Goal: Information Seeking & Learning: Learn about a topic

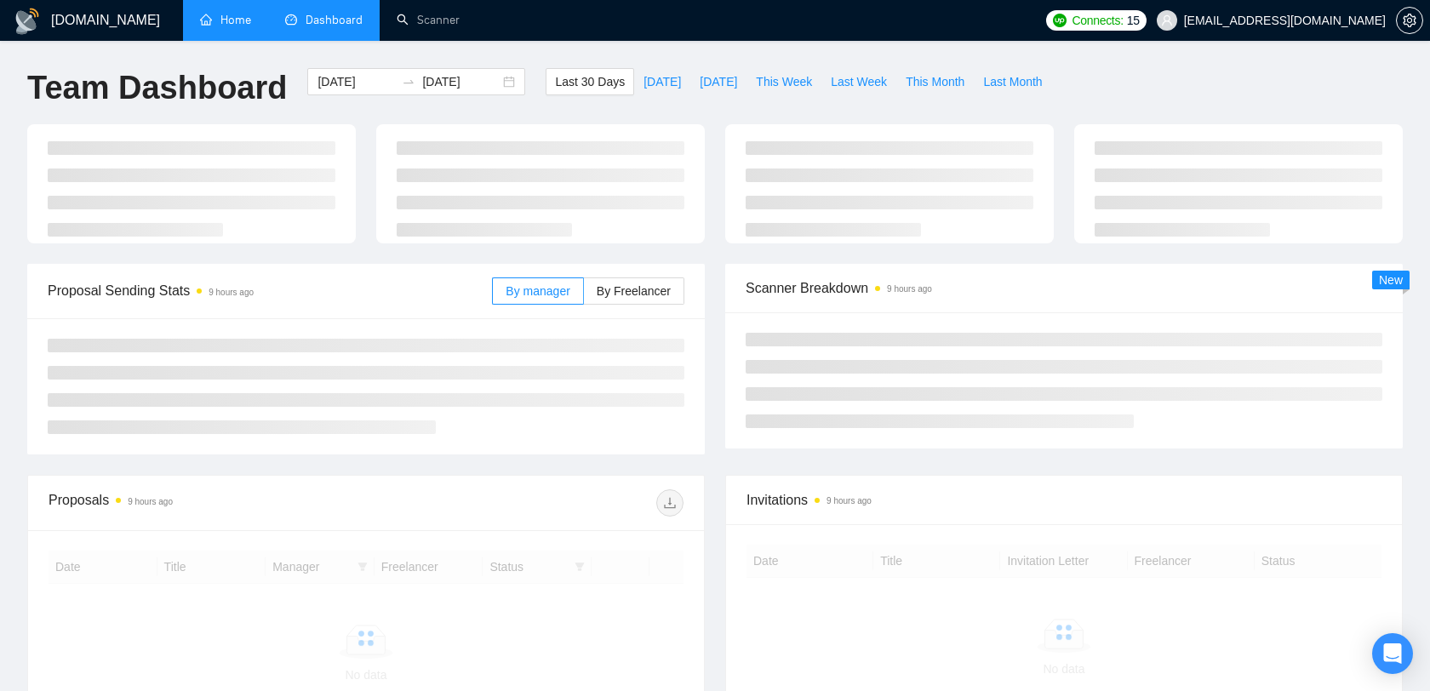
click at [231, 13] on link "Home" at bounding box center [225, 20] width 51 height 14
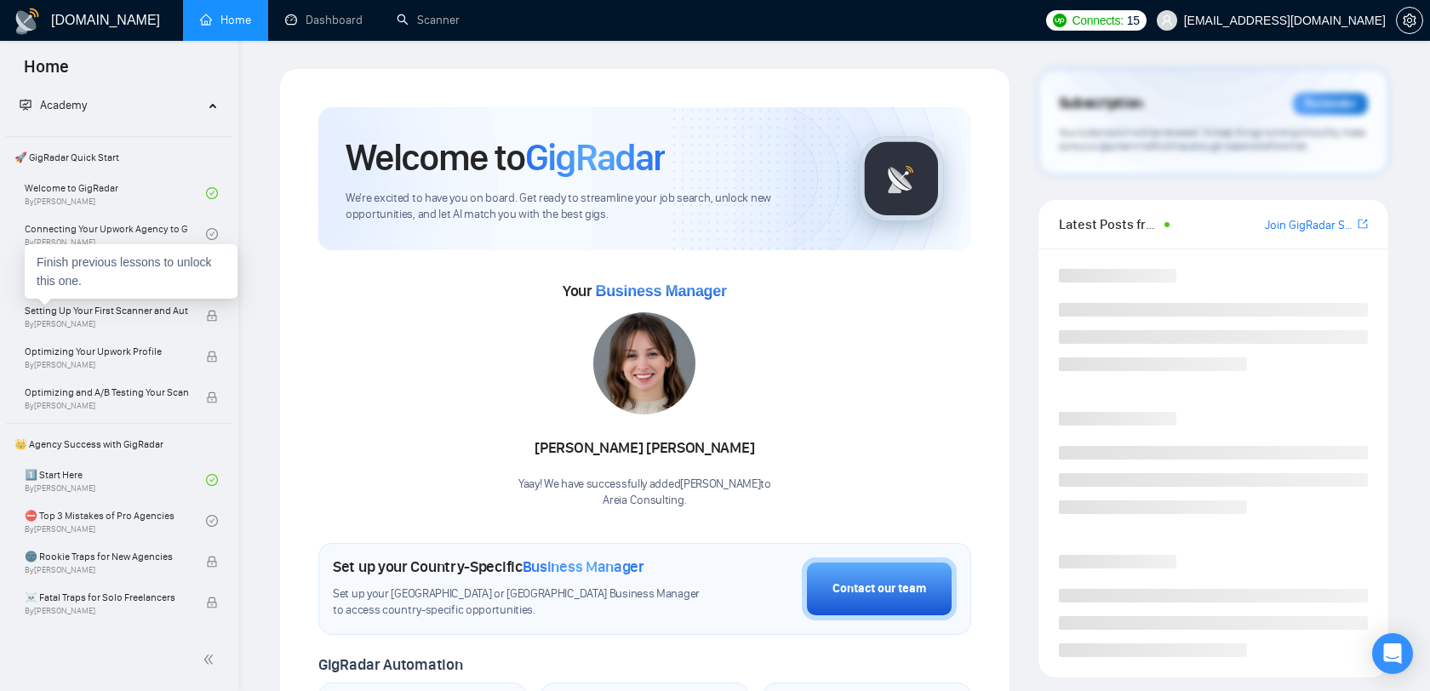
scroll to position [58, 0]
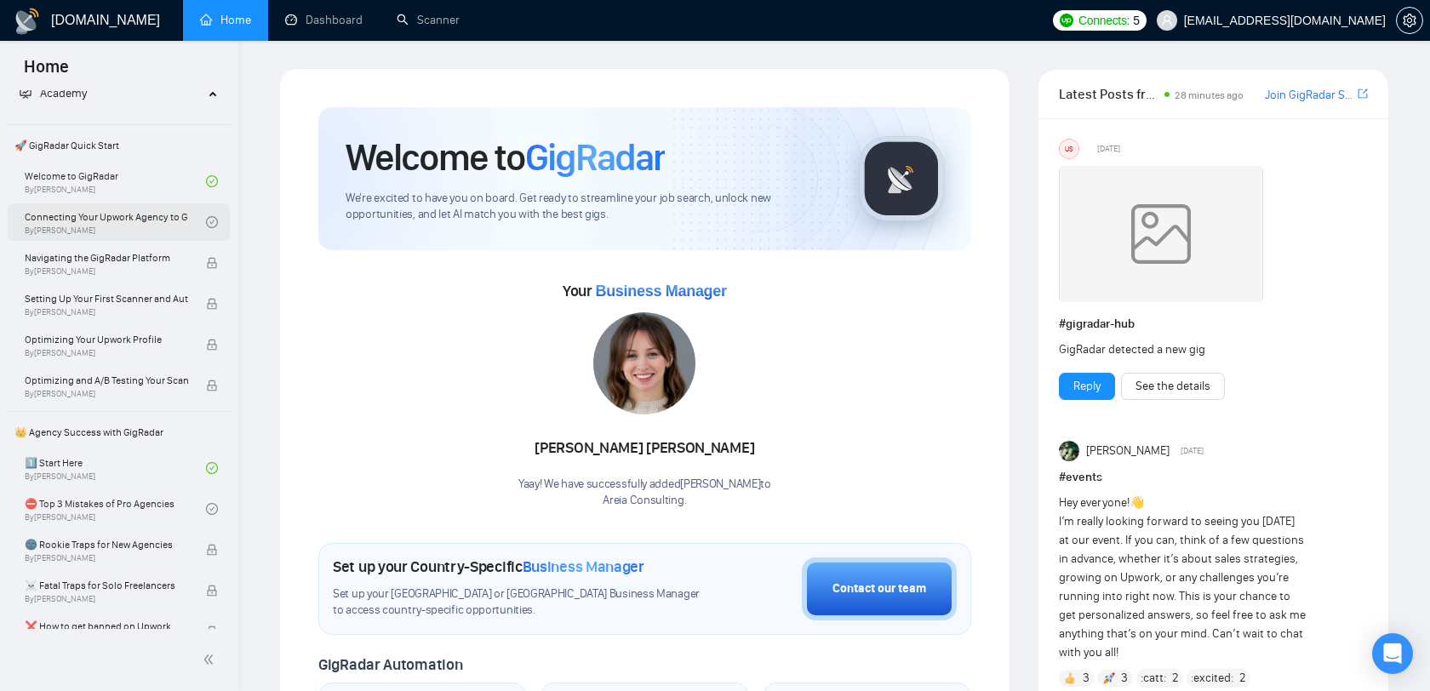
click at [152, 225] on link "Connecting Your Upwork Agency to GigRadar By [PERSON_NAME]" at bounding box center [115, 221] width 181 height 37
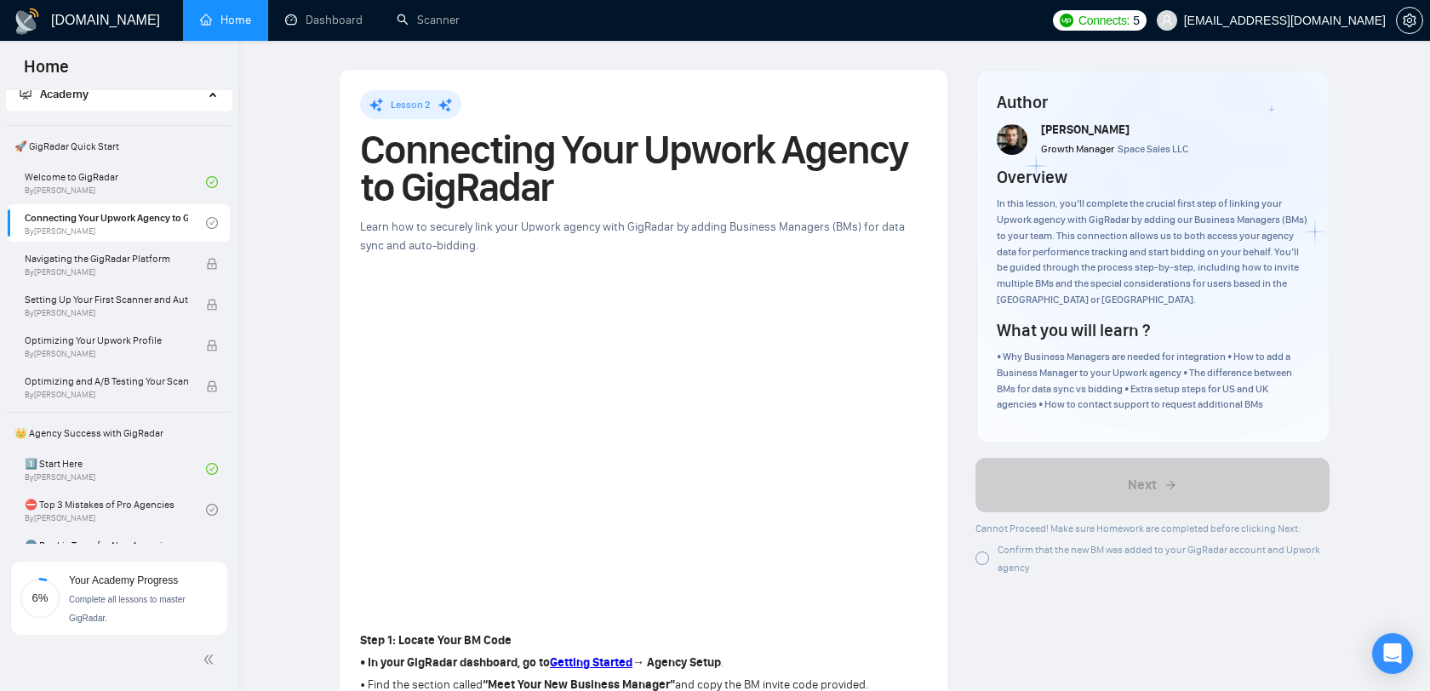
click at [978, 556] on div at bounding box center [982, 558] width 14 height 14
click at [994, 566] on div "Confirm that the new BM was added to your GigRadar account and Upwork agency" at bounding box center [1152, 558] width 355 height 36
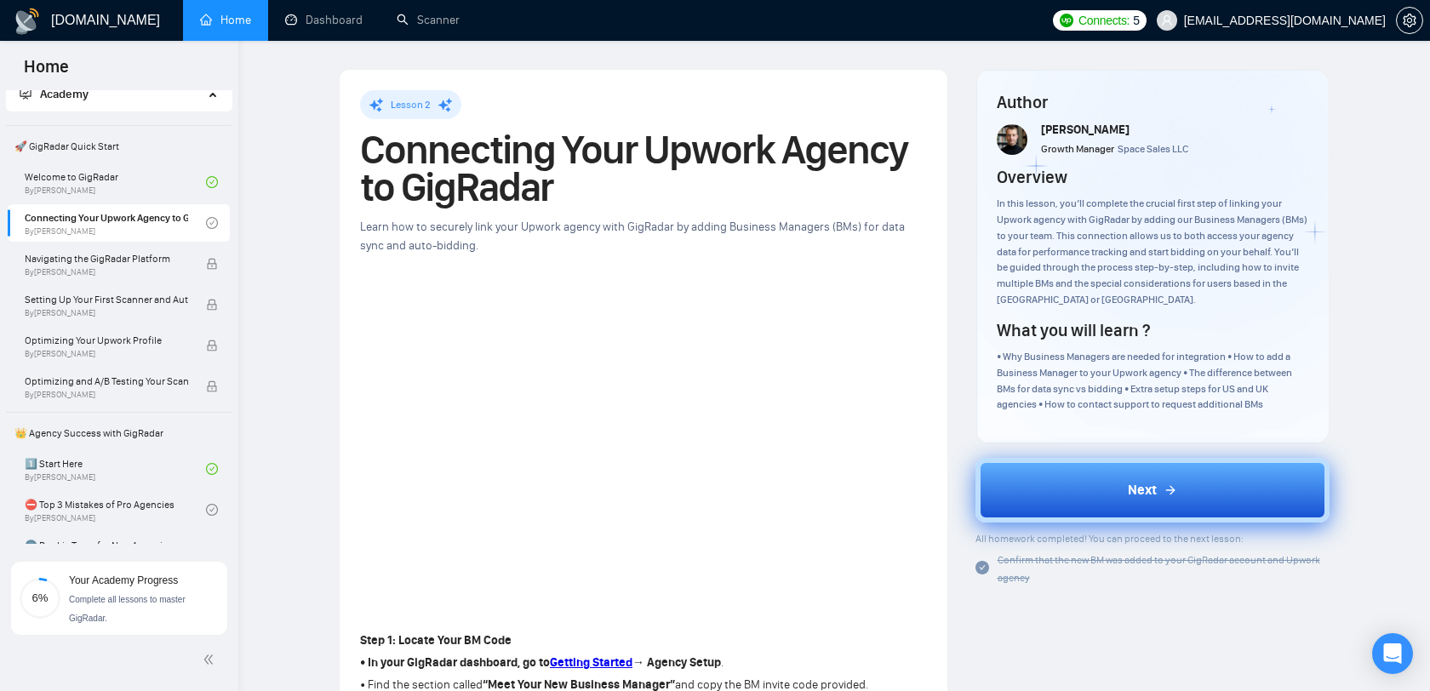
click at [1064, 468] on button "Next" at bounding box center [1152, 490] width 355 height 65
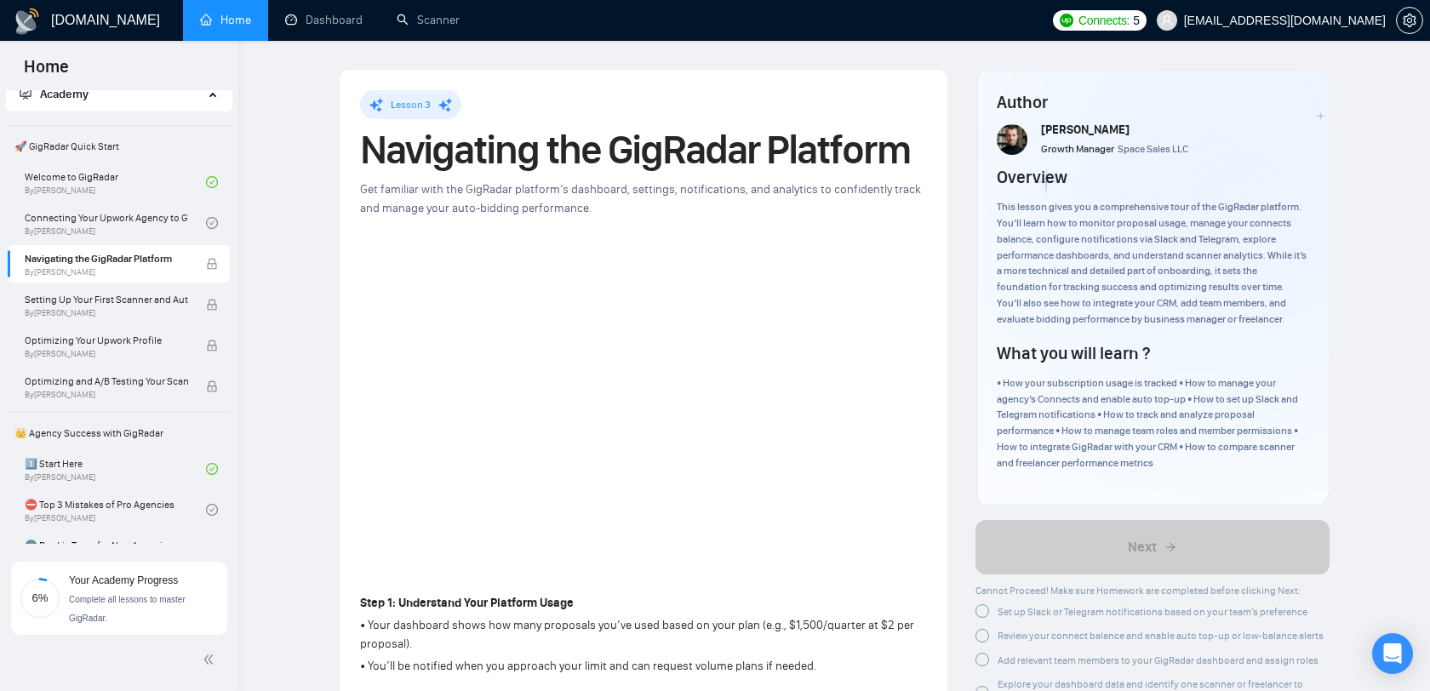
click at [1343, 34] on span "[EMAIL_ADDRESS][DOMAIN_NAME]" at bounding box center [1270, 20] width 249 height 54
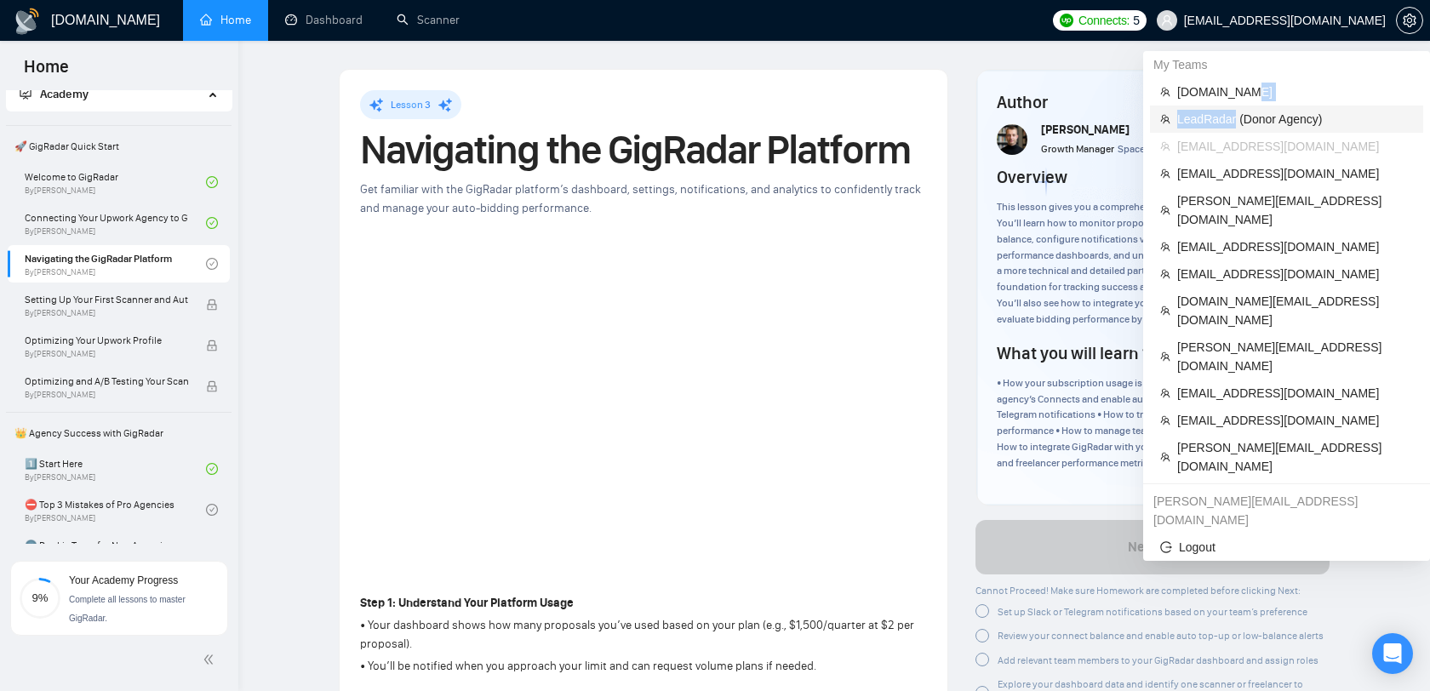
drag, startPoint x: 1246, startPoint y: 96, endPoint x: 1237, endPoint y: 122, distance: 27.2
click at [1237, 122] on ul "[DOMAIN_NAME] LeadRadar (Donor Agency) [EMAIL_ADDRESS][DOMAIN_NAME] [EMAIL_ADDR…" at bounding box center [1286, 279] width 273 height 402
click at [1237, 122] on span "LeadRadar (Donor Agency)" at bounding box center [1295, 119] width 236 height 19
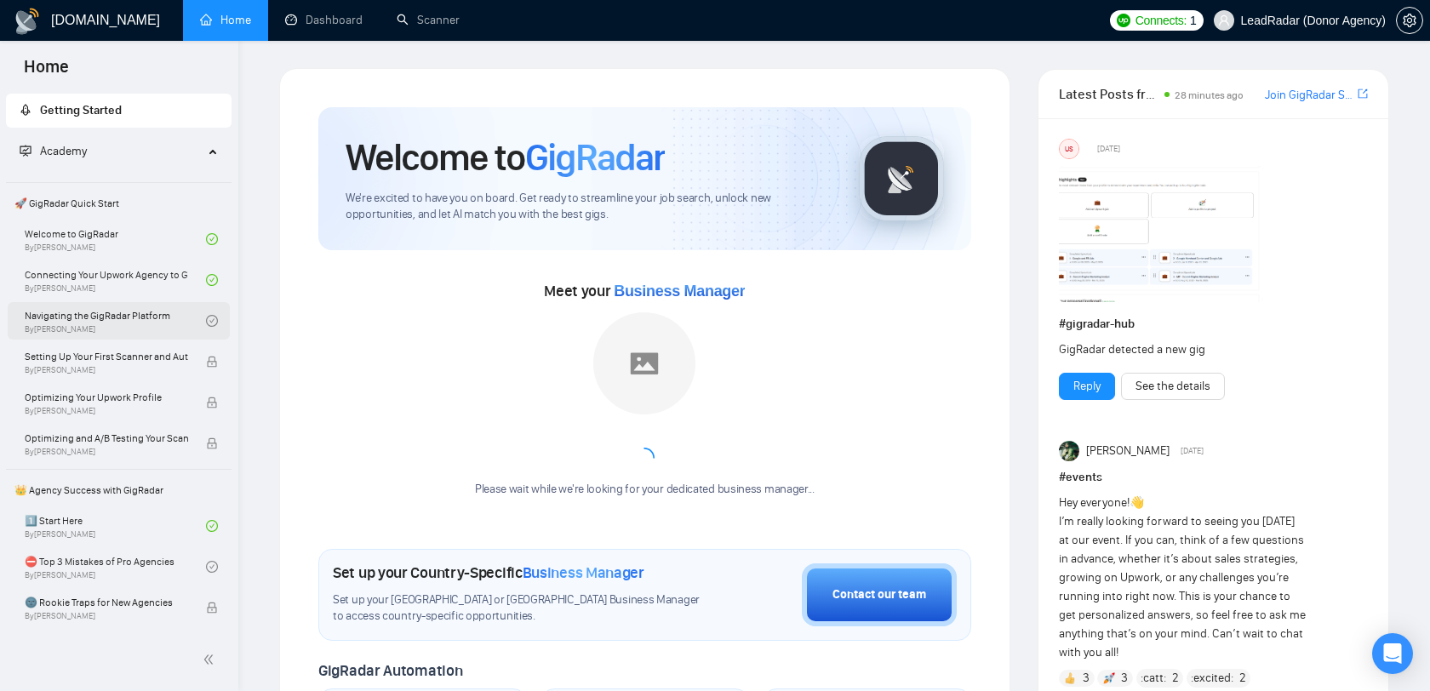
click at [157, 324] on link "Navigating the GigRadar Platform By [PERSON_NAME]" at bounding box center [115, 320] width 181 height 37
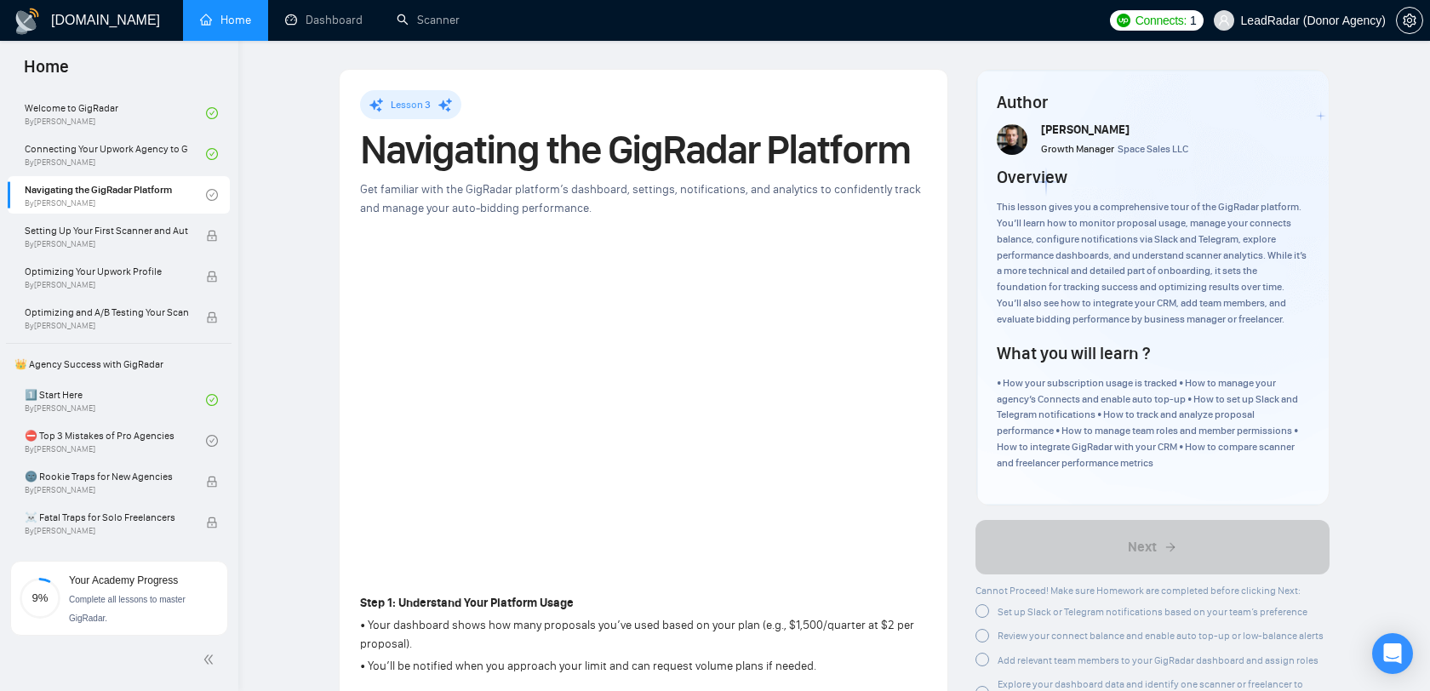
scroll to position [124, 0]
click at [166, 237] on span "Setting Up Your First Scanner and Auto-Bidder" at bounding box center [106, 232] width 163 height 17
click at [153, 234] on span "Setting Up Your First Scanner and Auto-Bidder" at bounding box center [106, 232] width 163 height 17
click at [151, 263] on div "Optimizing Your Upwork Profile By [PERSON_NAME]" at bounding box center [115, 278] width 181 height 37
click at [174, 240] on div "Setting Up Your First Scanner and Auto-Bidder By [PERSON_NAME]" at bounding box center [115, 237] width 181 height 37
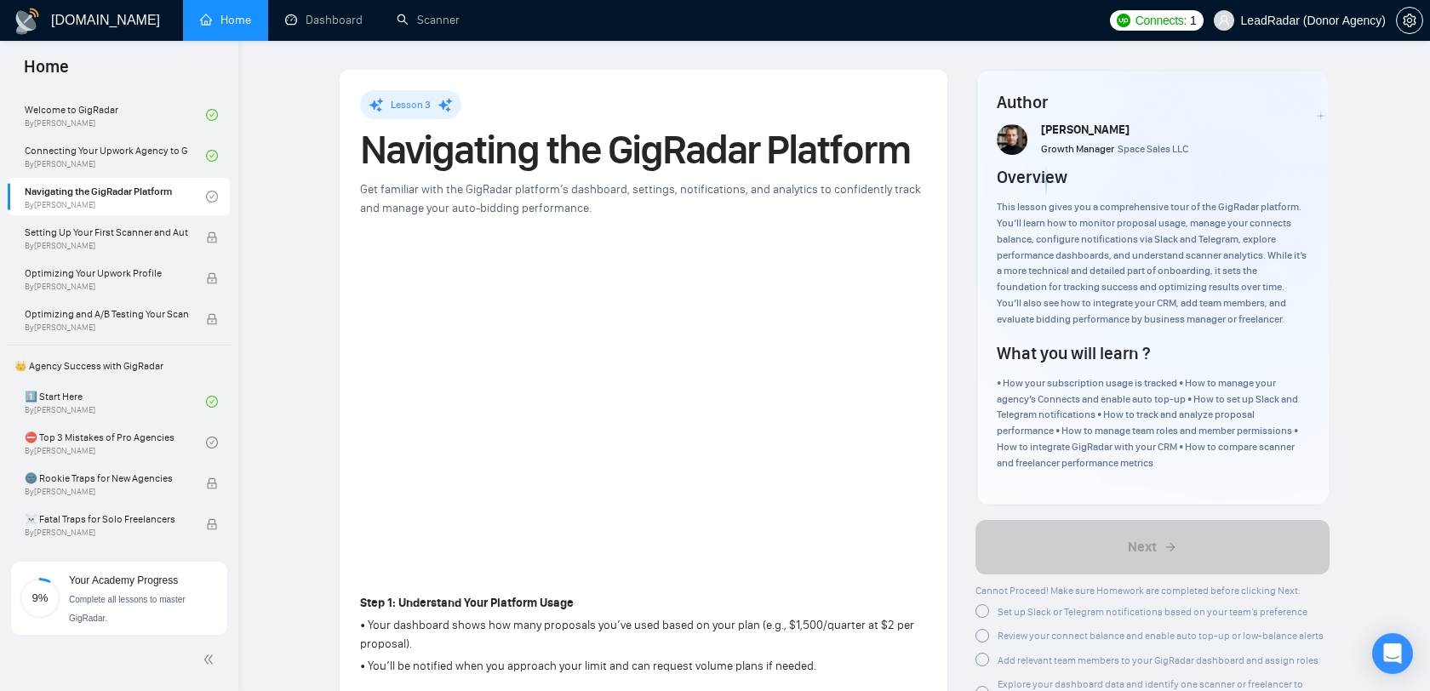
scroll to position [185, 0]
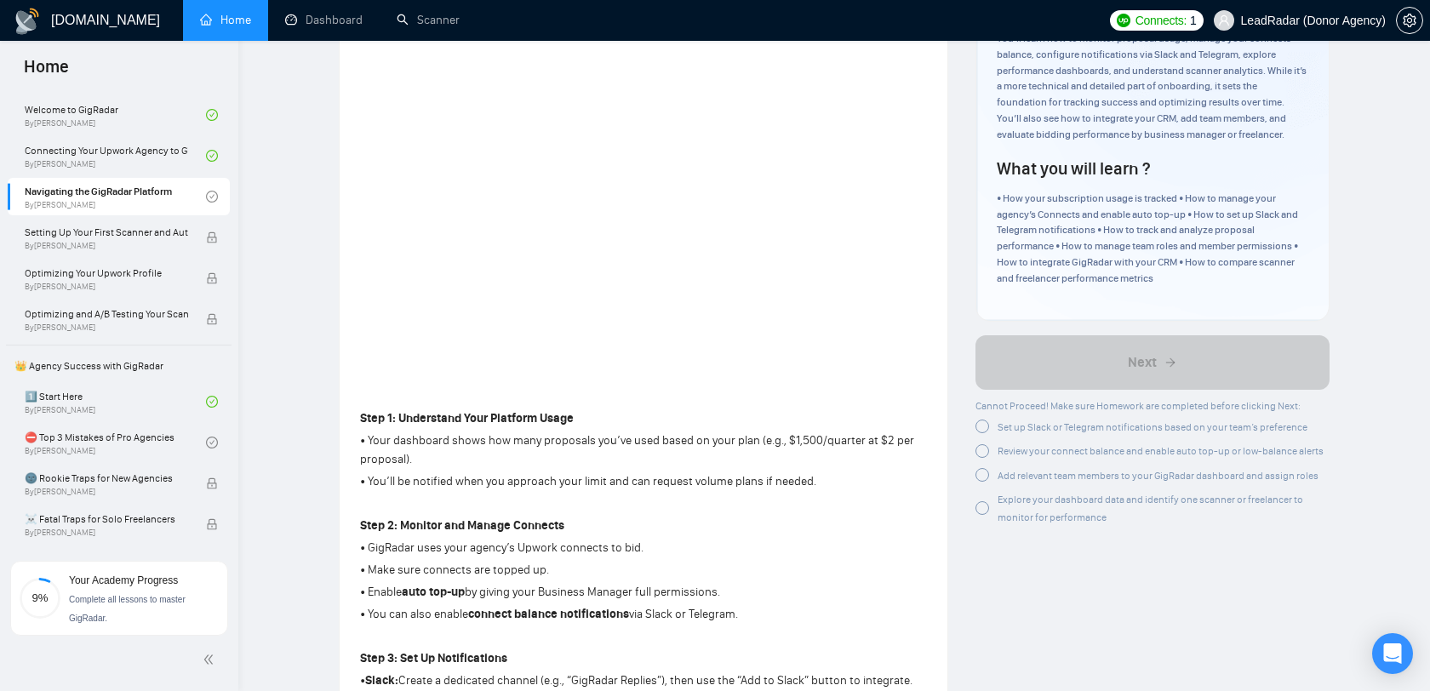
click at [1011, 498] on span "Explore your dashboard data and identify one scanner or freelancer to monitor f…" at bounding box center [1150, 509] width 306 height 30
click at [986, 508] on div at bounding box center [982, 508] width 14 height 14
click at [986, 477] on div at bounding box center [982, 475] width 14 height 14
click at [981, 446] on div at bounding box center [982, 451] width 14 height 14
click at [981, 431] on div at bounding box center [982, 427] width 14 height 14
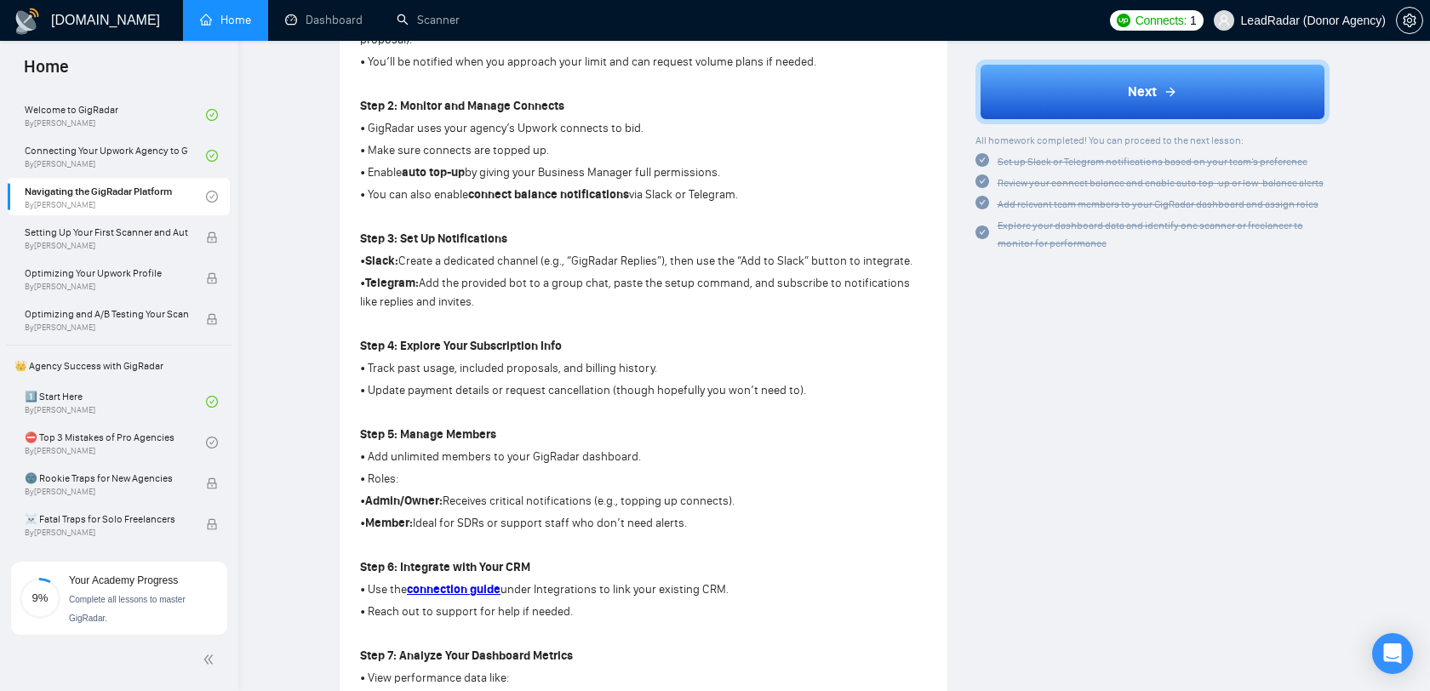
scroll to position [609, 0]
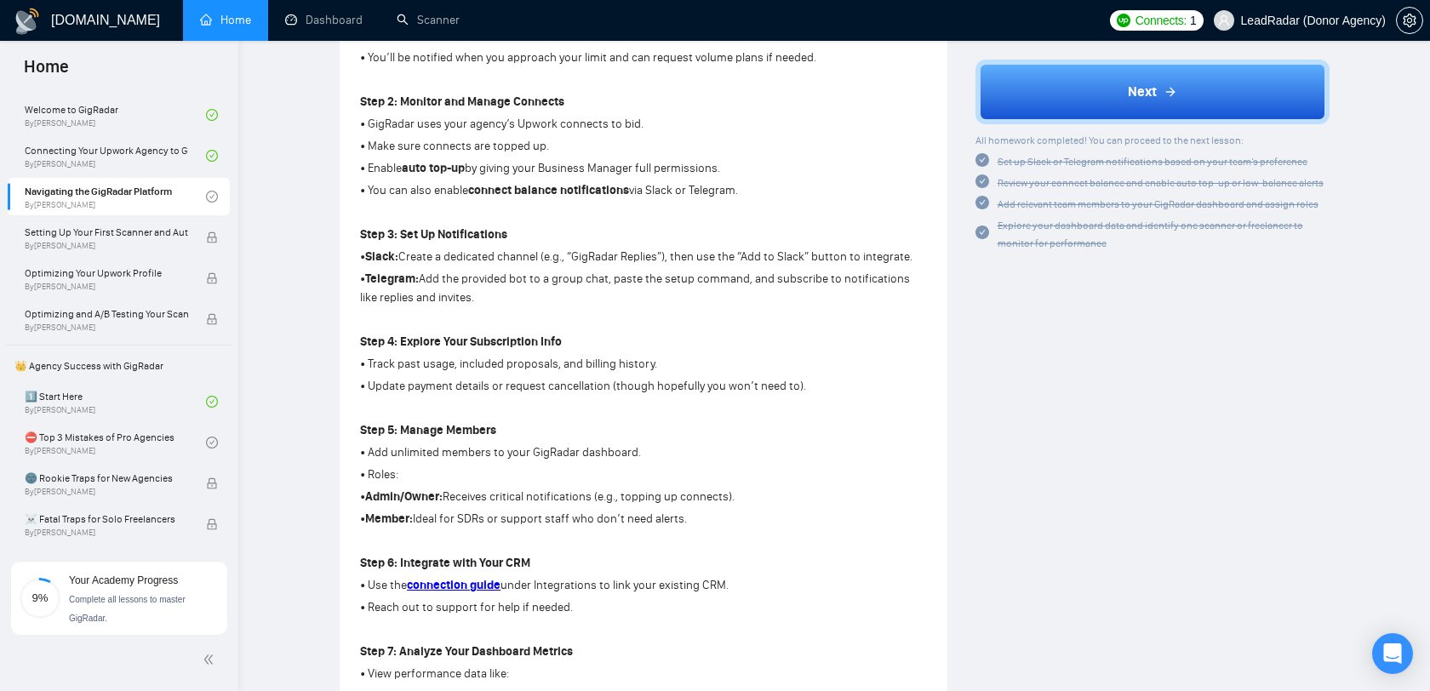
click at [1125, 379] on div "Author [PERSON_NAME] Growth Manager Space Sales LLC Overview This lesson gives …" at bounding box center [1153, 568] width 382 height 2217
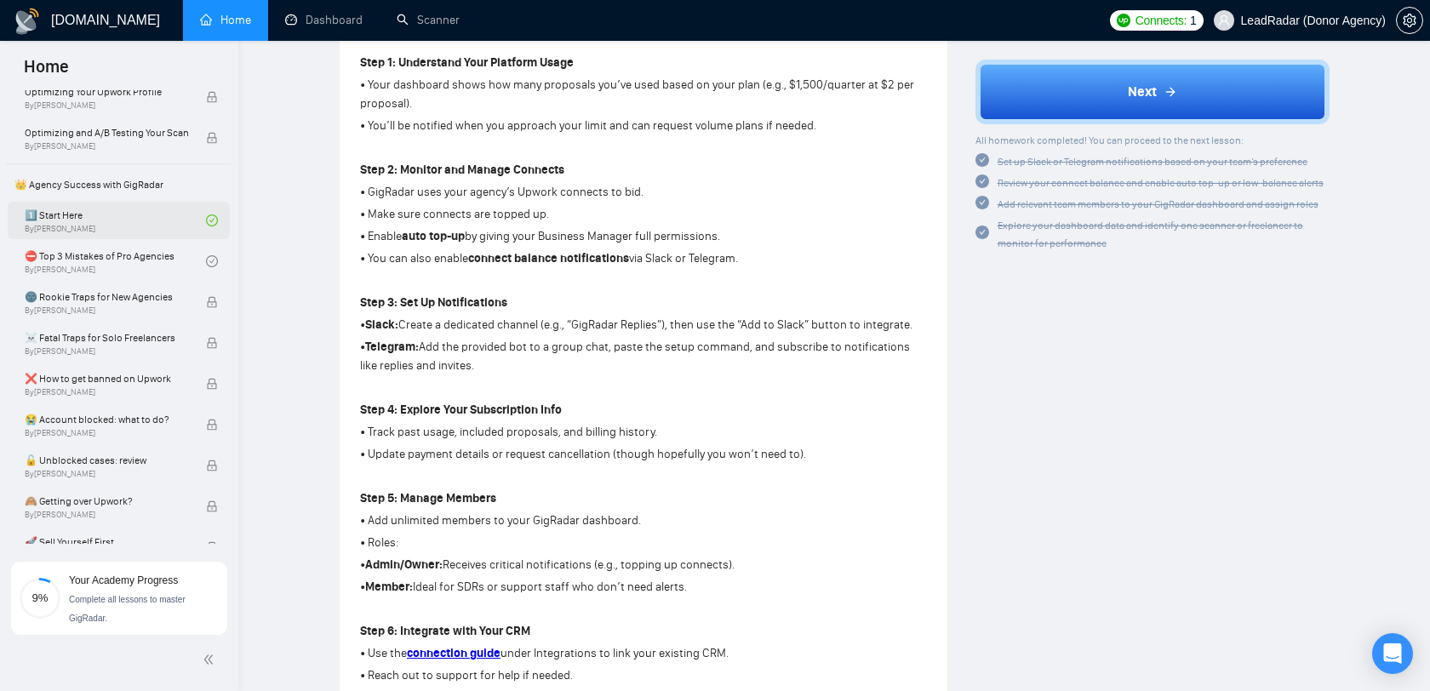
scroll to position [306, 0]
click at [140, 251] on div "Finish previous lessons to unlock this one." at bounding box center [131, 251] width 213 height 54
click at [190, 243] on link "⛔ Top 3 Mistakes of Pro Agencies By [PERSON_NAME]" at bounding box center [115, 260] width 181 height 37
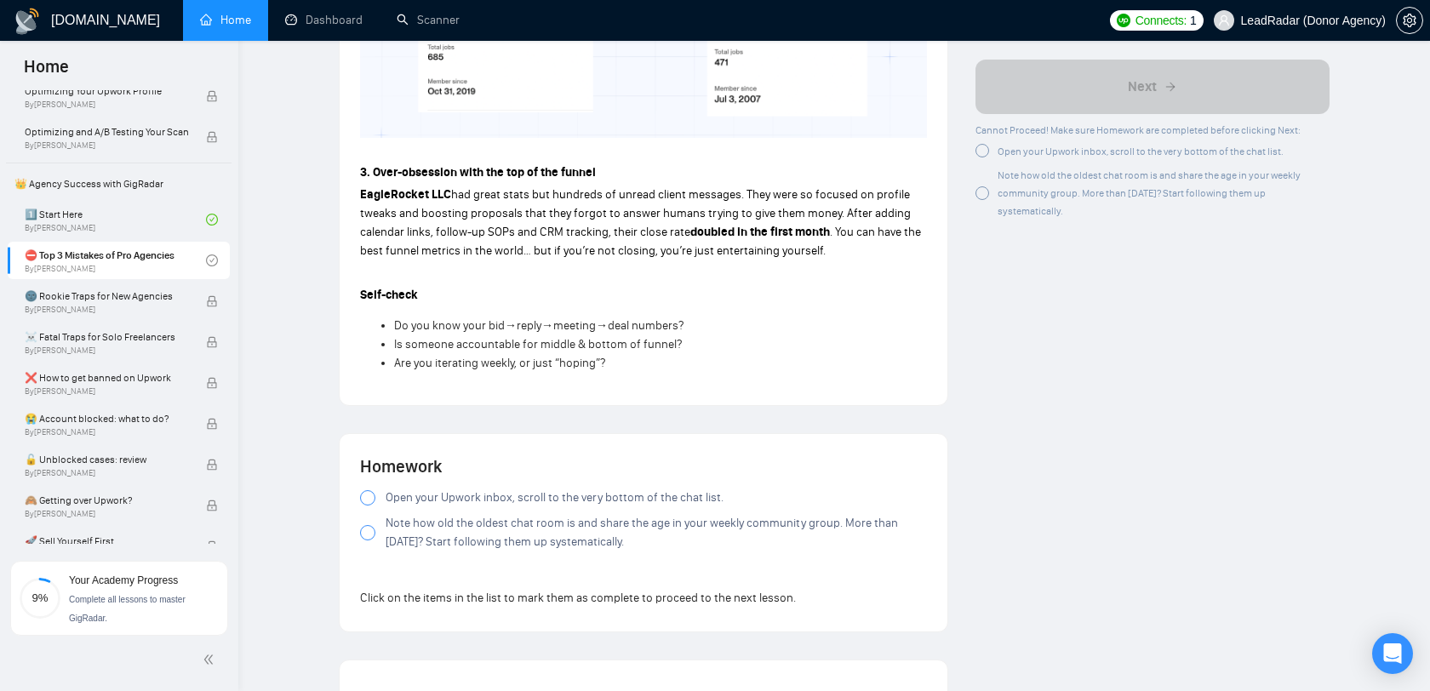
scroll to position [1220, 0]
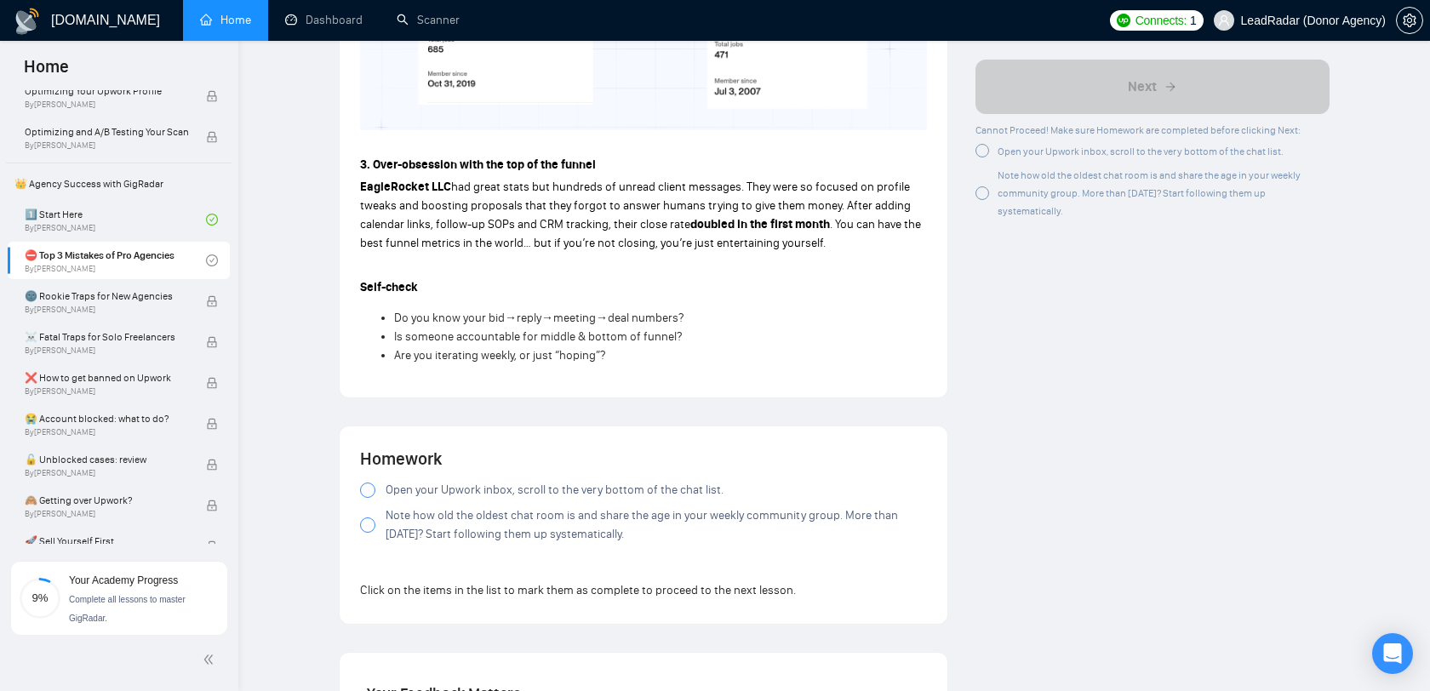
click at [995, 193] on div "Note how old the oldest chat room is and share the age in your weekly community…" at bounding box center [1152, 194] width 355 height 54
click at [985, 155] on div at bounding box center [982, 152] width 14 height 14
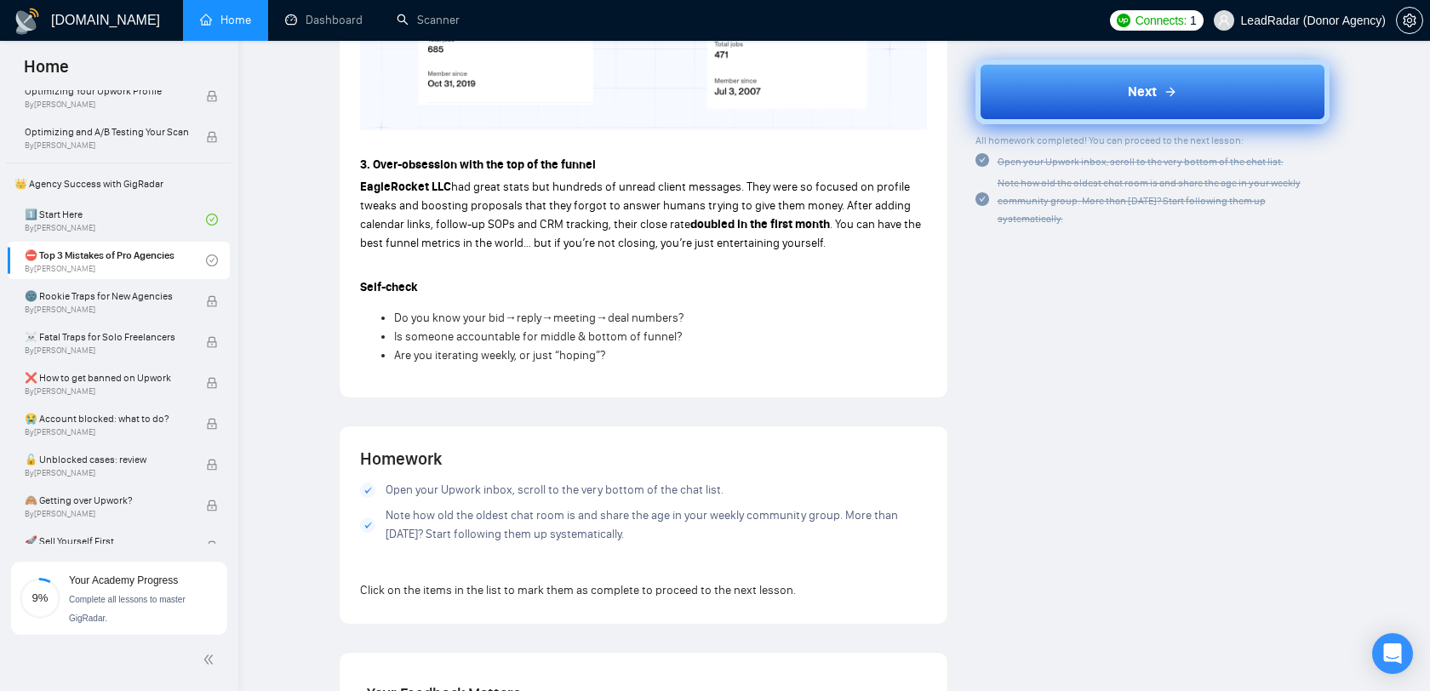
click at [1081, 83] on button "Next" at bounding box center [1152, 92] width 355 height 65
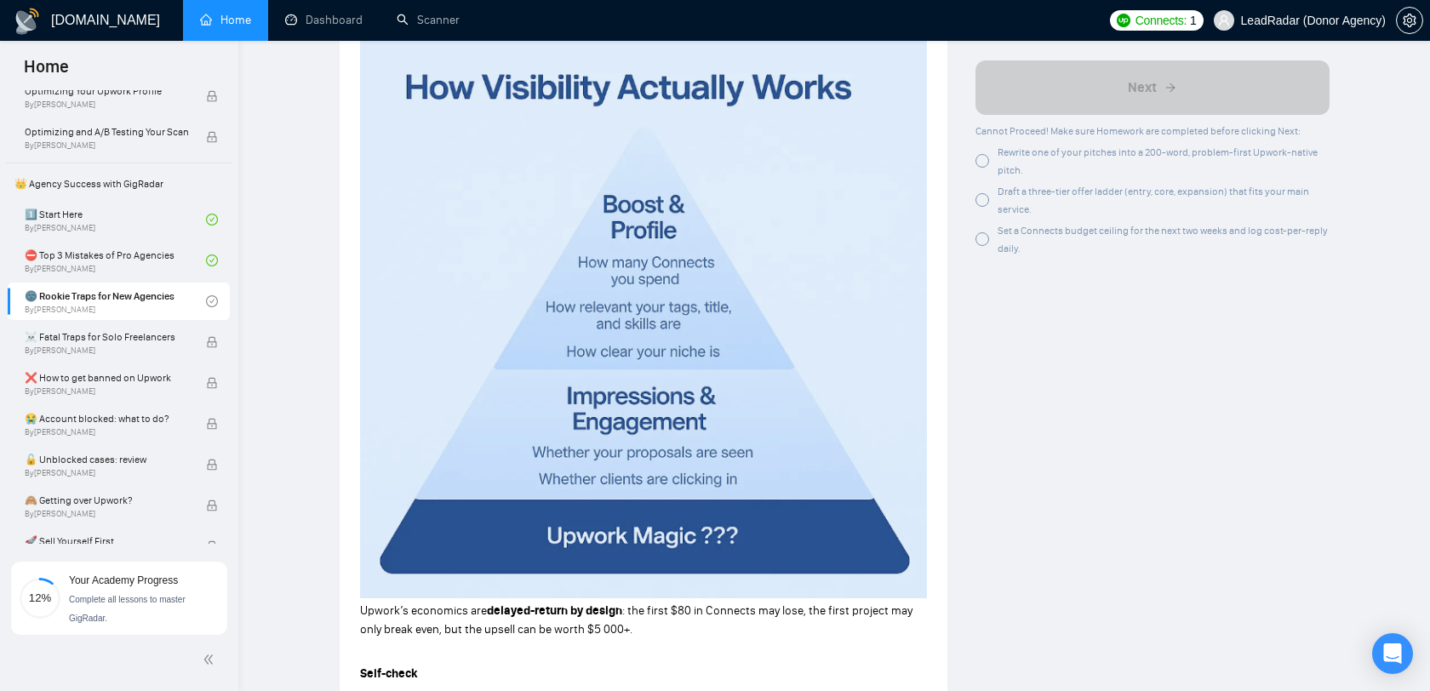
scroll to position [1387, 0]
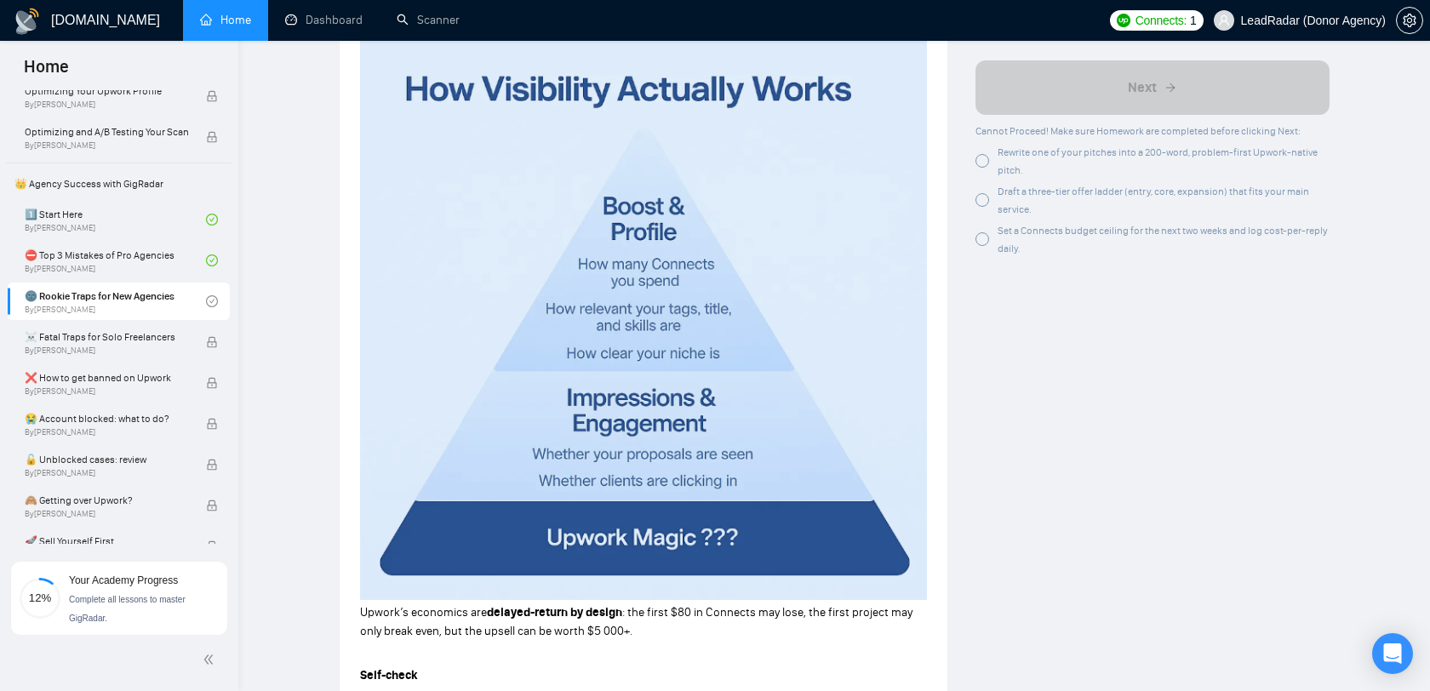
click at [1024, 154] on span "Rewrite one of your pitches into a 200-word, problem-first Upwork-native pitch." at bounding box center [1157, 161] width 320 height 30
click at [975, 204] on div at bounding box center [982, 199] width 14 height 14
click at [983, 242] on div at bounding box center [982, 238] width 14 height 14
click at [977, 192] on div at bounding box center [982, 199] width 14 height 14
click at [980, 160] on div at bounding box center [982, 160] width 14 height 14
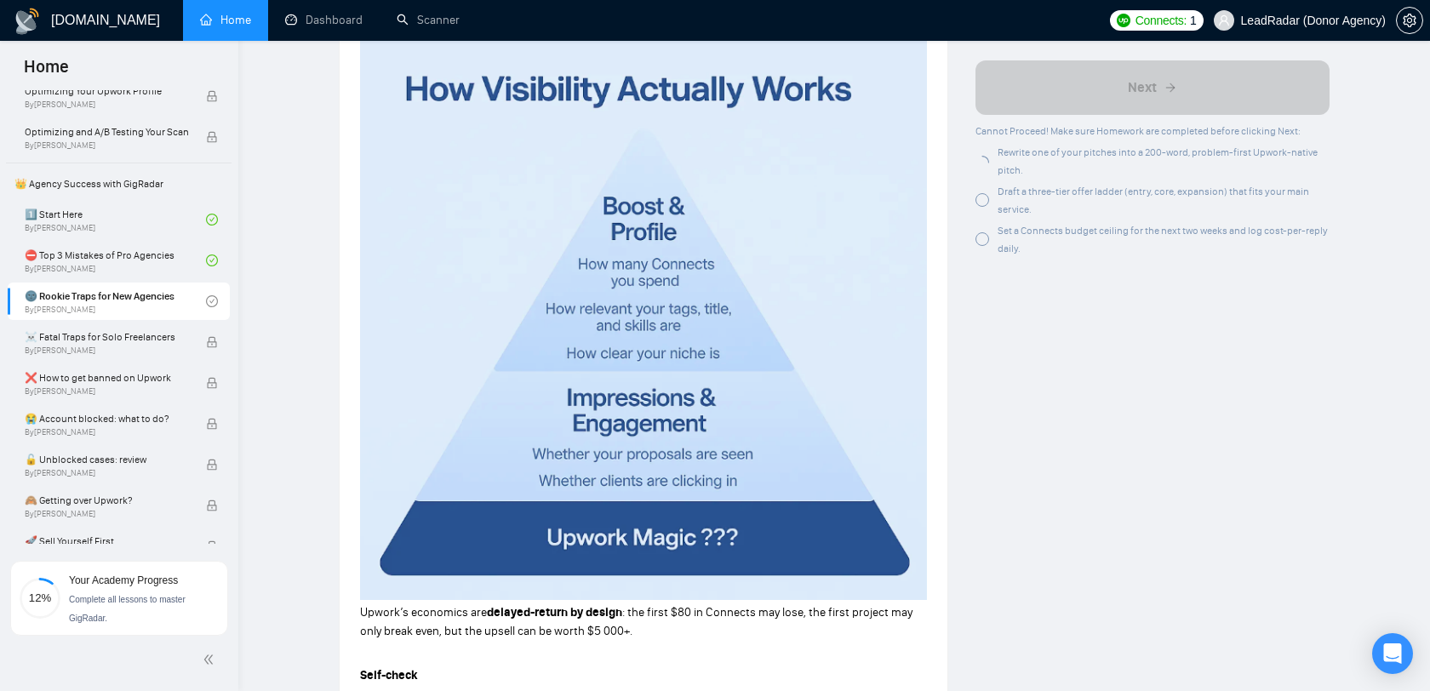
click at [986, 234] on div at bounding box center [982, 238] width 14 height 14
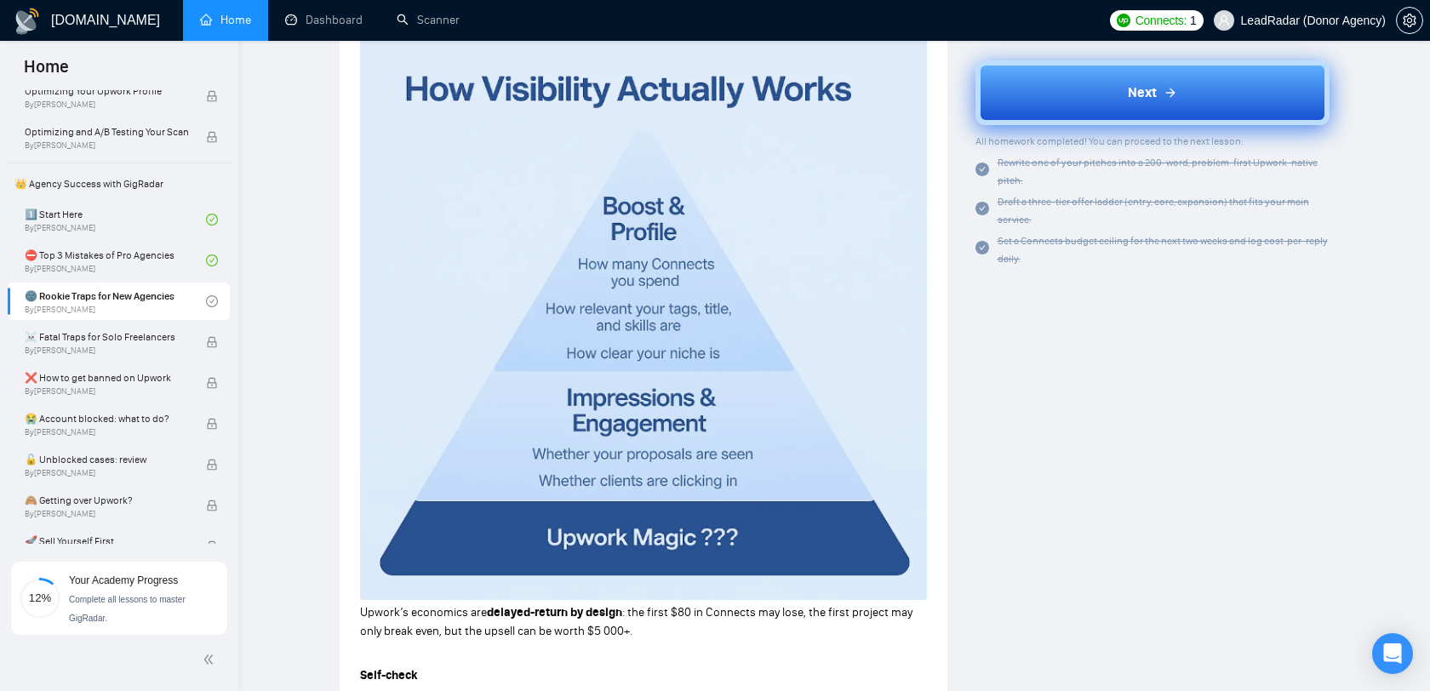
click at [1053, 106] on button "Next" at bounding box center [1152, 92] width 355 height 65
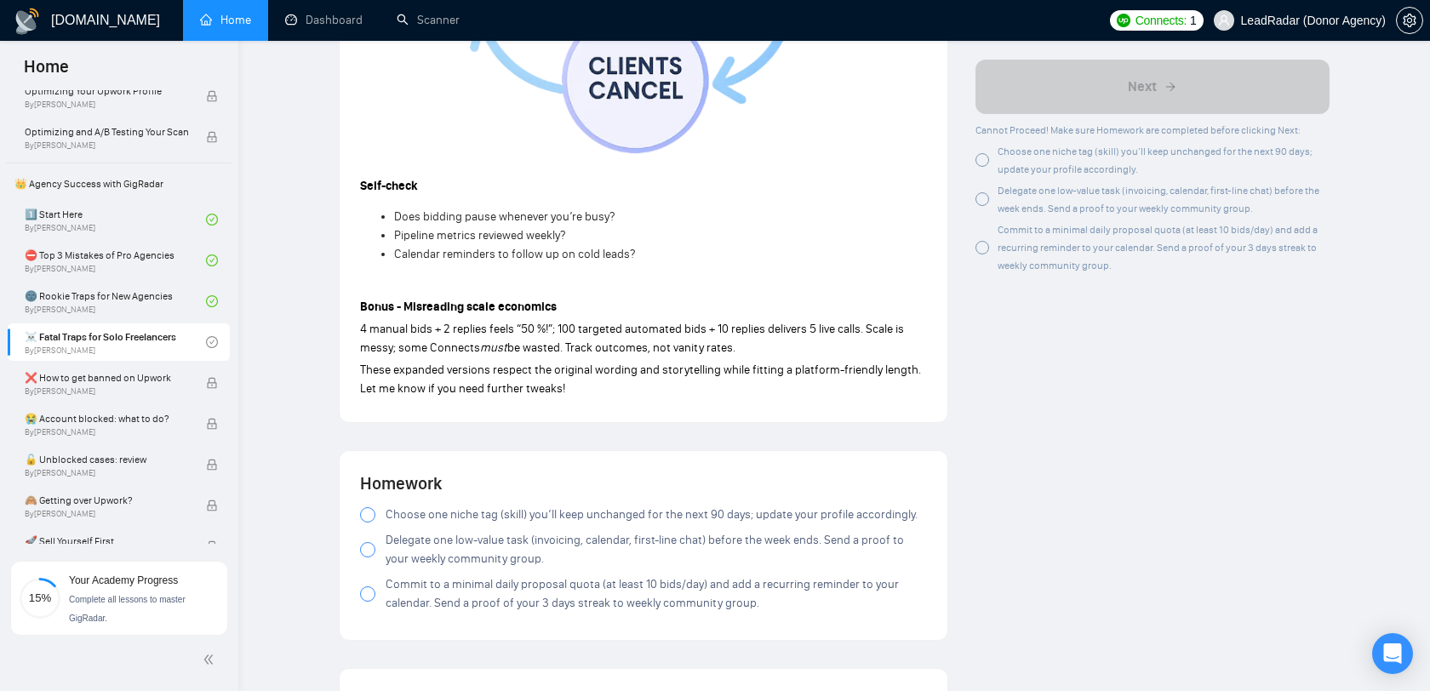
scroll to position [1750, 0]
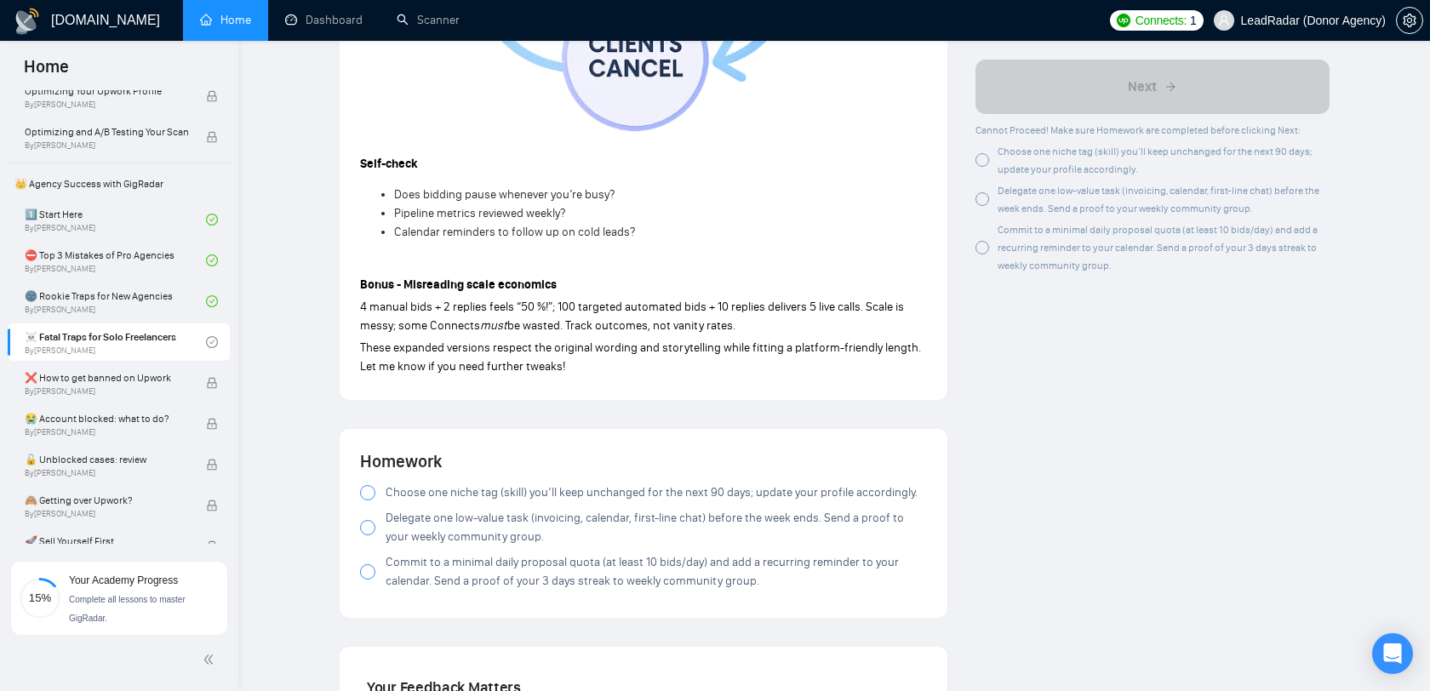
click at [494, 483] on span "Choose one niche tag (skill) you’ll keep unchanged for the next 90 days; update…" at bounding box center [652, 492] width 532 height 19
click at [483, 509] on span "Delegate one low-value task (invoicing, calendar, first-line chat) before the w…" at bounding box center [656, 527] width 541 height 37
click at [368, 520] on div at bounding box center [367, 527] width 15 height 15
click at [371, 564] on div at bounding box center [367, 571] width 15 height 15
click at [985, 248] on div at bounding box center [982, 248] width 14 height 14
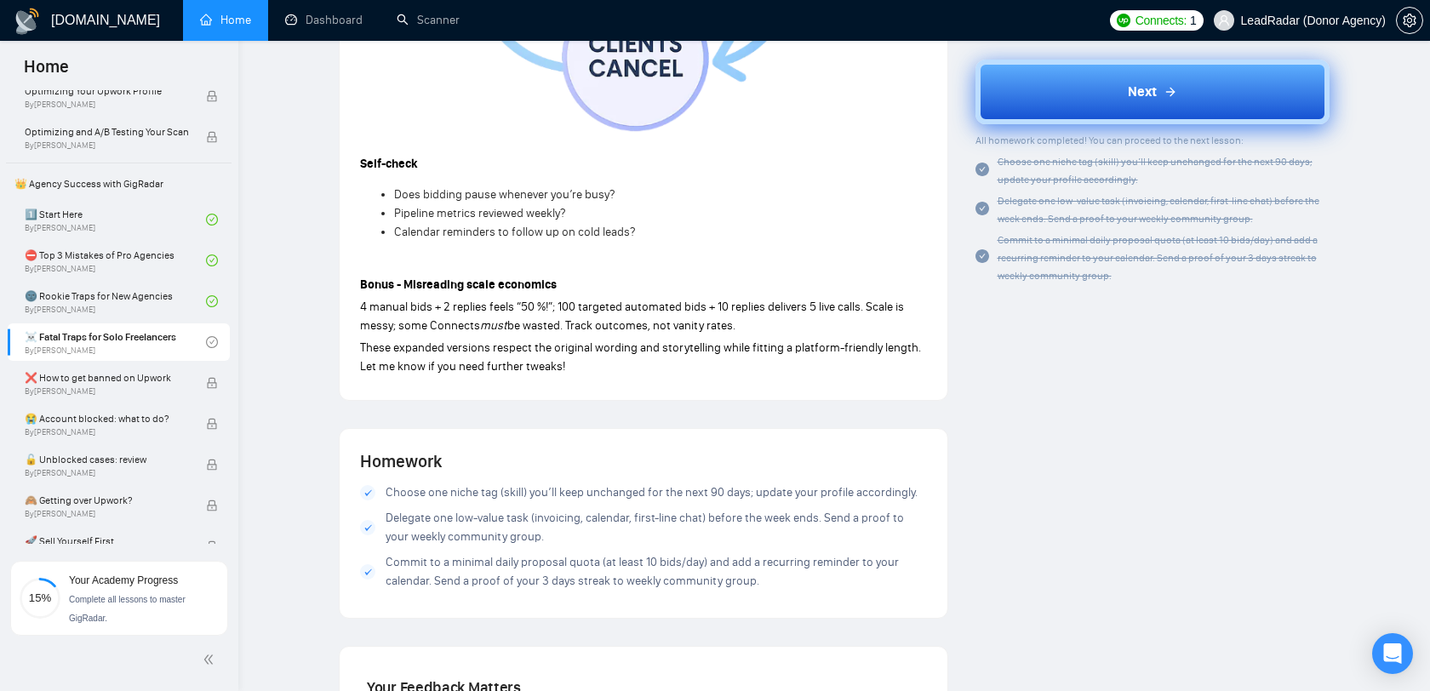
click at [1099, 84] on button "Next" at bounding box center [1152, 92] width 355 height 65
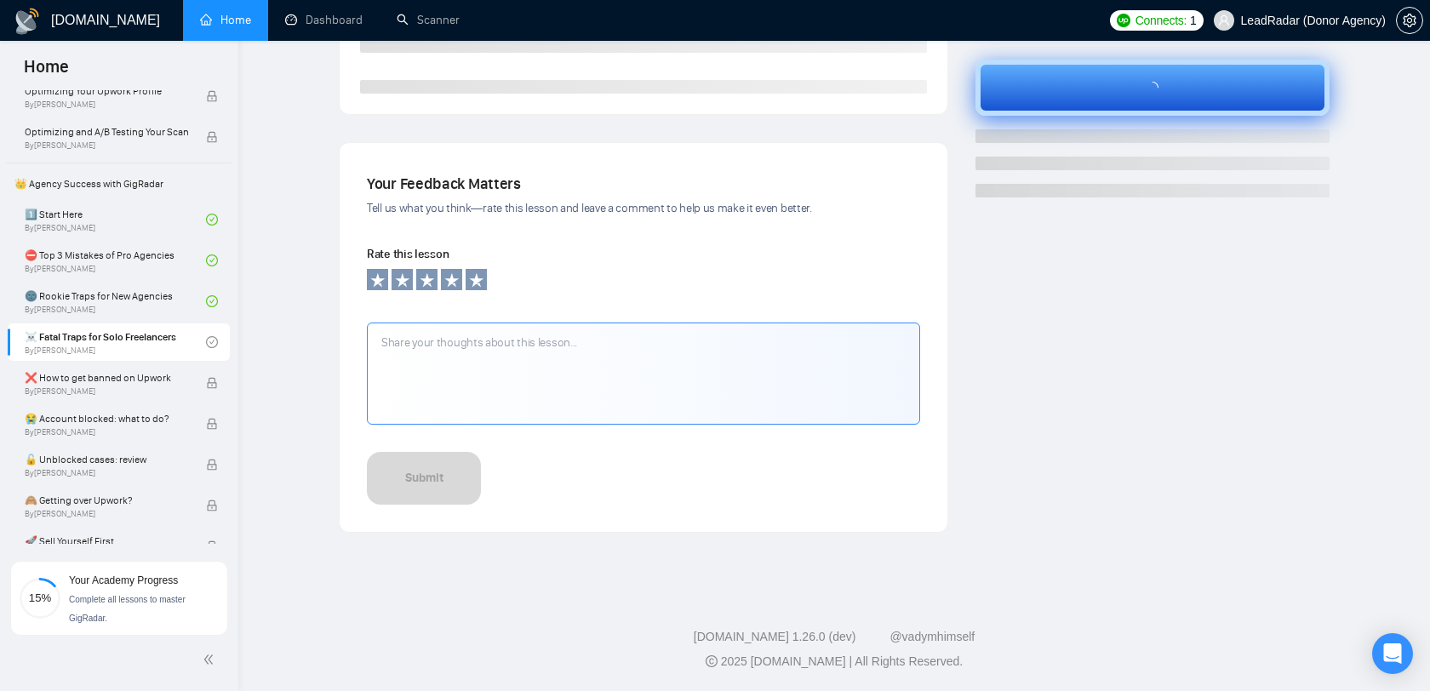
scroll to position [468, 0]
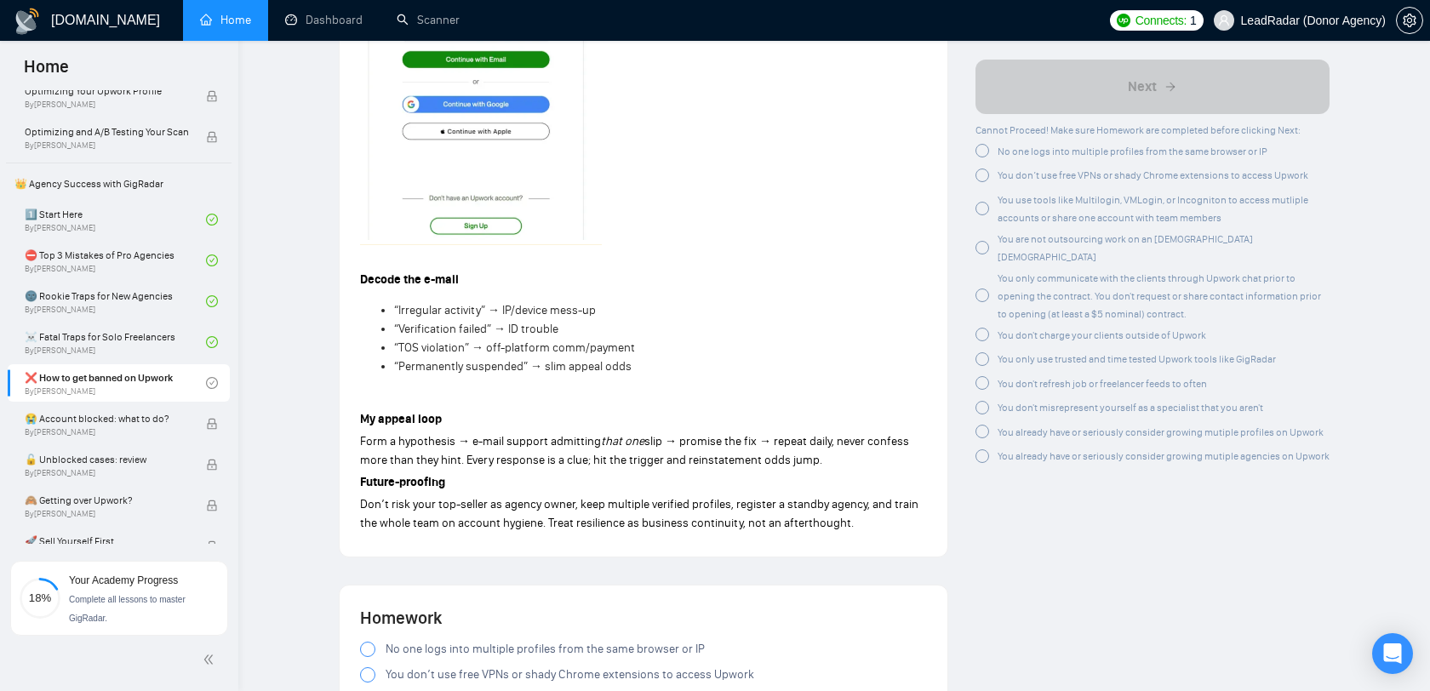
scroll to position [2649, 0]
click at [990, 448] on div "You already have or seriously consider growing mutiple agencies on Upwork" at bounding box center [1152, 457] width 354 height 18
click at [990, 423] on div "You already have or seriously consider growing mutiple profiles on Upwork" at bounding box center [1149, 432] width 348 height 18
click at [986, 401] on div at bounding box center [982, 408] width 14 height 14
click at [986, 377] on div at bounding box center [982, 384] width 14 height 14
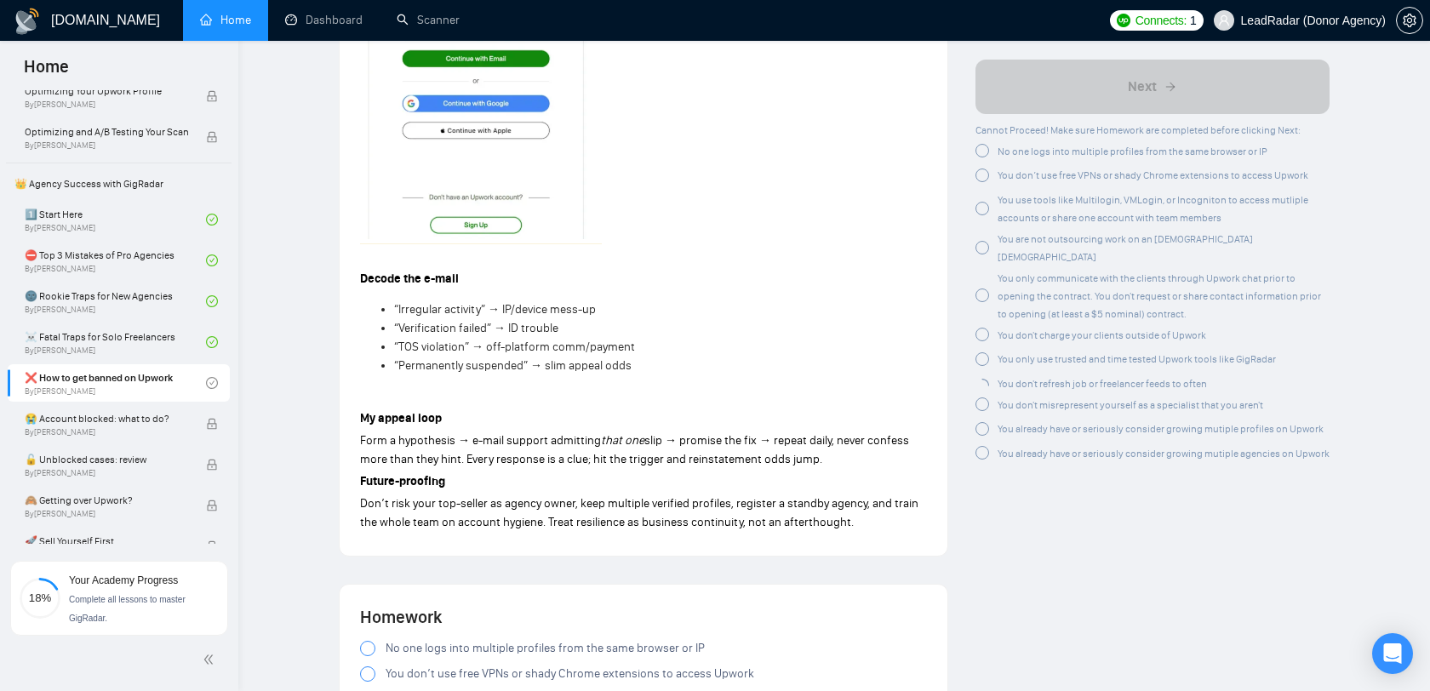
click at [985, 351] on div "You only use trusted and time tested Upwork tools like GigRadar" at bounding box center [1125, 360] width 300 height 18
click at [985, 329] on div at bounding box center [982, 336] width 14 height 14
click at [978, 269] on div "You only communicate with the clients through Upwork chat prior to opening the …" at bounding box center [1152, 296] width 355 height 54
click at [981, 241] on div at bounding box center [982, 248] width 14 height 14
click at [981, 203] on div at bounding box center [982, 209] width 14 height 14
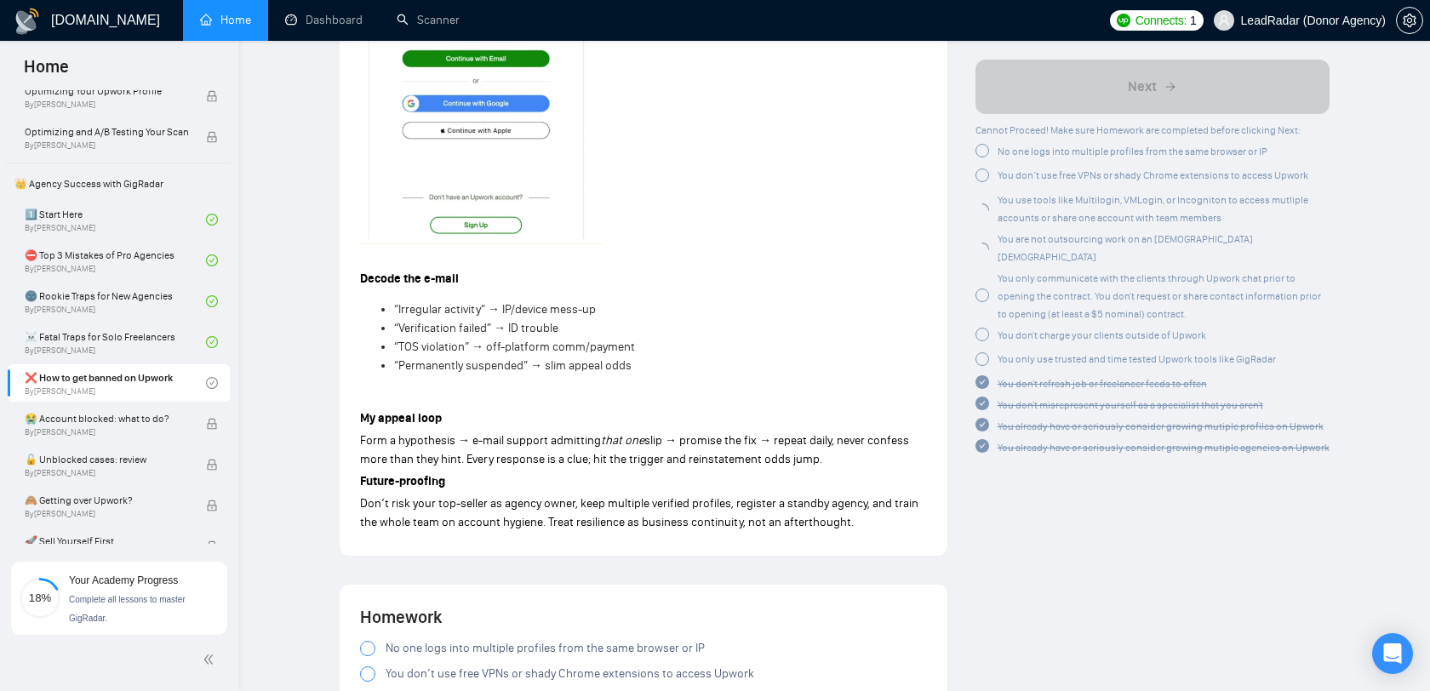
click at [981, 180] on div at bounding box center [982, 176] width 14 height 14
click at [981, 152] on div at bounding box center [982, 152] width 14 height 14
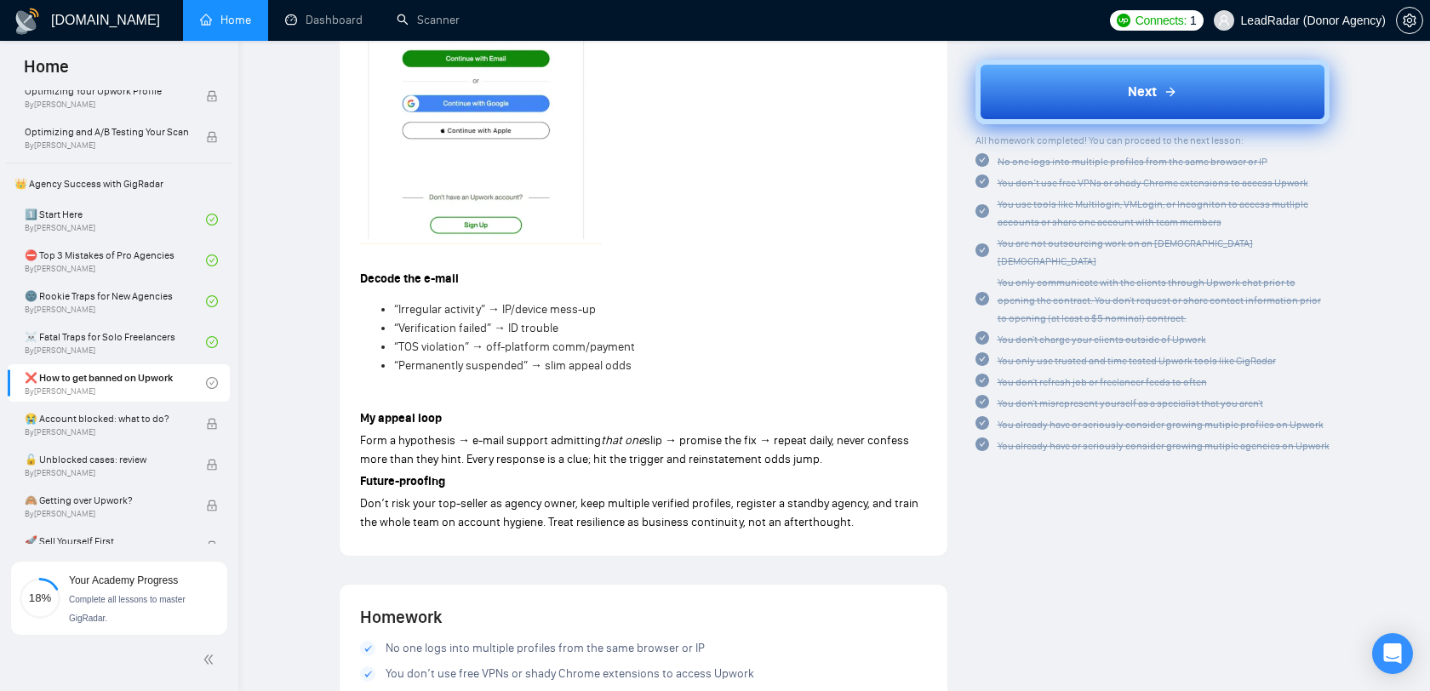
click at [1116, 89] on button "Next" at bounding box center [1152, 92] width 355 height 65
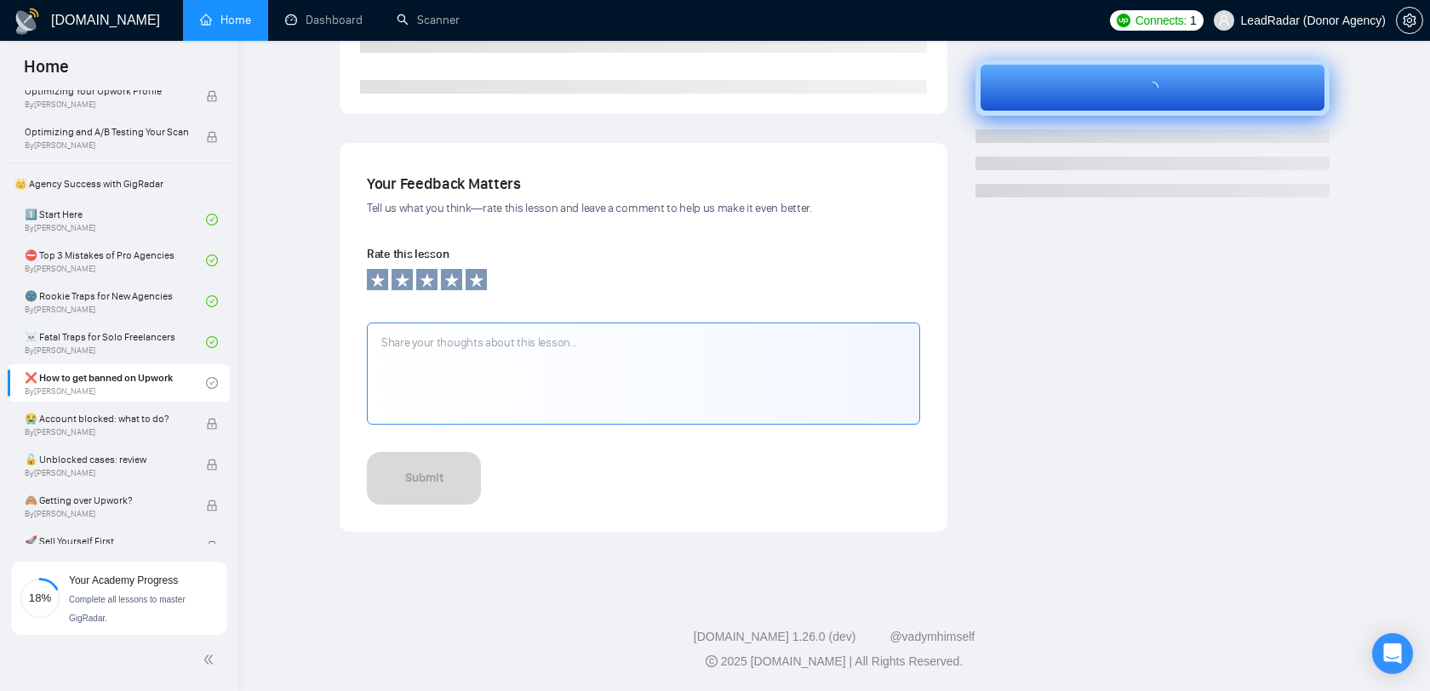
scroll to position [468, 0]
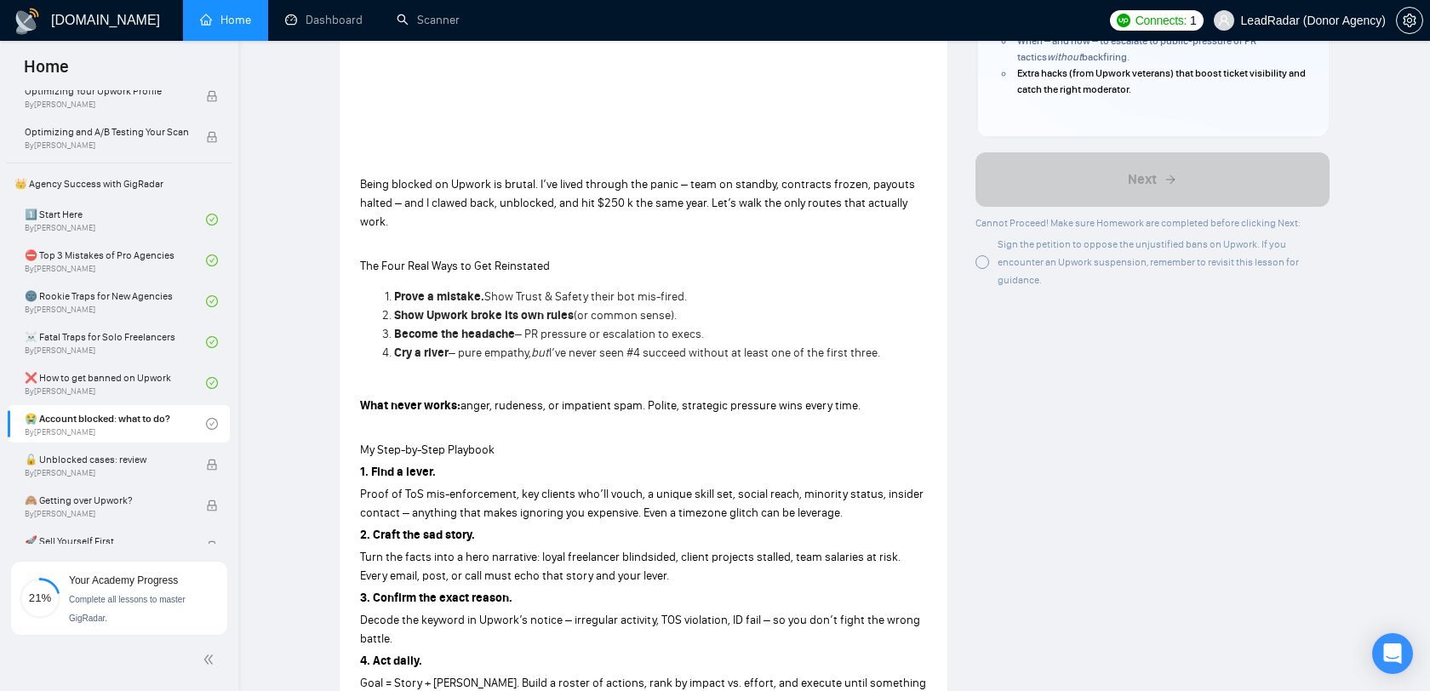
scroll to position [369, 0]
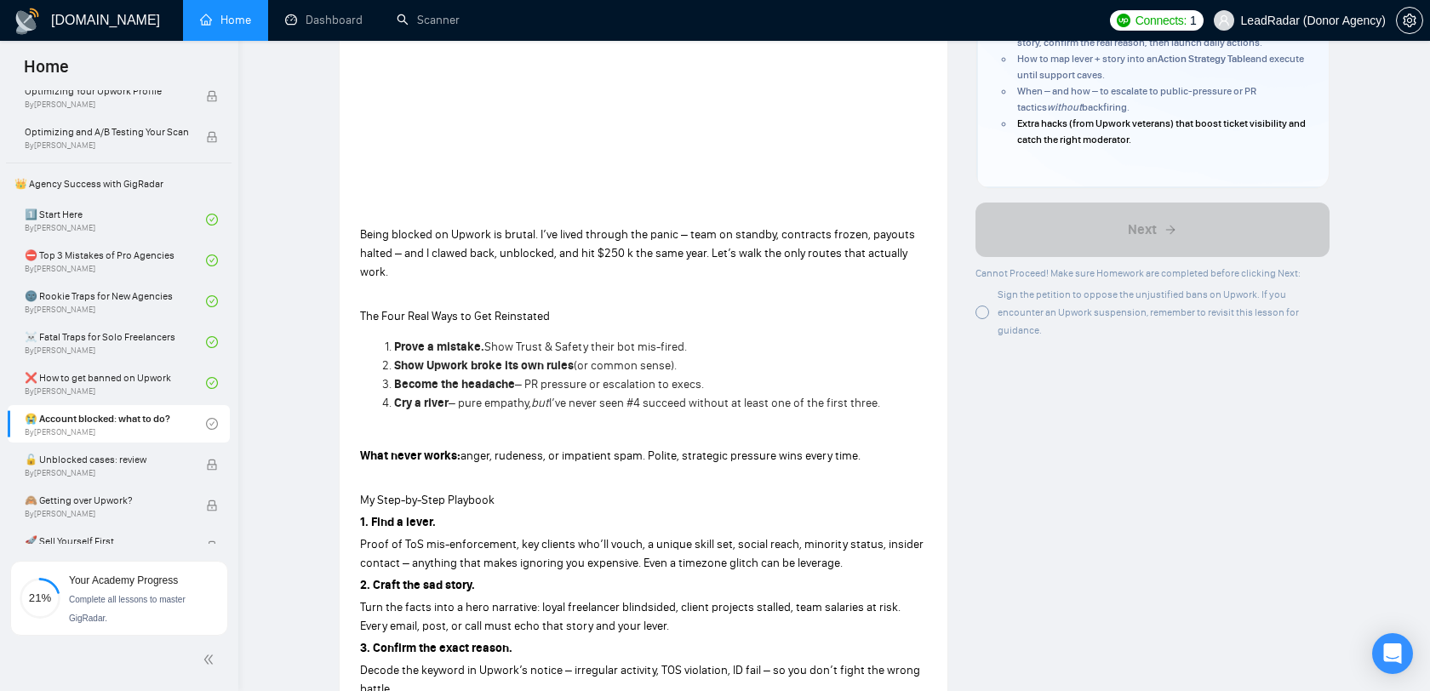
click at [991, 306] on div "Sign the petition to oppose the unjustified bans on Upwork. If you encounter an…" at bounding box center [1152, 312] width 355 height 54
click at [982, 319] on div at bounding box center [982, 313] width 14 height 14
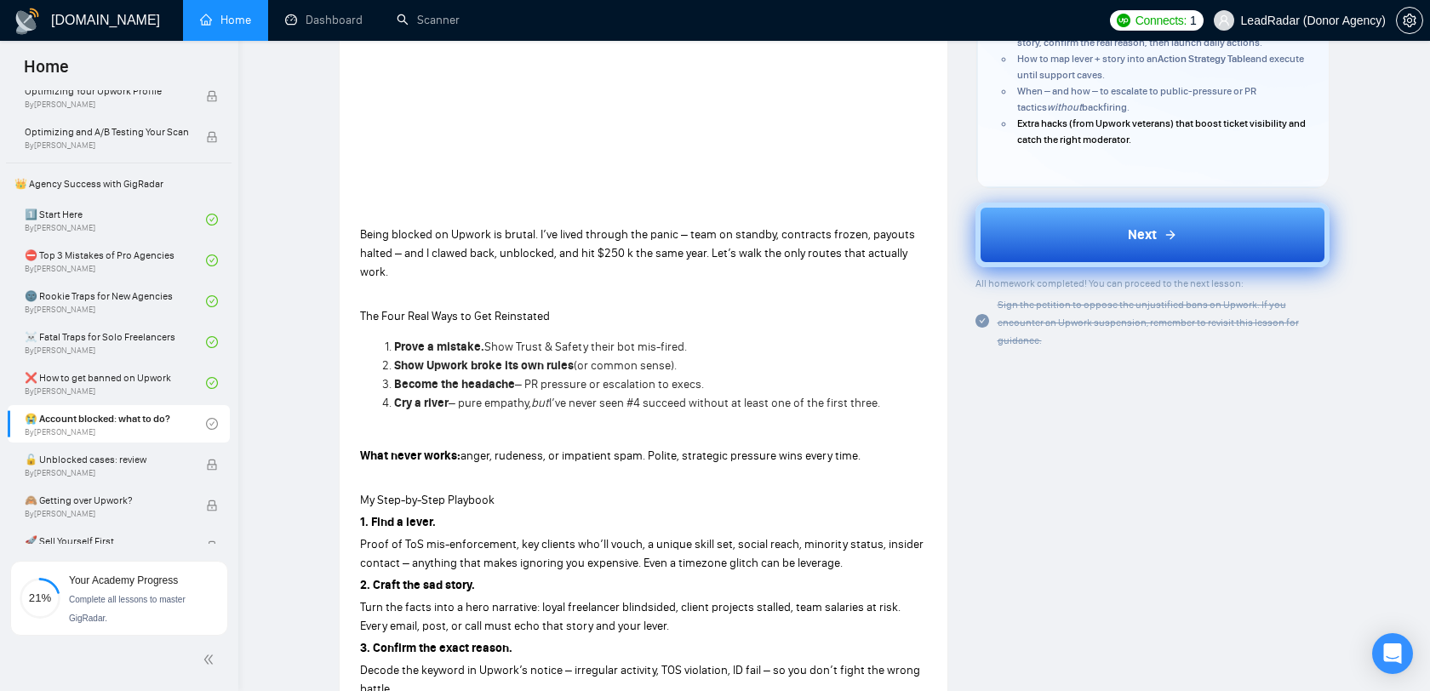
click at [1093, 249] on button "Next" at bounding box center [1152, 235] width 355 height 65
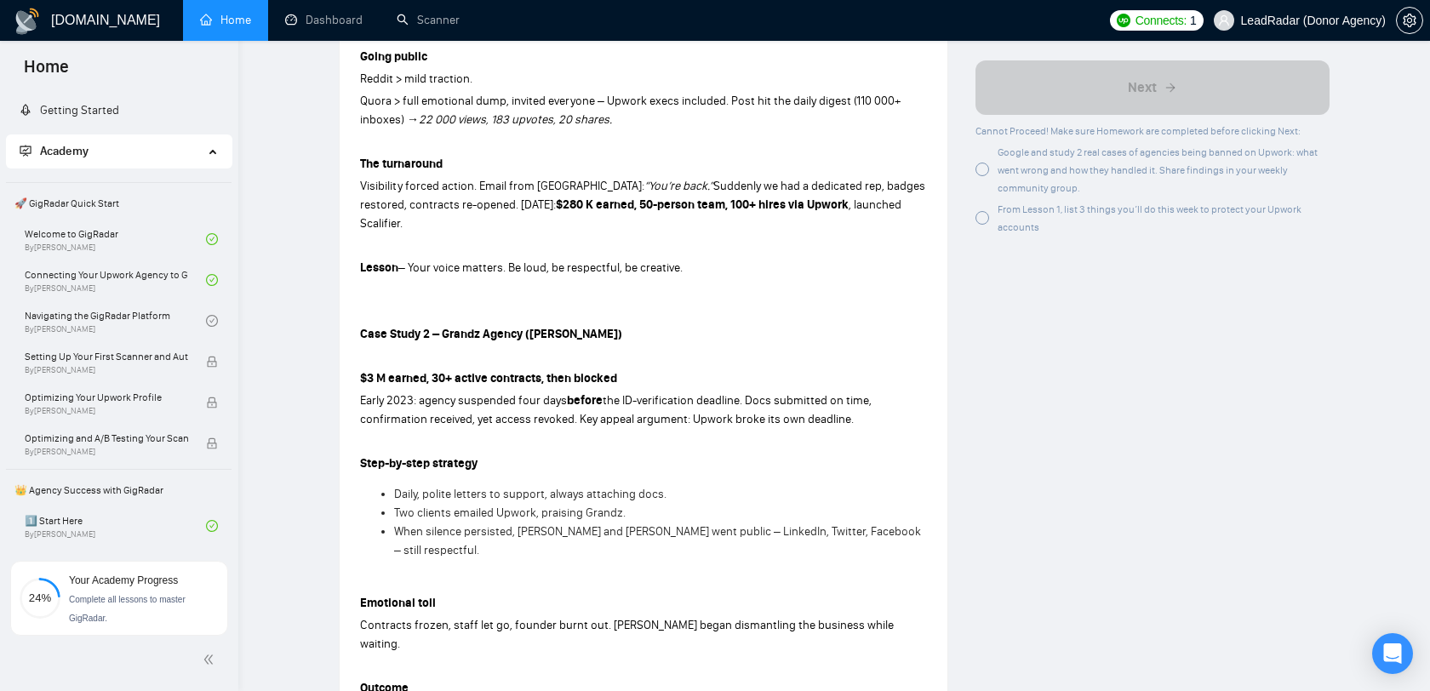
scroll to position [610, 0]
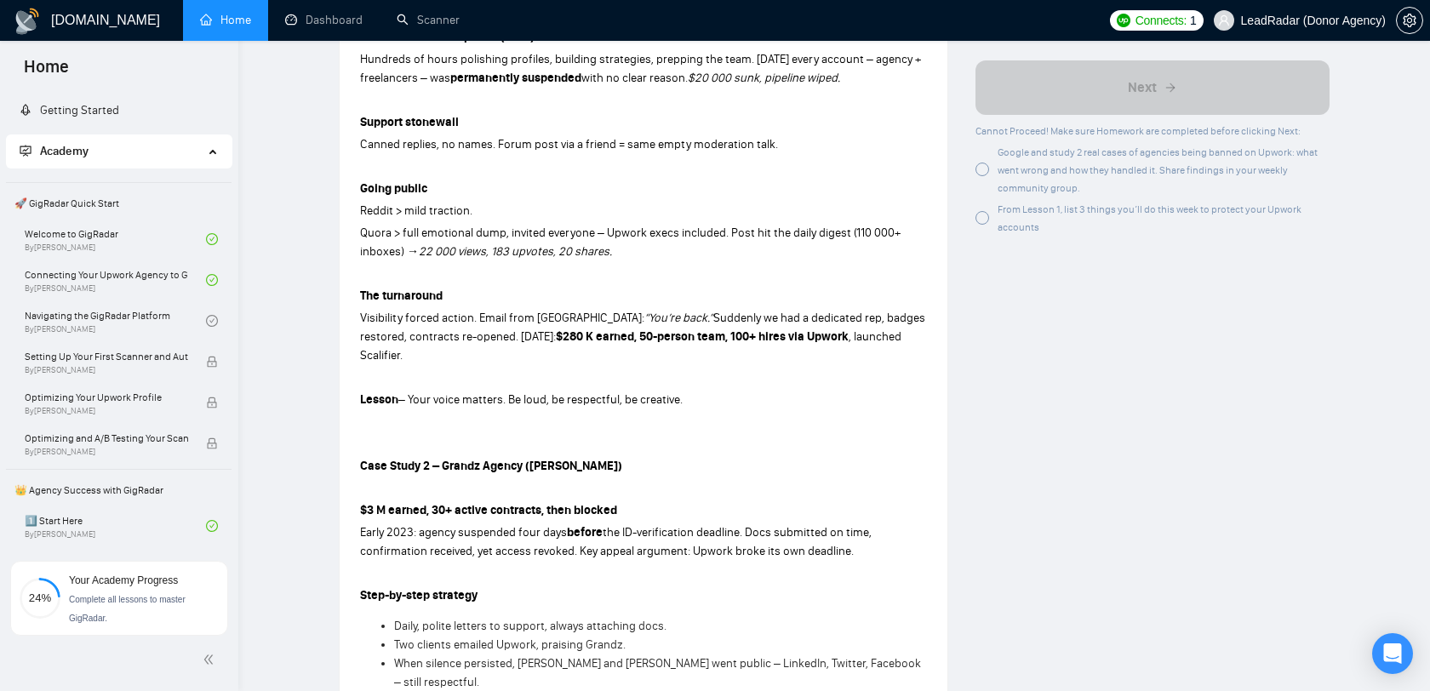
click at [185, 149] on span "Academy" at bounding box center [112, 151] width 184 height 34
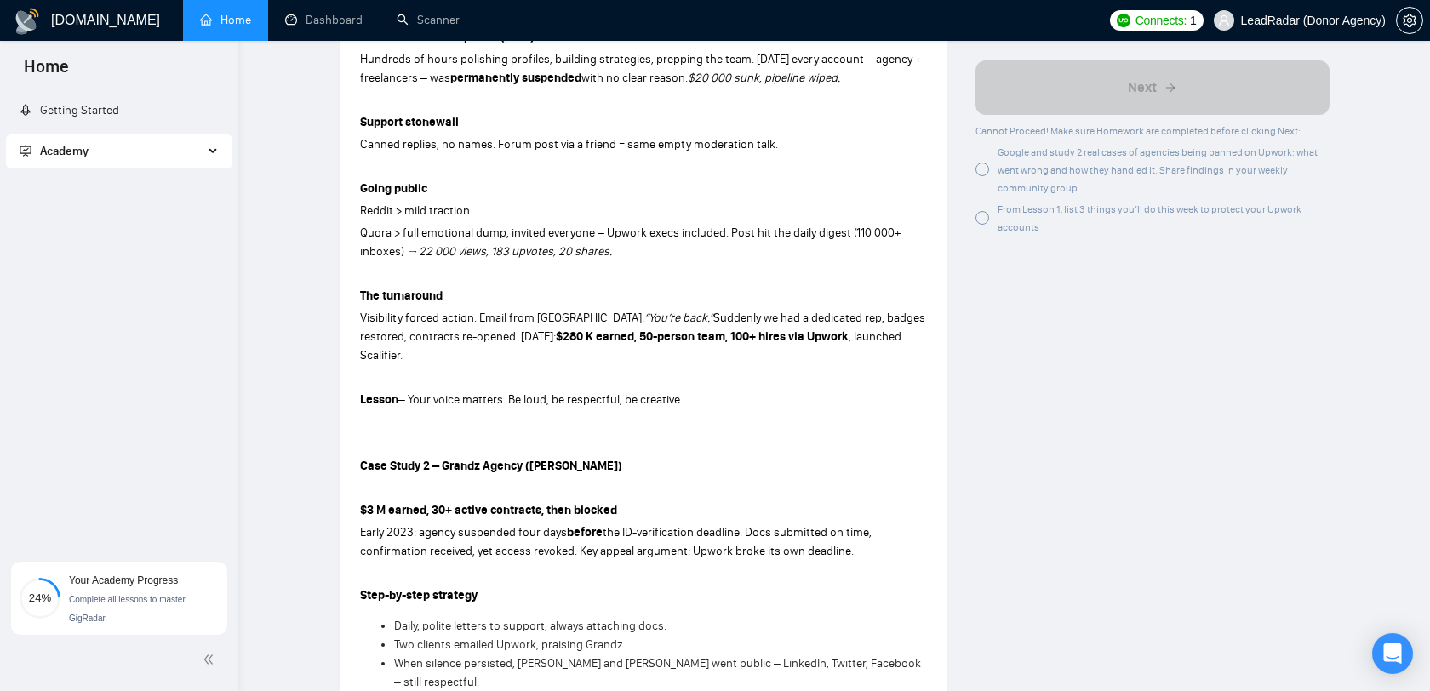
click at [185, 149] on span "Academy" at bounding box center [112, 151] width 184 height 34
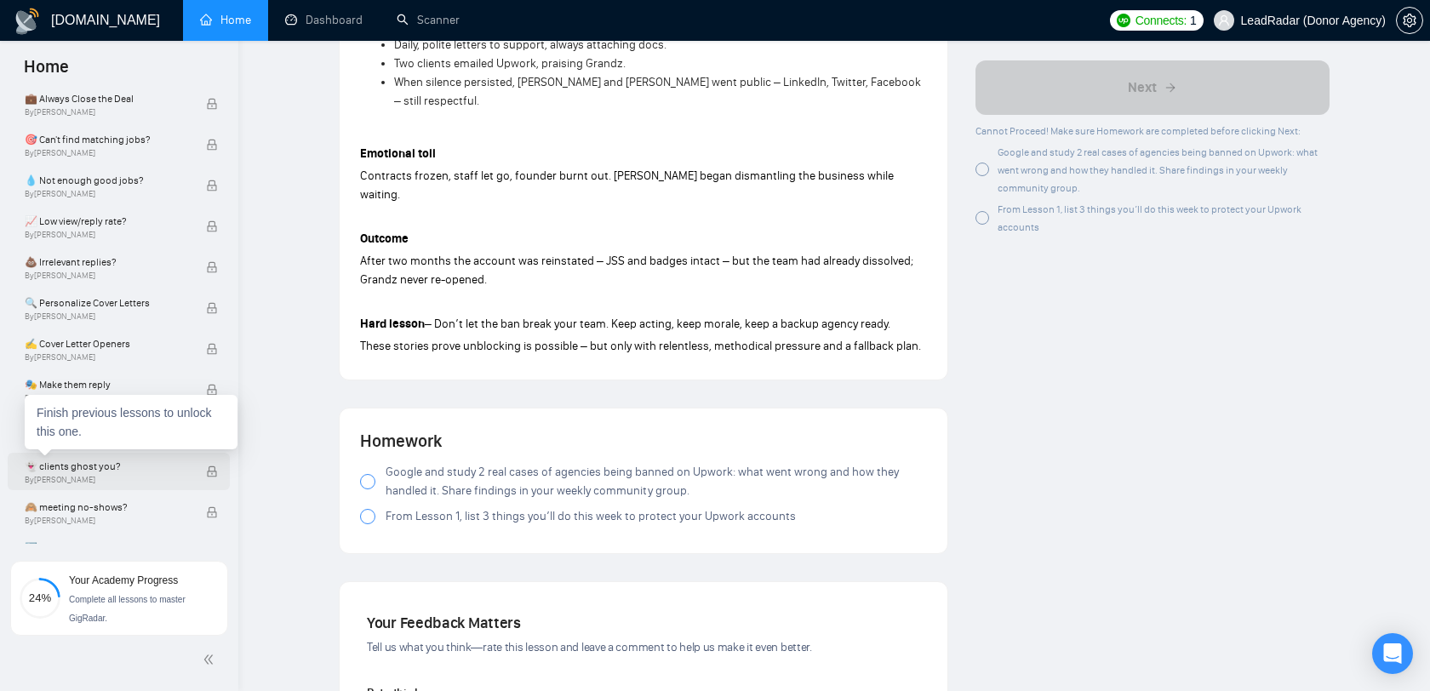
scroll to position [1104, 0]
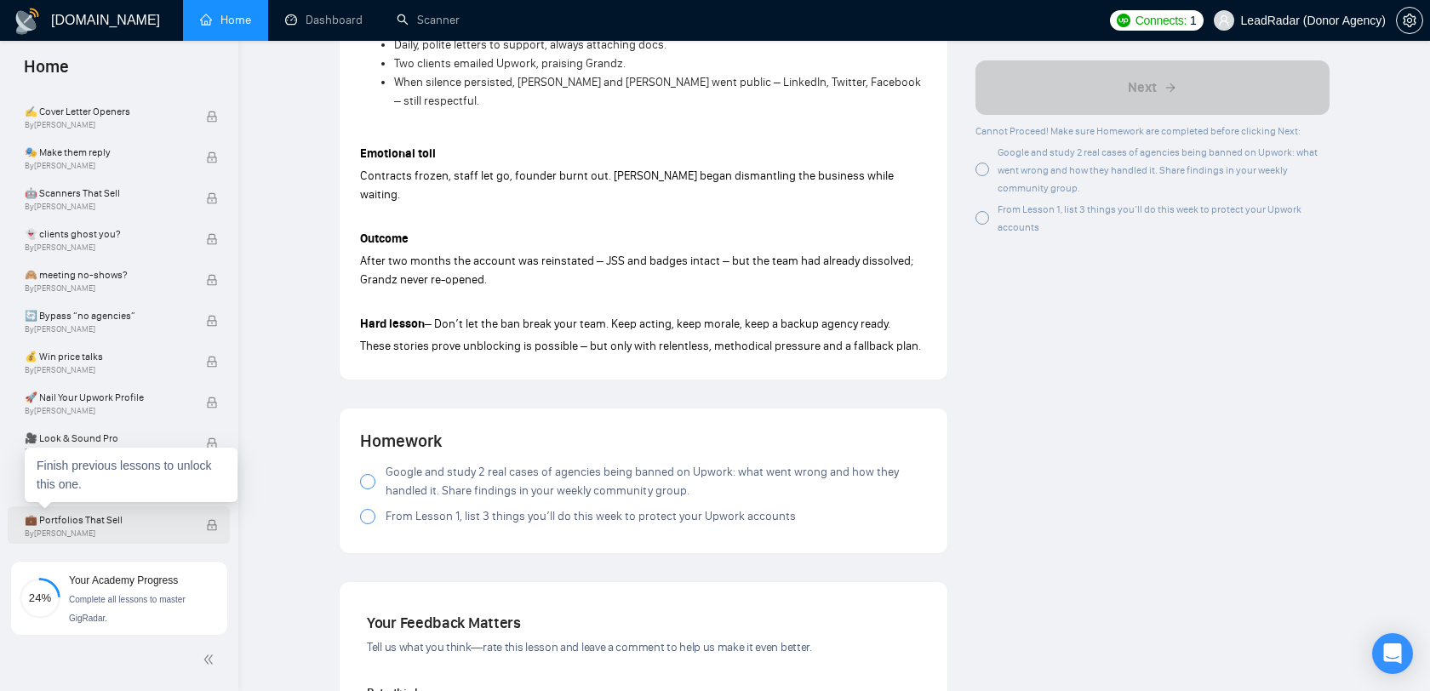
click at [128, 510] on div "💼 Portfolios That Sell By [PERSON_NAME]" at bounding box center [115, 524] width 181 height 37
click at [133, 479] on div "Finish previous lessons to unlock this one." at bounding box center [131, 475] width 213 height 54
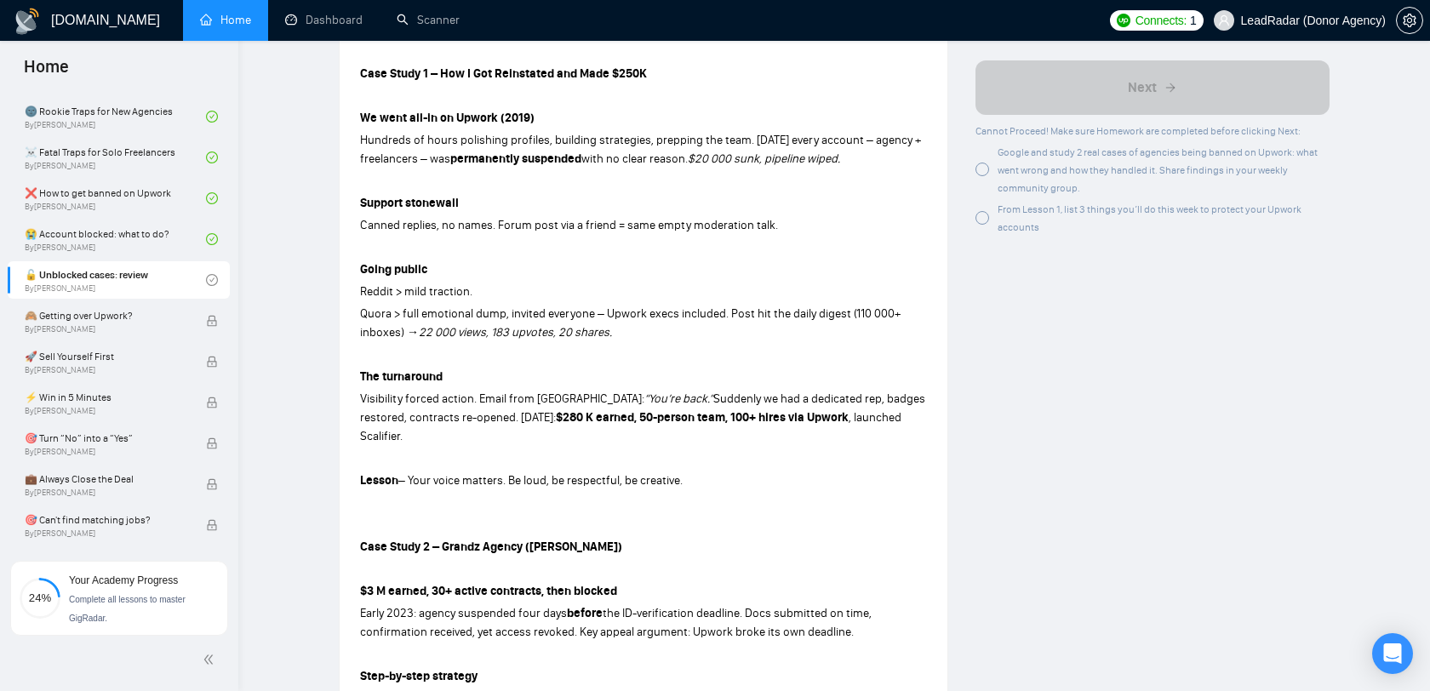
scroll to position [494, 0]
click at [134, 322] on div "Finish previous lessons to unlock this one." at bounding box center [131, 309] width 213 height 54
click at [176, 311] on div "Finish previous lessons to unlock this one." at bounding box center [131, 309] width 213 height 54
click at [1001, 215] on div "From Lesson 1, list 3 things you’ll do this week to protect your Upwork accounts" at bounding box center [1163, 217] width 333 height 36
click at [1001, 169] on span "Google and study 2 real cases of agencies being banned on Upwork: what went wro…" at bounding box center [1157, 170] width 320 height 48
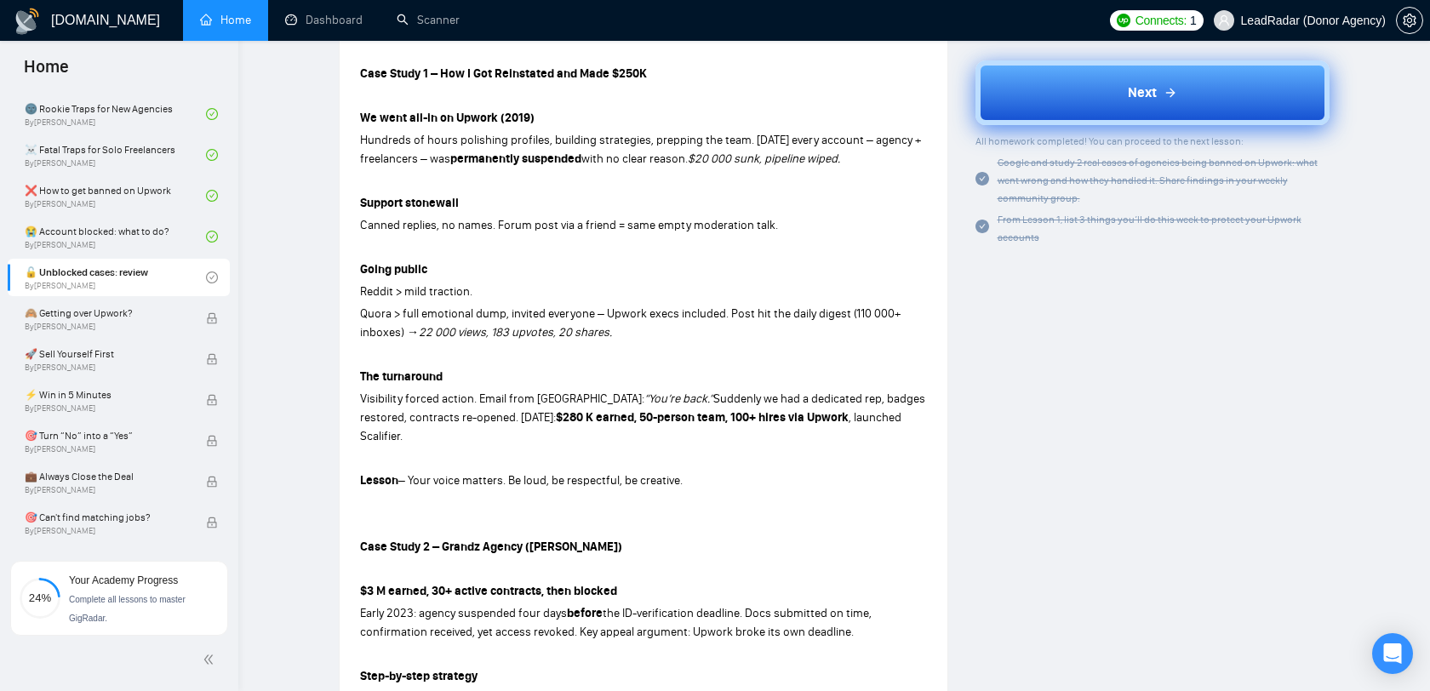
click at [1111, 94] on button "Next" at bounding box center [1152, 92] width 355 height 65
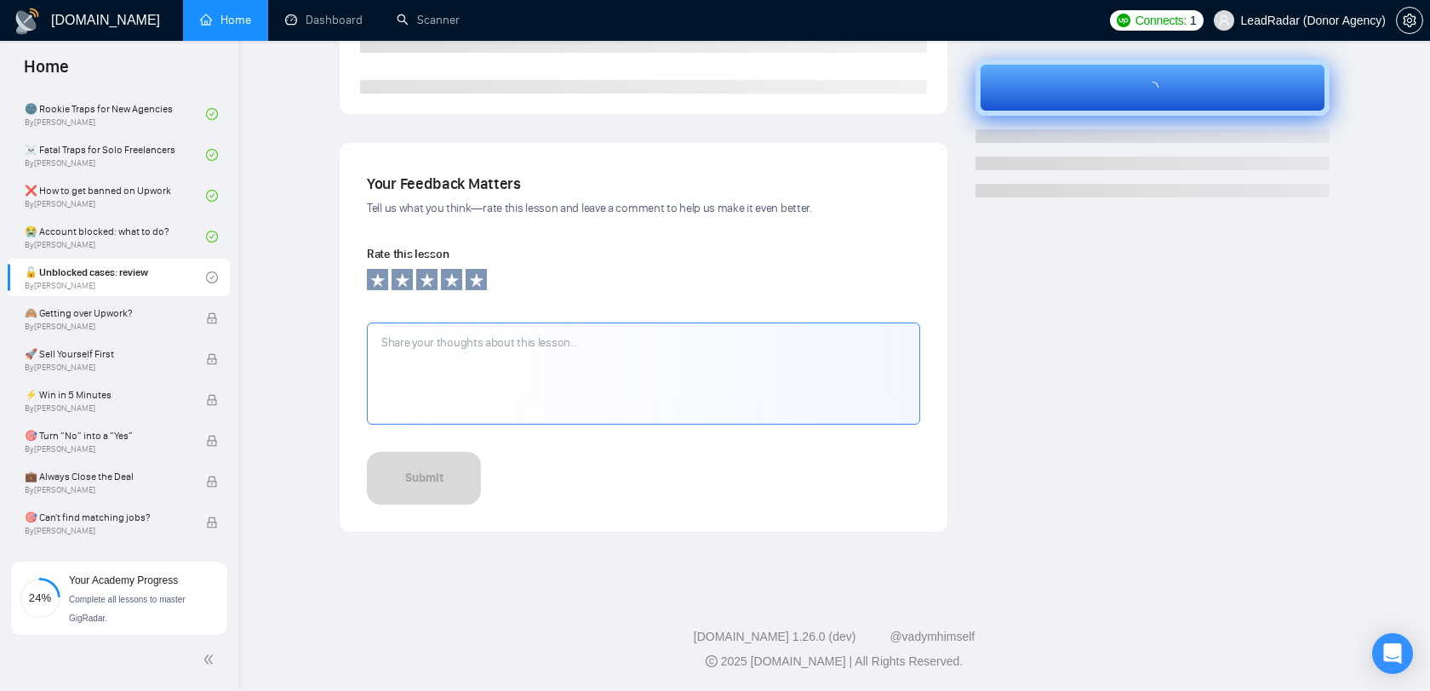
scroll to position [468, 0]
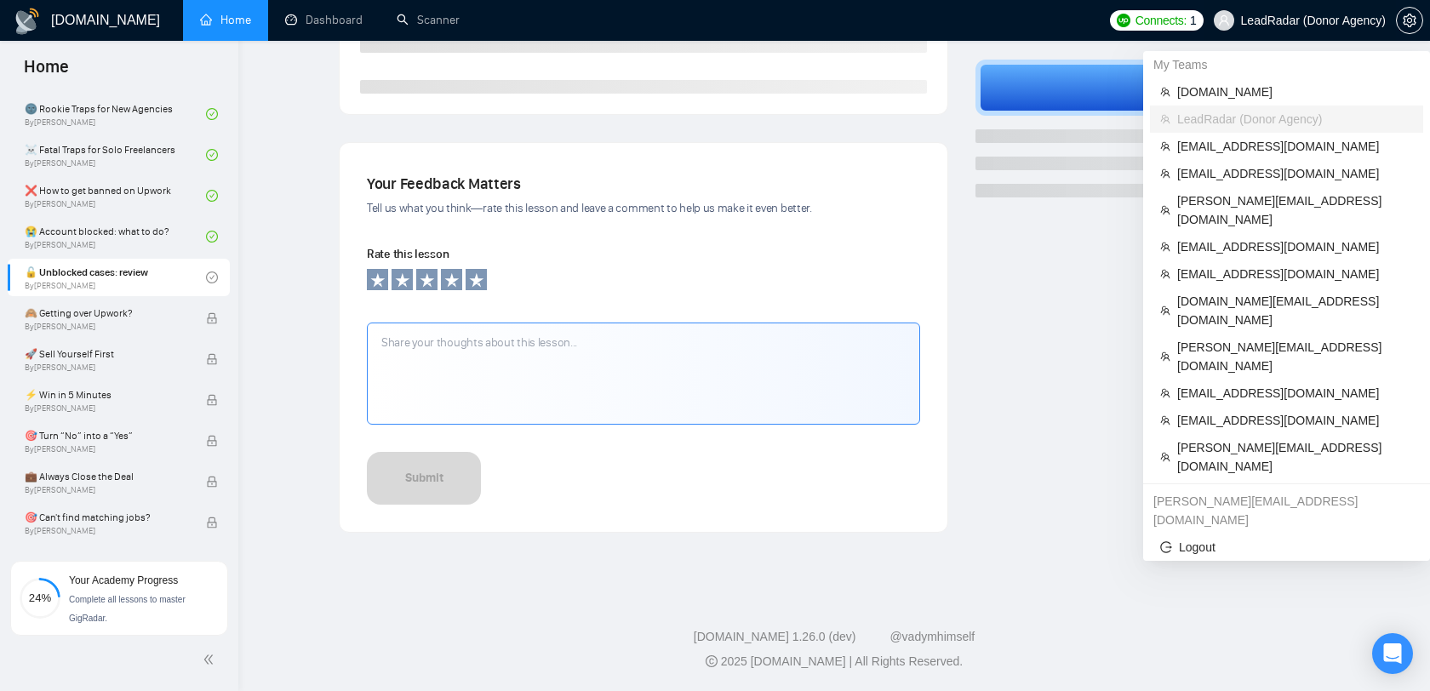
click at [1314, 20] on span "LeadRadar (Donor Agency)" at bounding box center [1313, 20] width 145 height 0
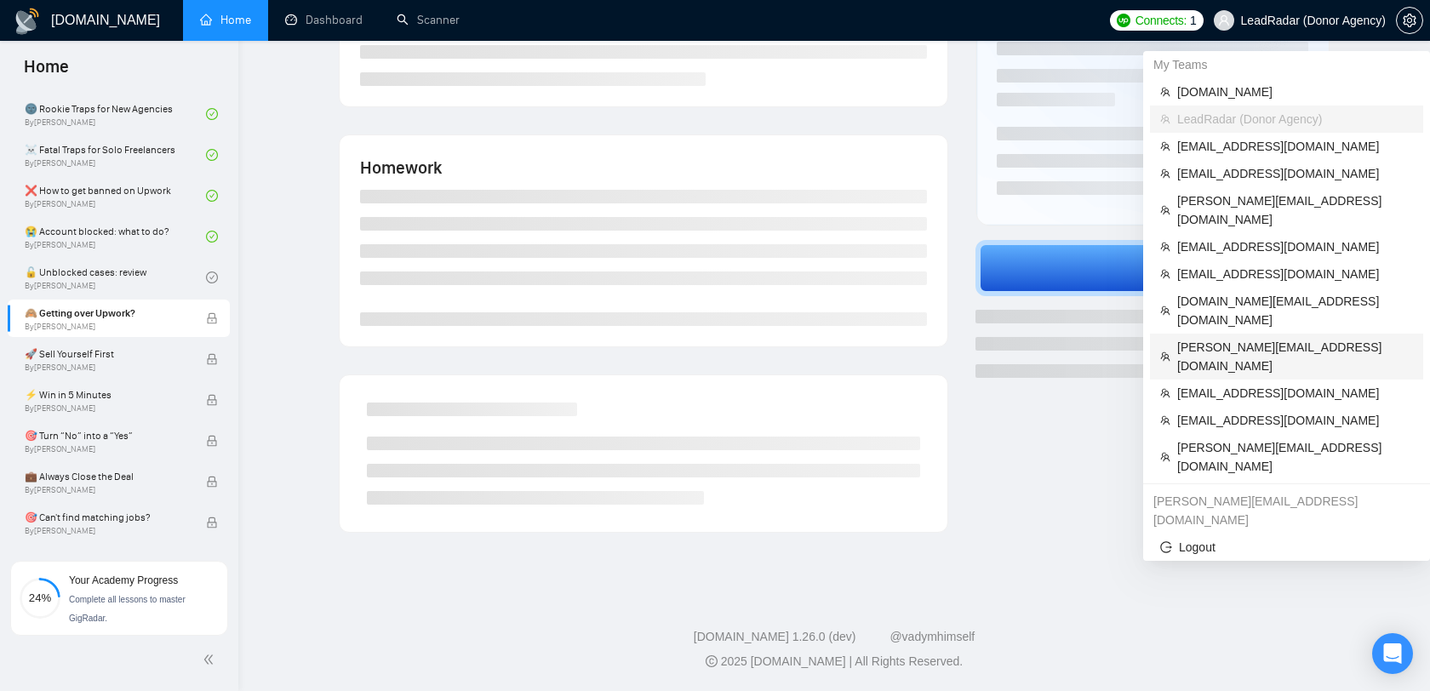
scroll to position [468, 0]
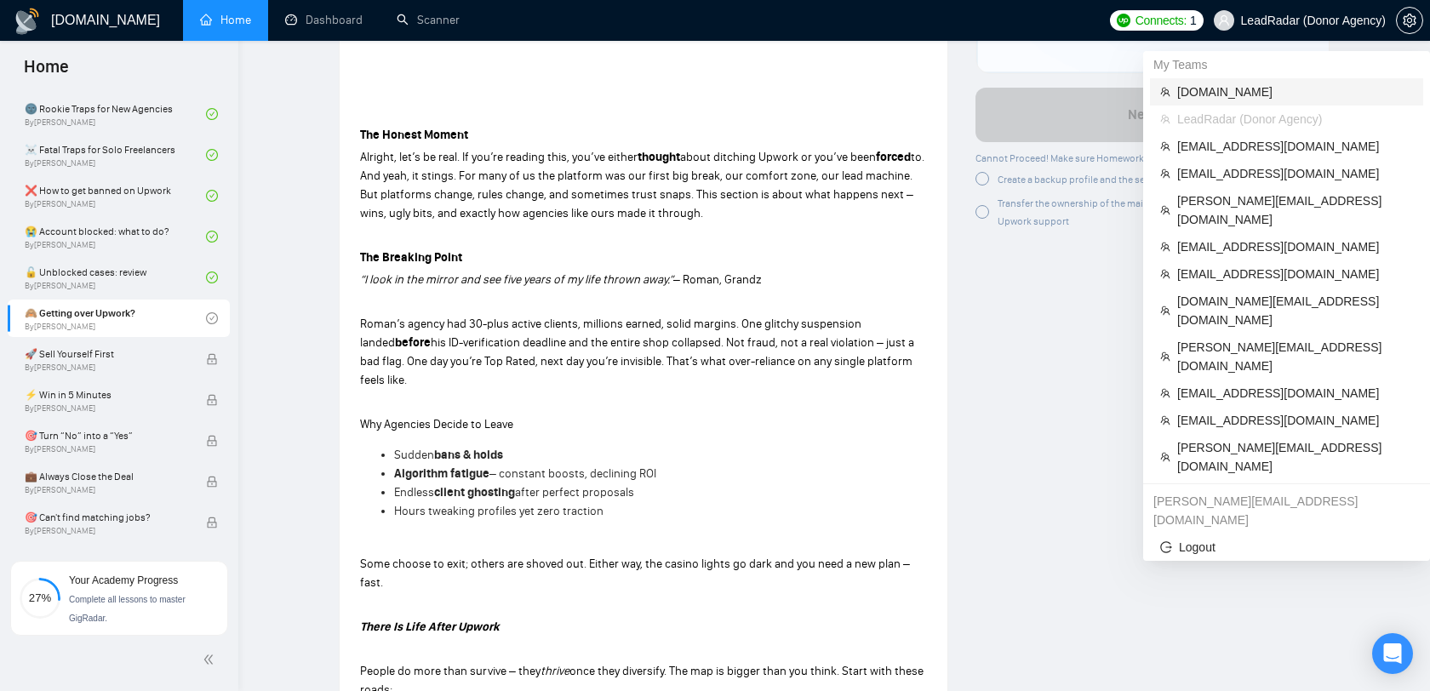
click at [1217, 90] on span "[DOMAIN_NAME]" at bounding box center [1295, 92] width 236 height 19
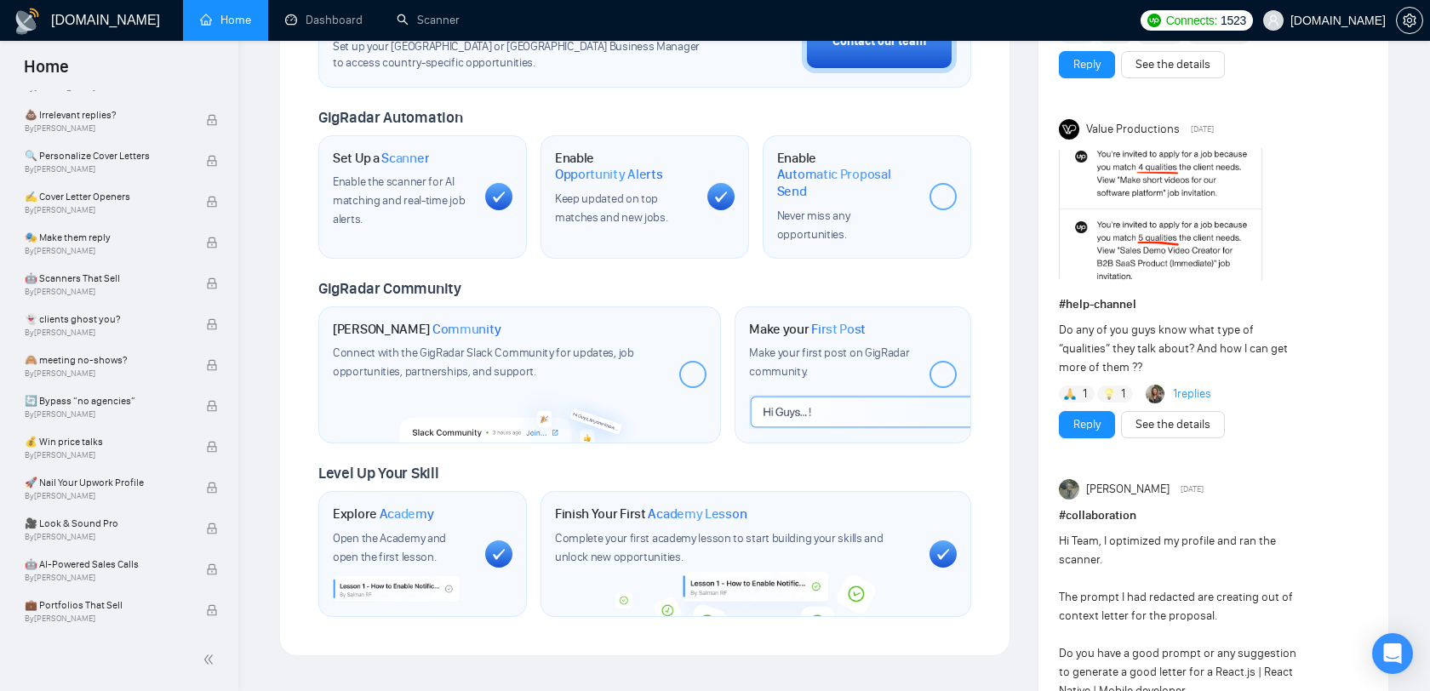
scroll to position [969, 0]
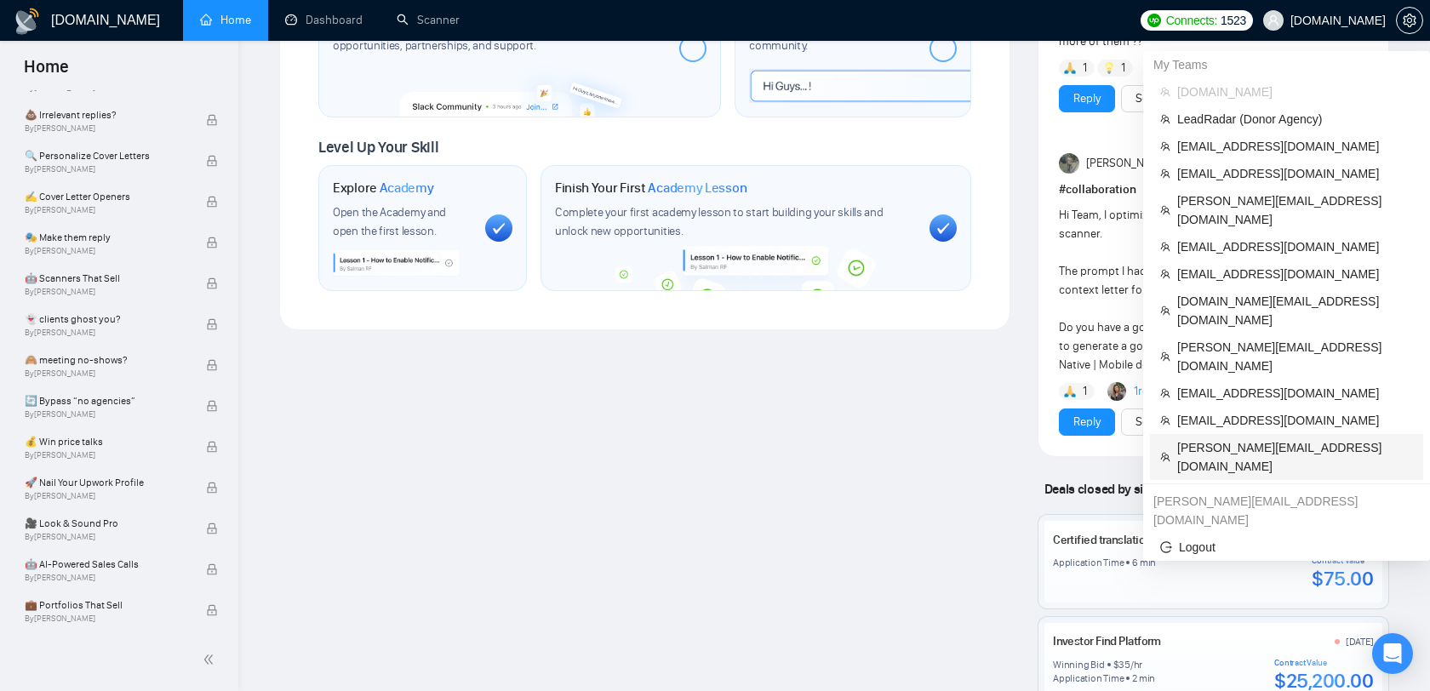
click at [1223, 438] on span "[PERSON_NAME][EMAIL_ADDRESS][DOMAIN_NAME]" at bounding box center [1295, 456] width 236 height 37
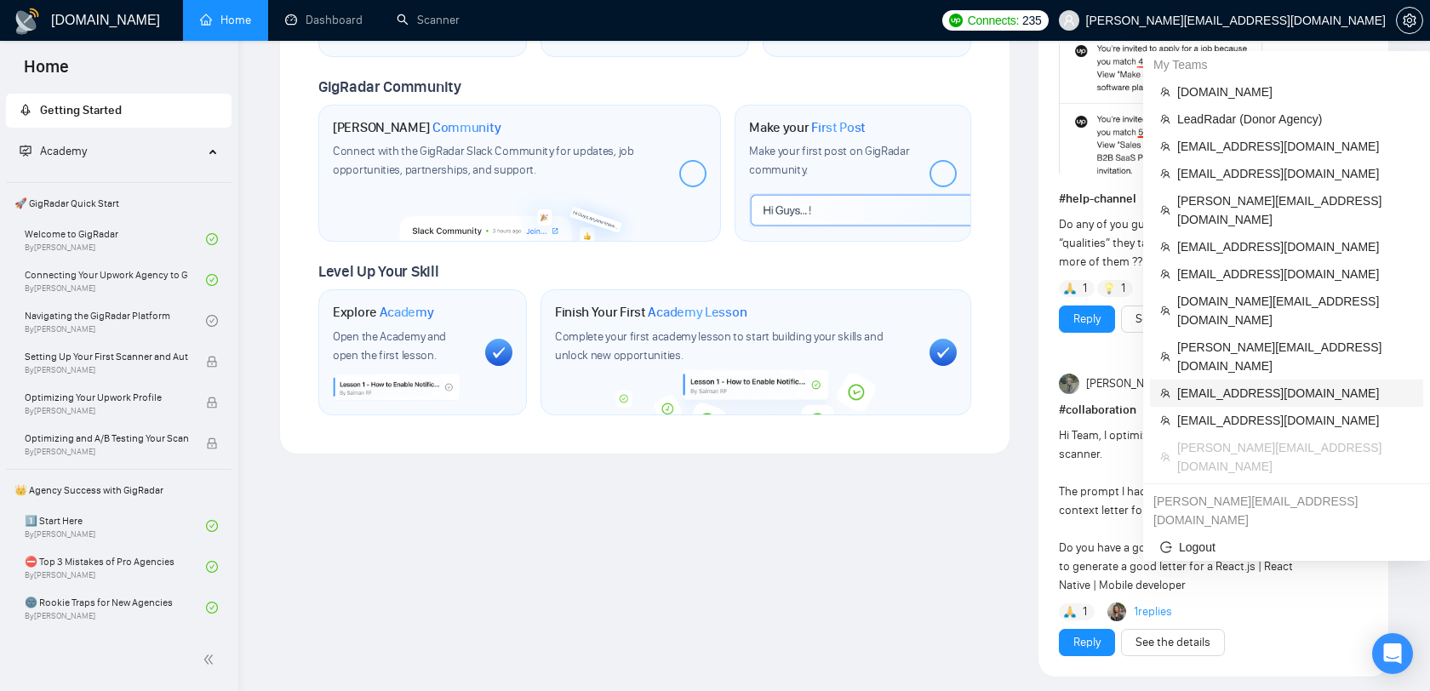
click at [1212, 384] on span "[EMAIL_ADDRESS][DOMAIN_NAME]" at bounding box center [1295, 393] width 236 height 19
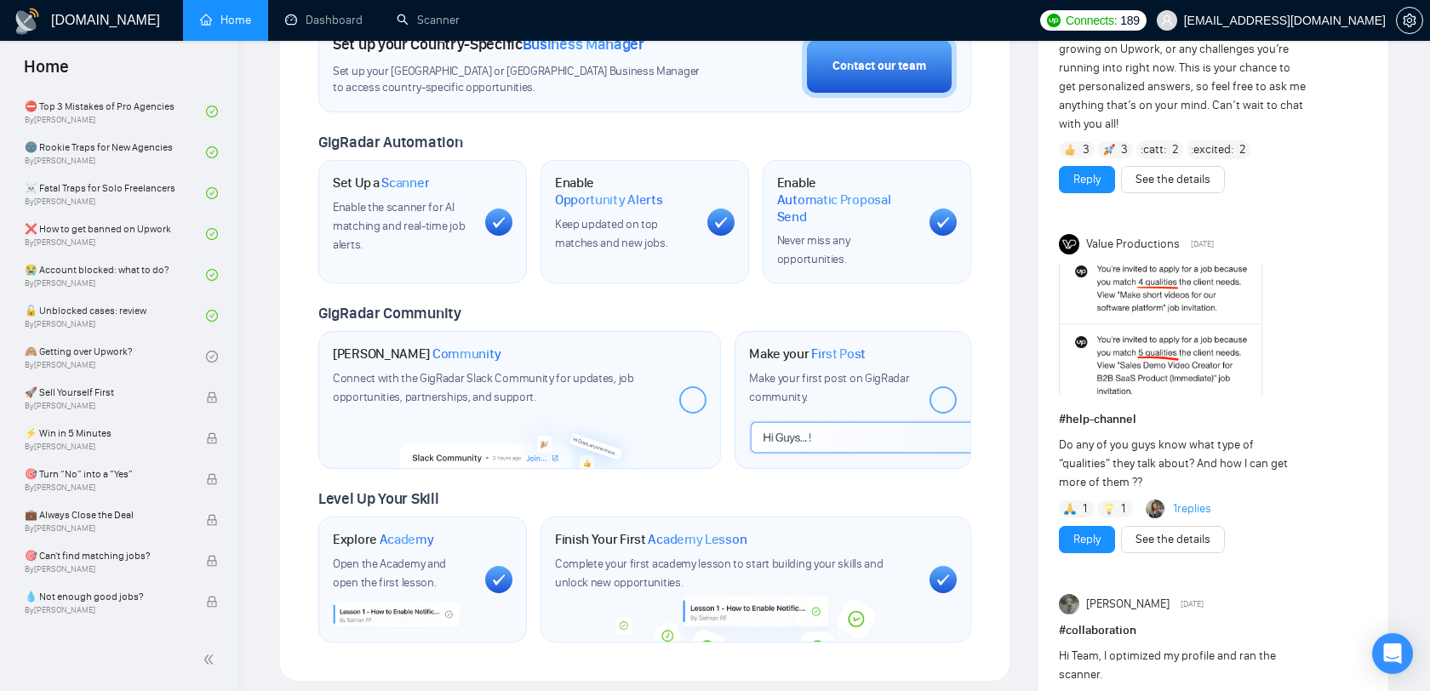
scroll to position [470, 0]
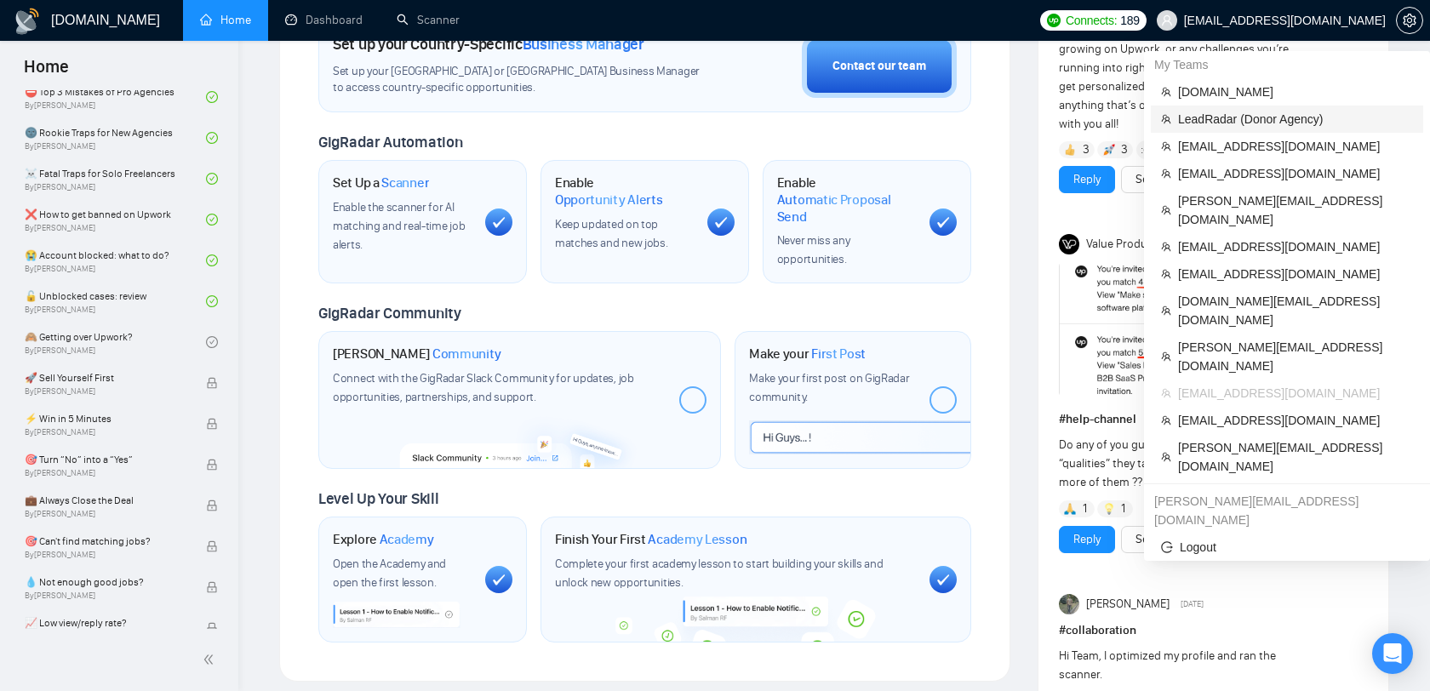
click at [1244, 117] on span "LeadRadar (Donor Agency)" at bounding box center [1295, 119] width 235 height 19
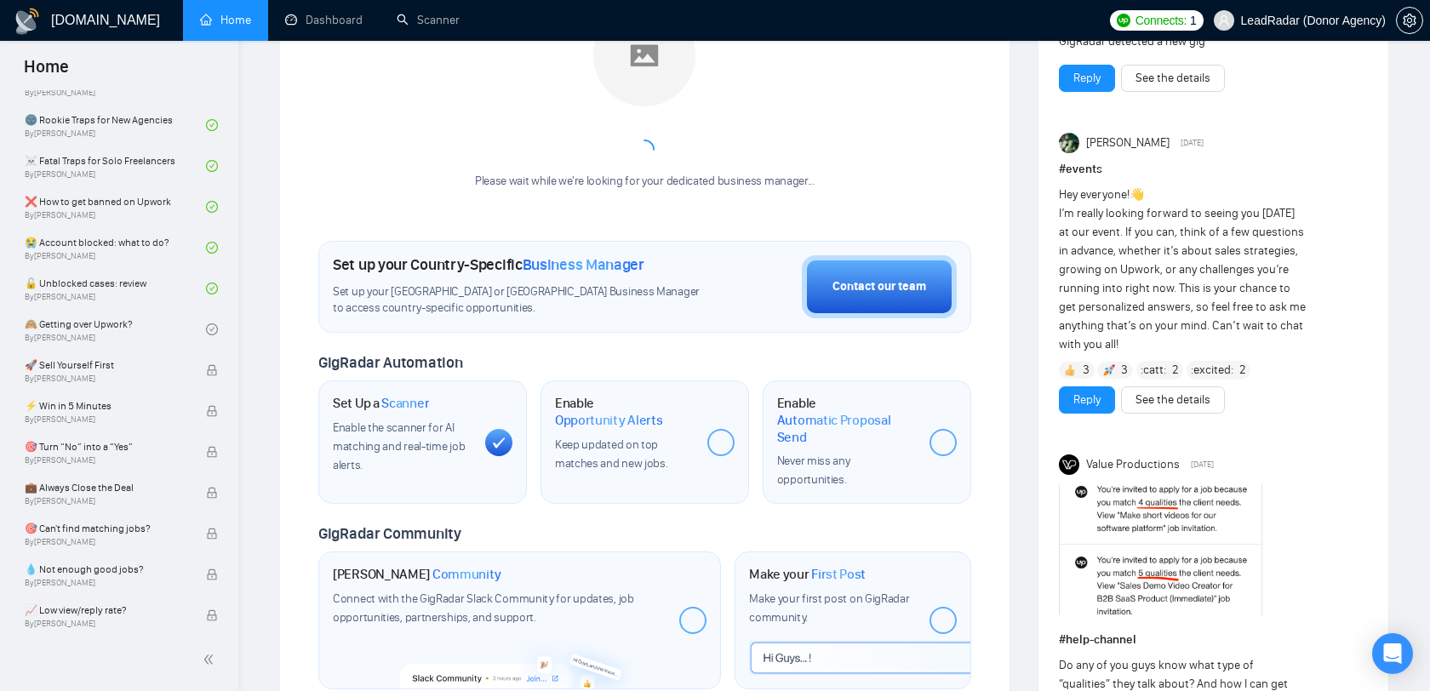
scroll to position [511, 0]
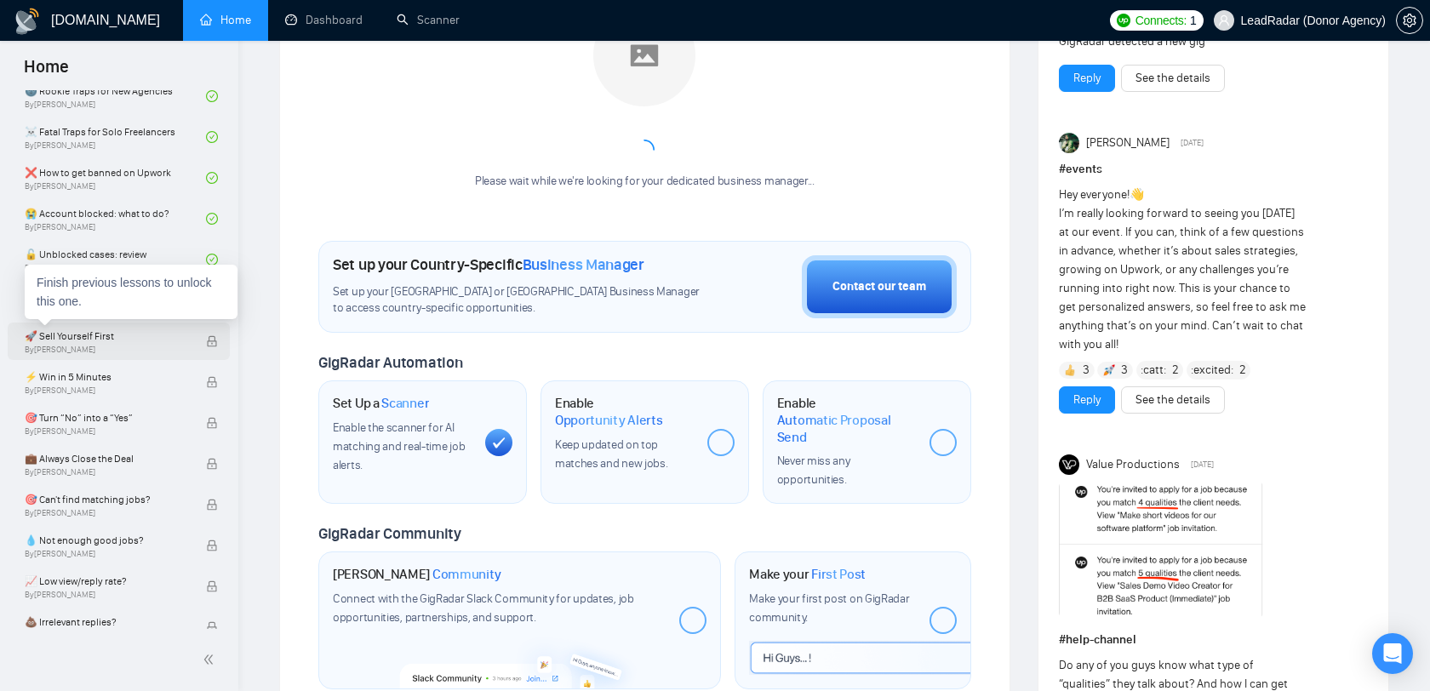
click at [182, 342] on span "🚀 Sell Yourself First" at bounding box center [106, 336] width 163 height 17
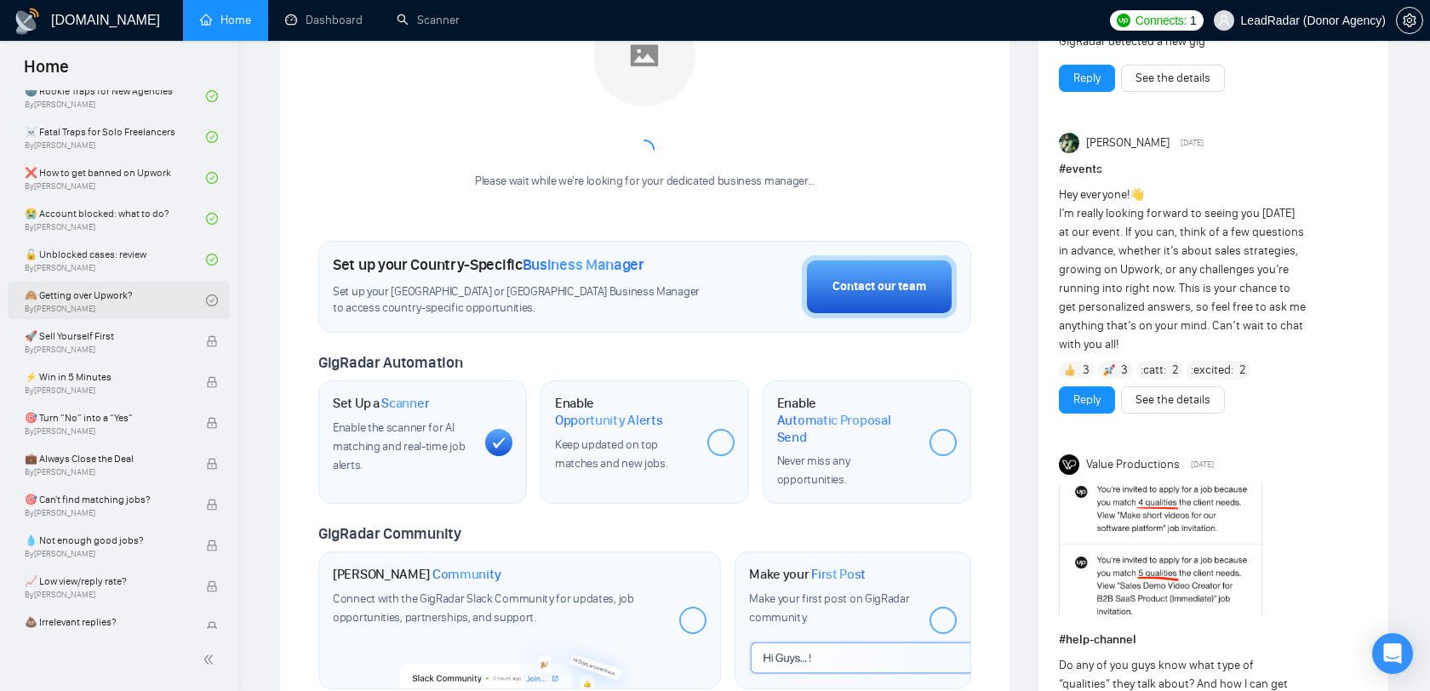
click at [183, 301] on link "🙈 Getting over Upwork? By [PERSON_NAME]" at bounding box center [115, 300] width 181 height 37
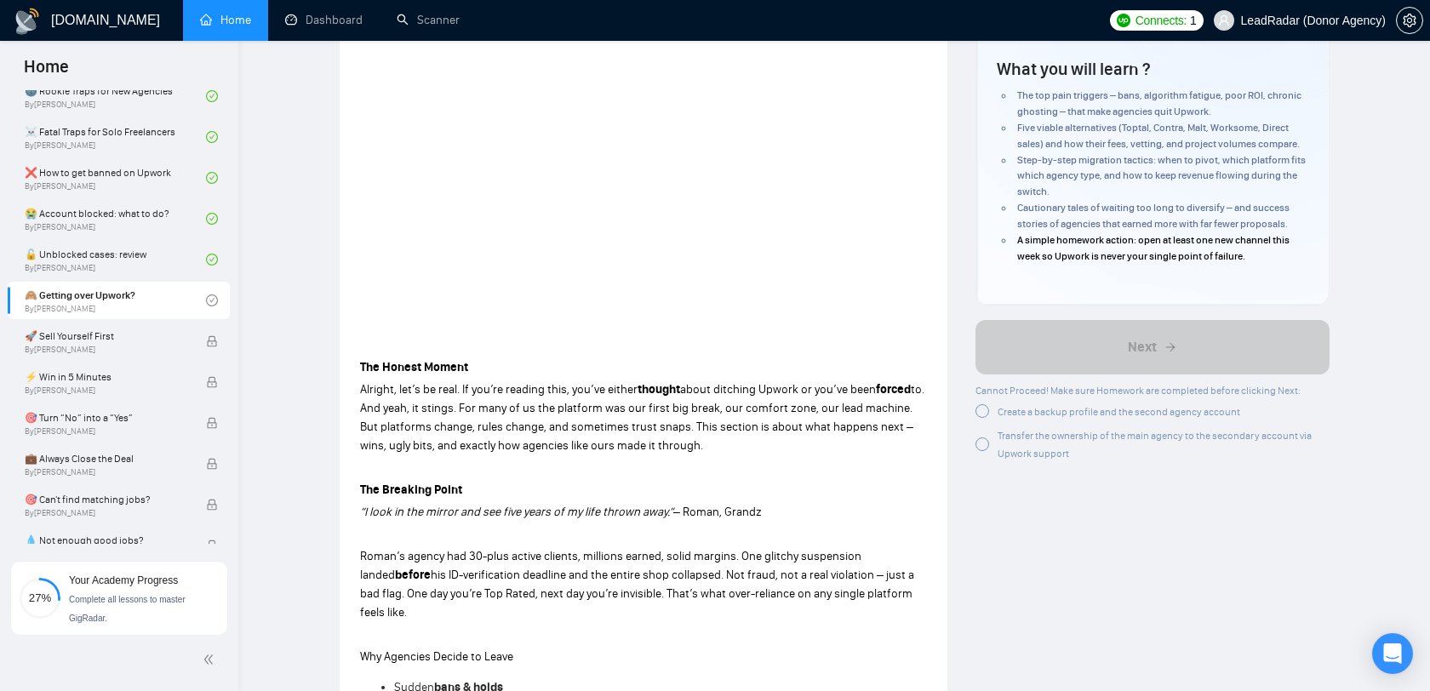
scroll to position [308, 0]
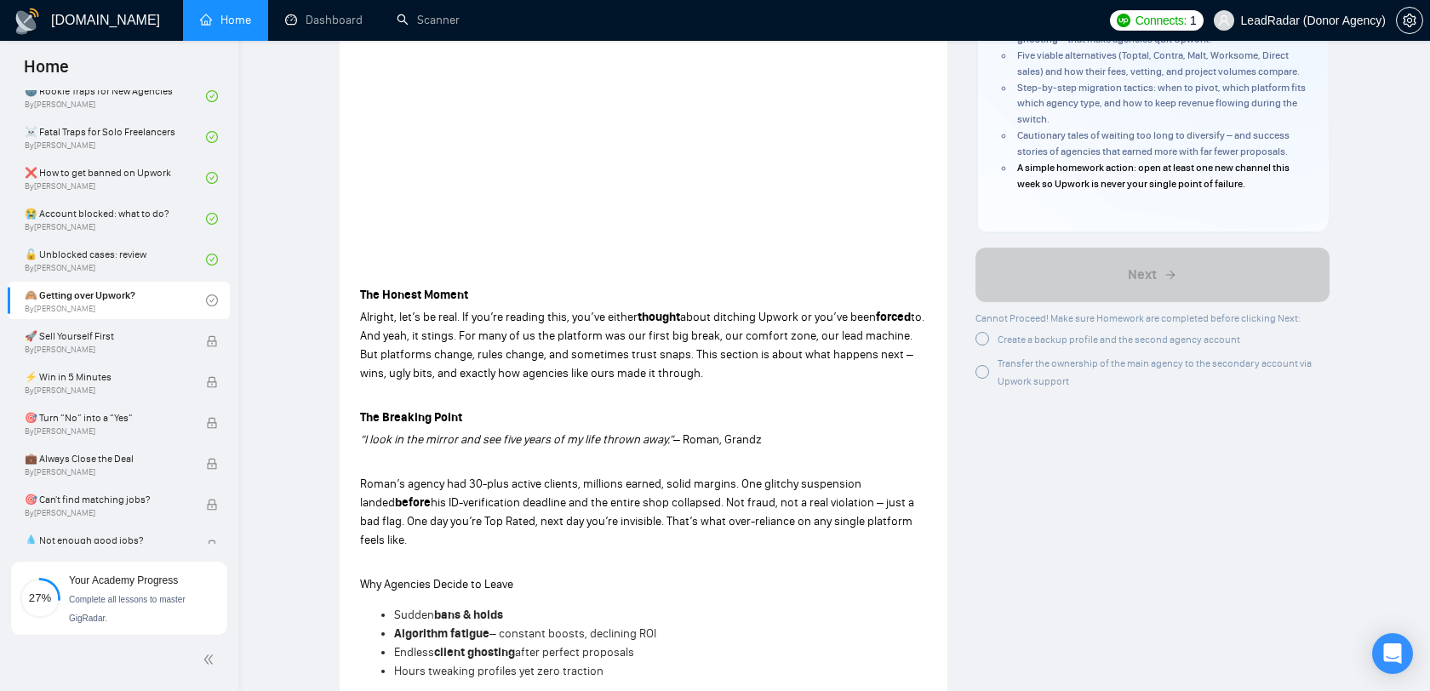
click at [982, 374] on div at bounding box center [982, 372] width 14 height 14
click at [983, 341] on div at bounding box center [982, 339] width 14 height 14
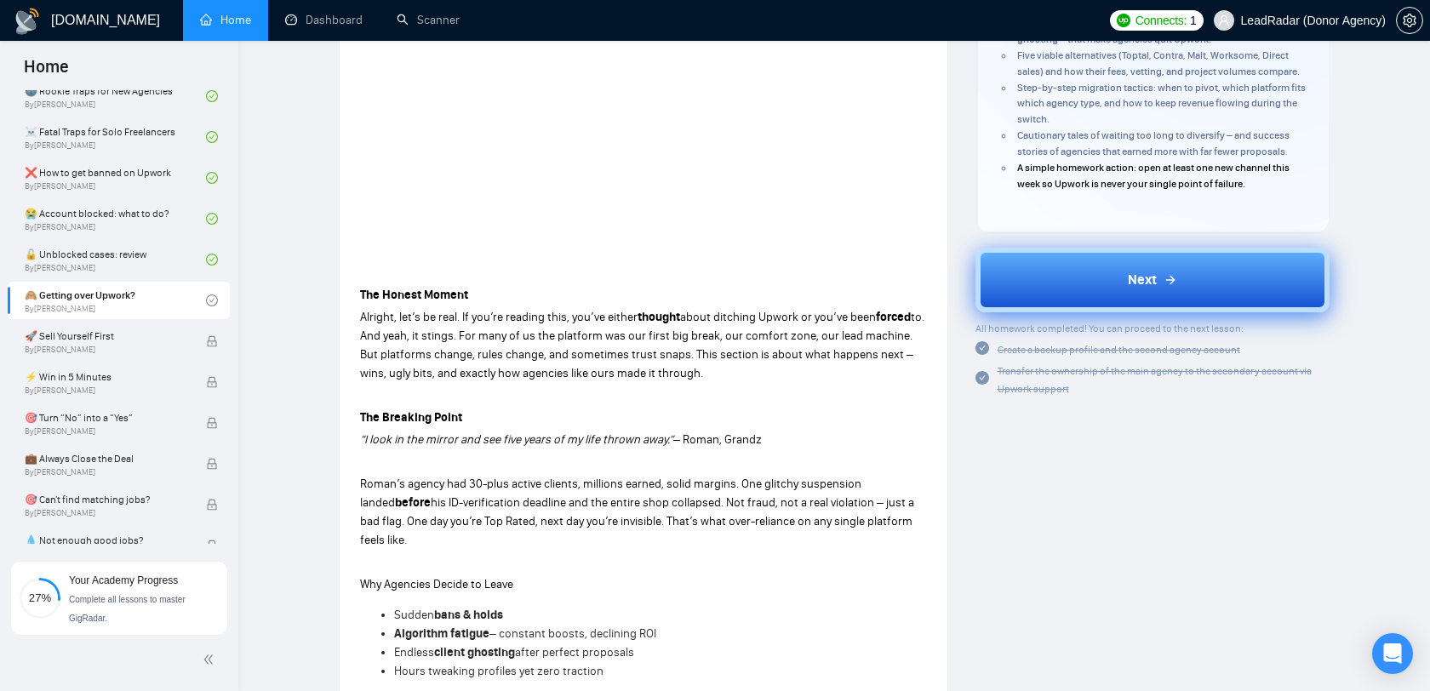
click at [1023, 303] on button "Next" at bounding box center [1152, 280] width 355 height 65
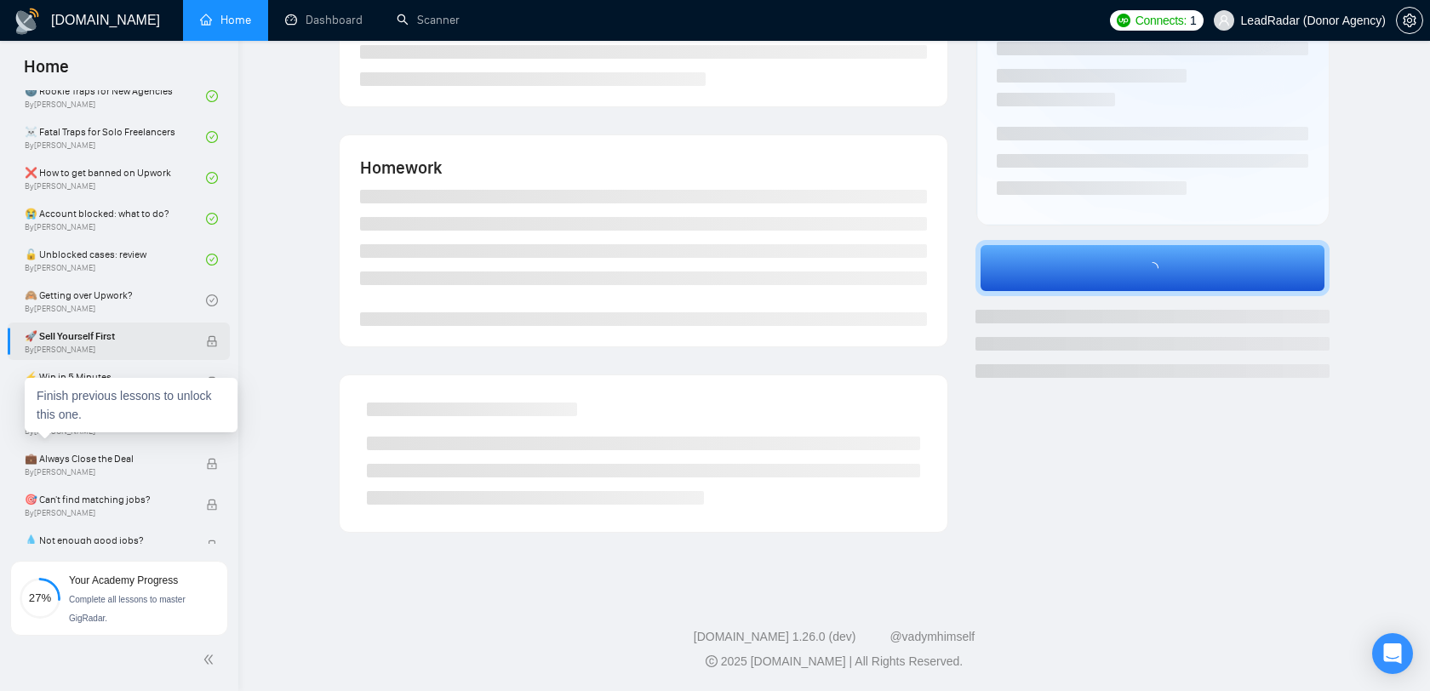
scroll to position [236, 0]
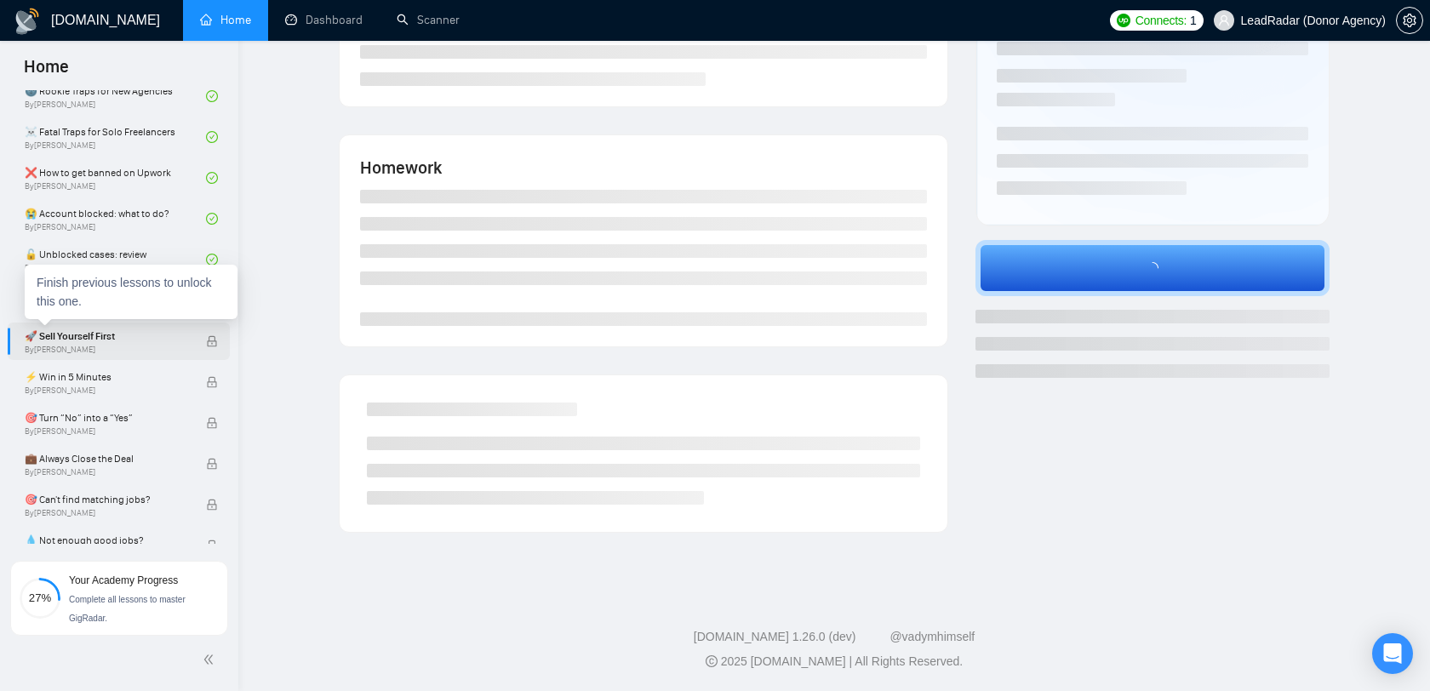
click at [162, 334] on span "🚀 Sell Yourself First" at bounding box center [106, 336] width 163 height 17
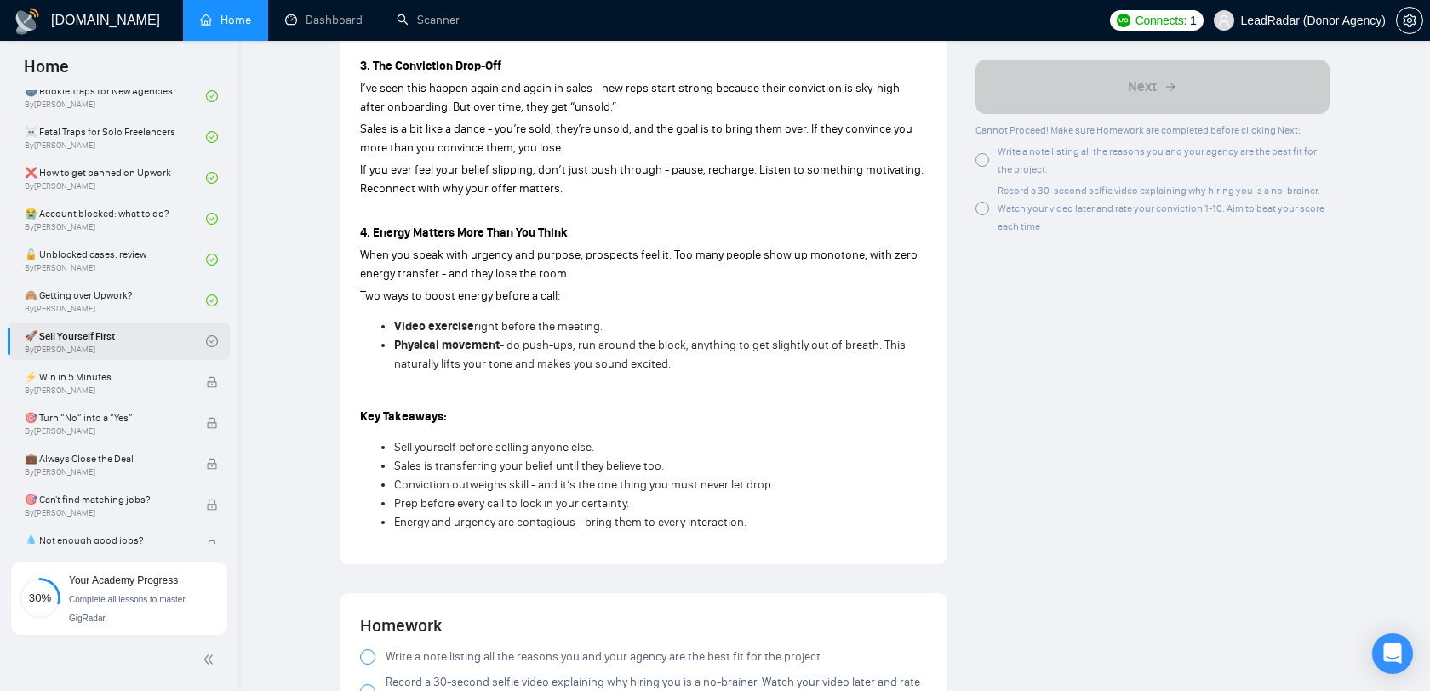
scroll to position [1311, 0]
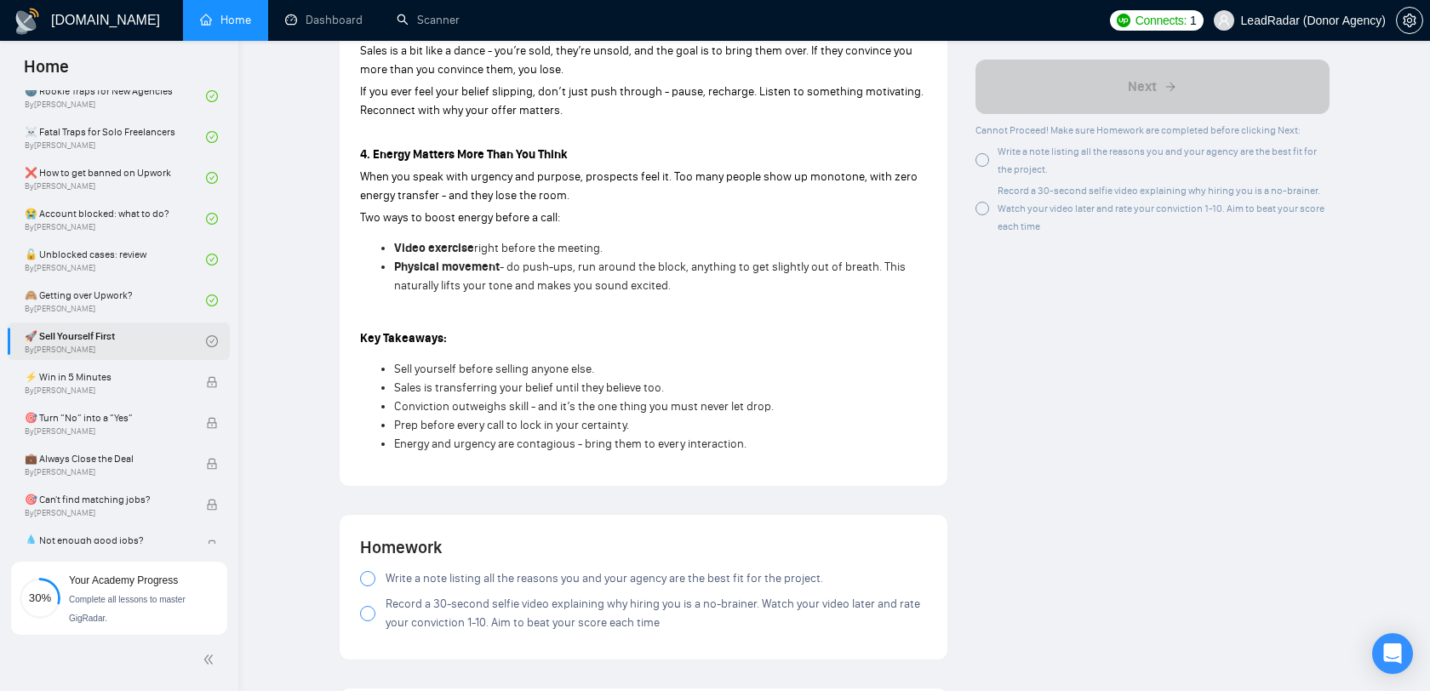
click at [1027, 218] on div "Record a 30-second selfie video explaining why hiring you is a no-brainer. Watc…" at bounding box center [1163, 208] width 333 height 54
click at [1026, 162] on div "Write a note listing all the reasons you and your agency are the best fit for t…" at bounding box center [1163, 160] width 333 height 36
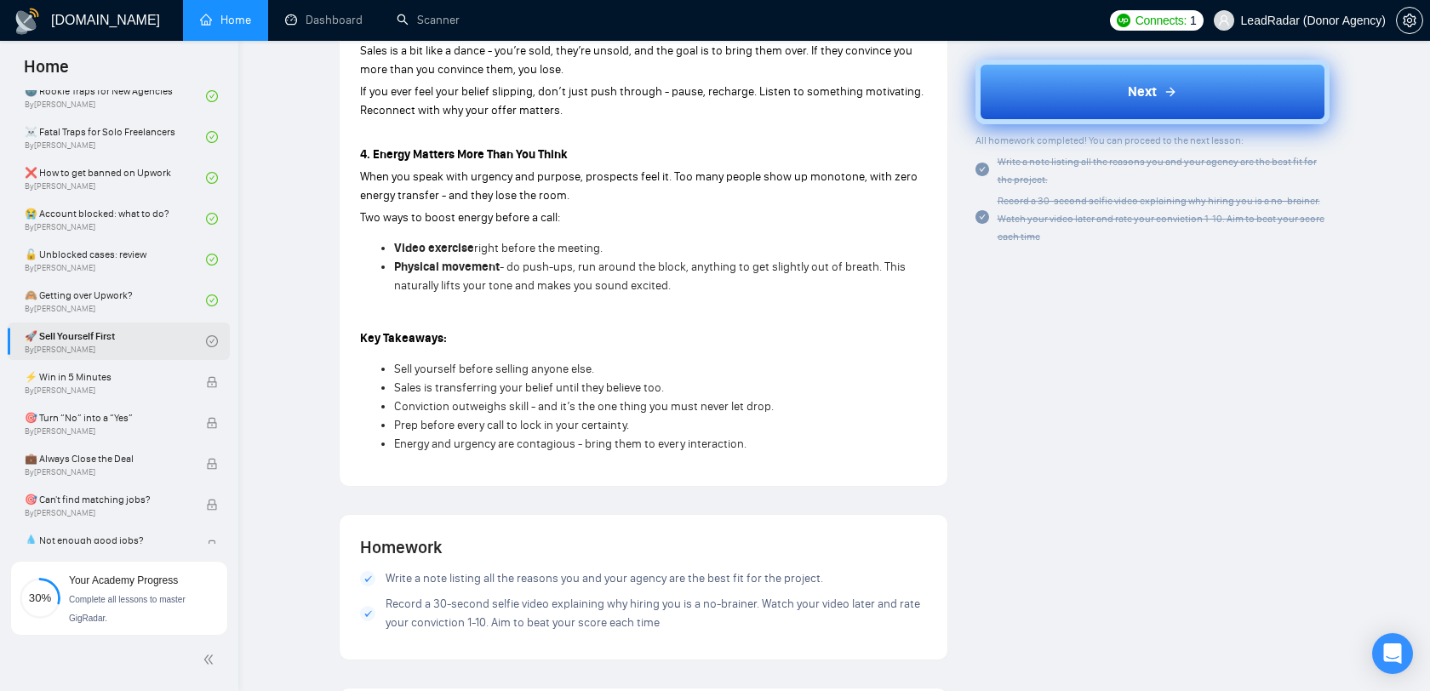
click at [1125, 93] on button "Next" at bounding box center [1152, 92] width 355 height 65
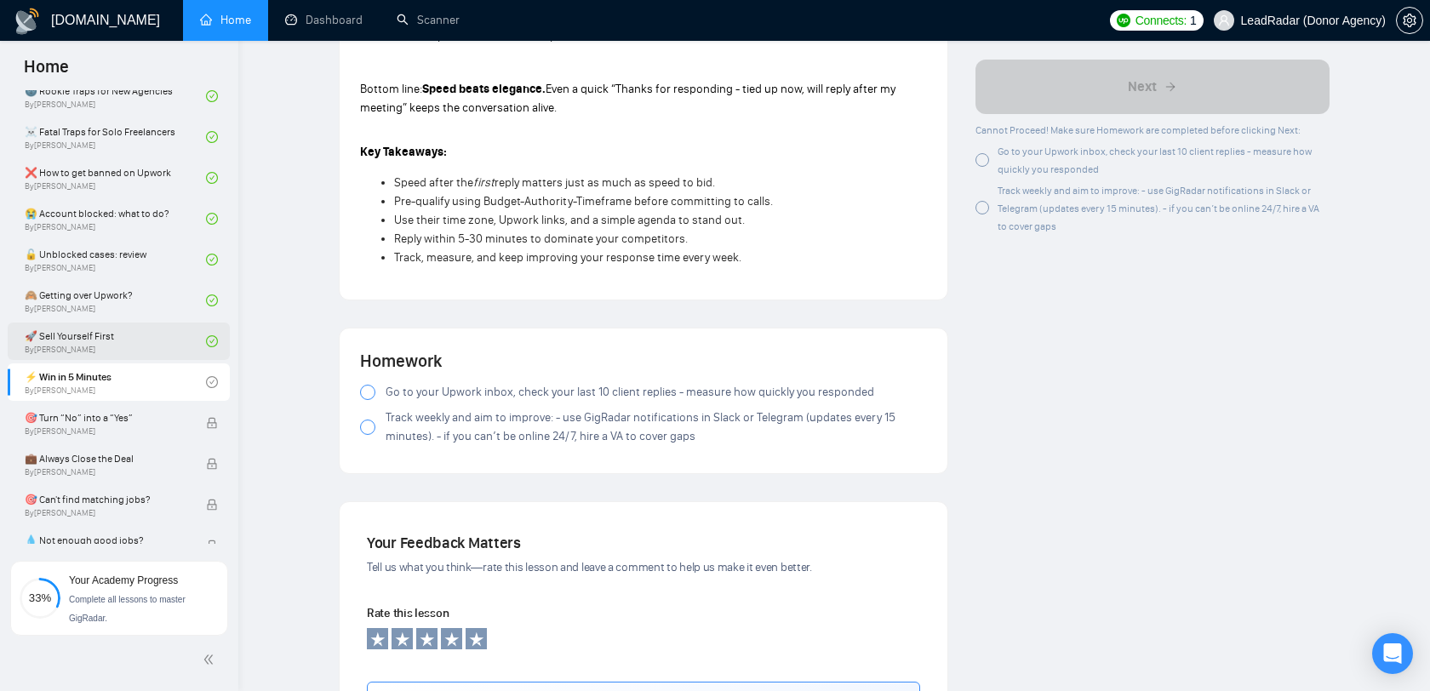
scroll to position [1733, 0]
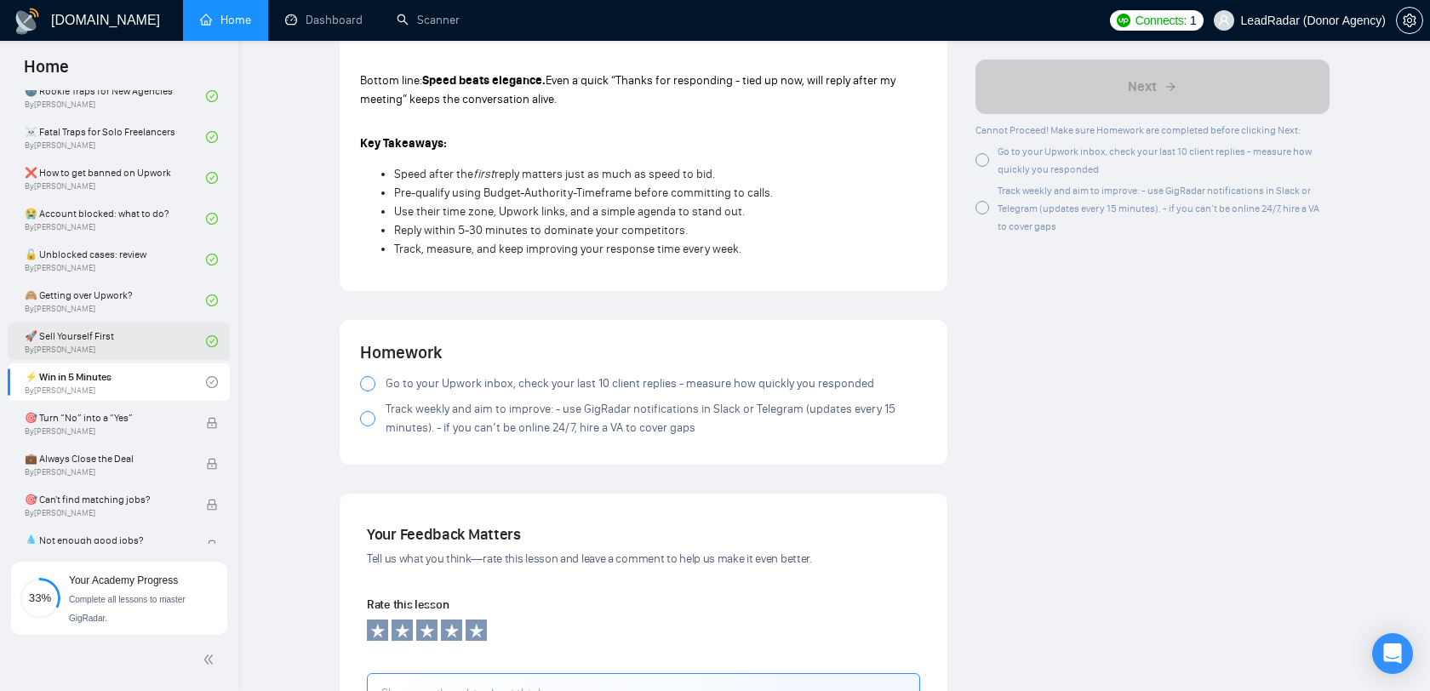
click at [387, 393] on span "Go to your Upwork inbox, check your last 10 client replies - measure how quickl…" at bounding box center [630, 383] width 489 height 19
click at [380, 424] on label "Track weekly and aim to improve: - use GigRadar notifications in Slack or Teleg…" at bounding box center [643, 418] width 567 height 37
click at [367, 426] on div at bounding box center [367, 418] width 15 height 15
click at [370, 422] on icon at bounding box center [368, 418] width 8 height 7
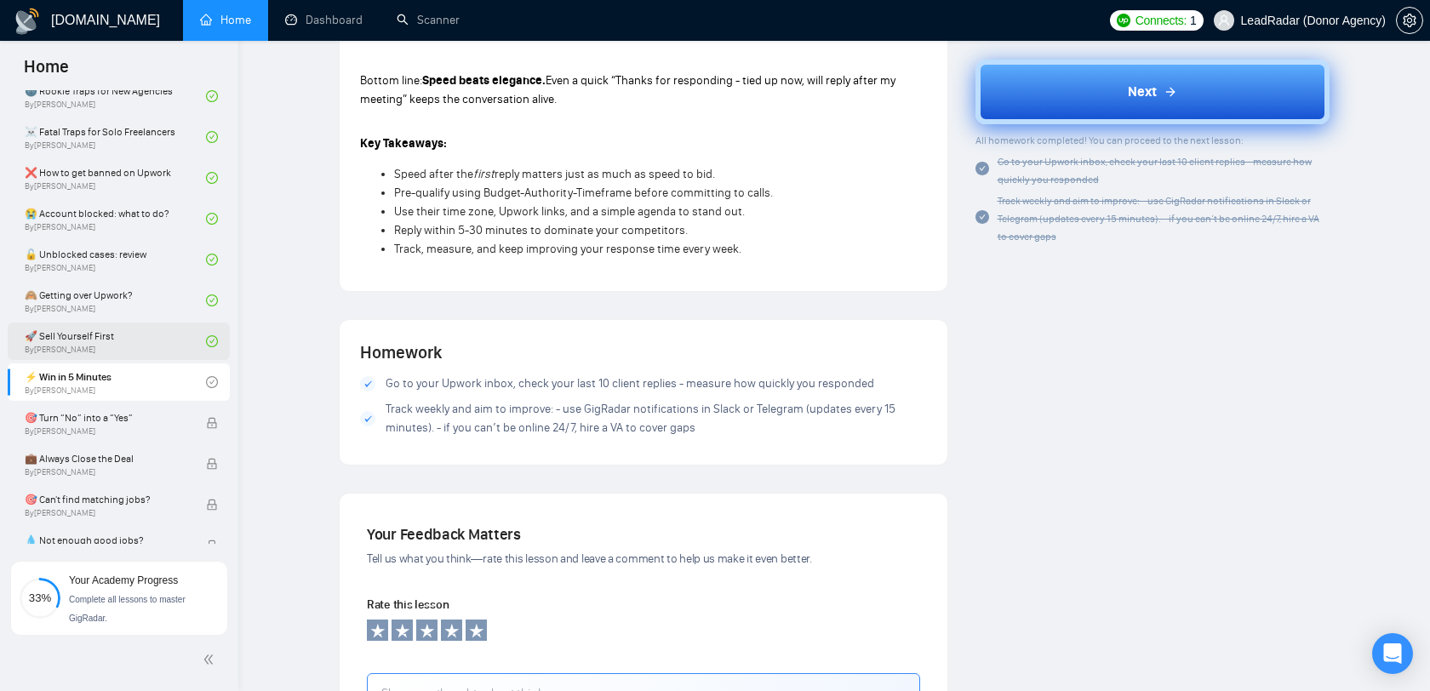
click at [1101, 99] on button "Next" at bounding box center [1152, 92] width 355 height 65
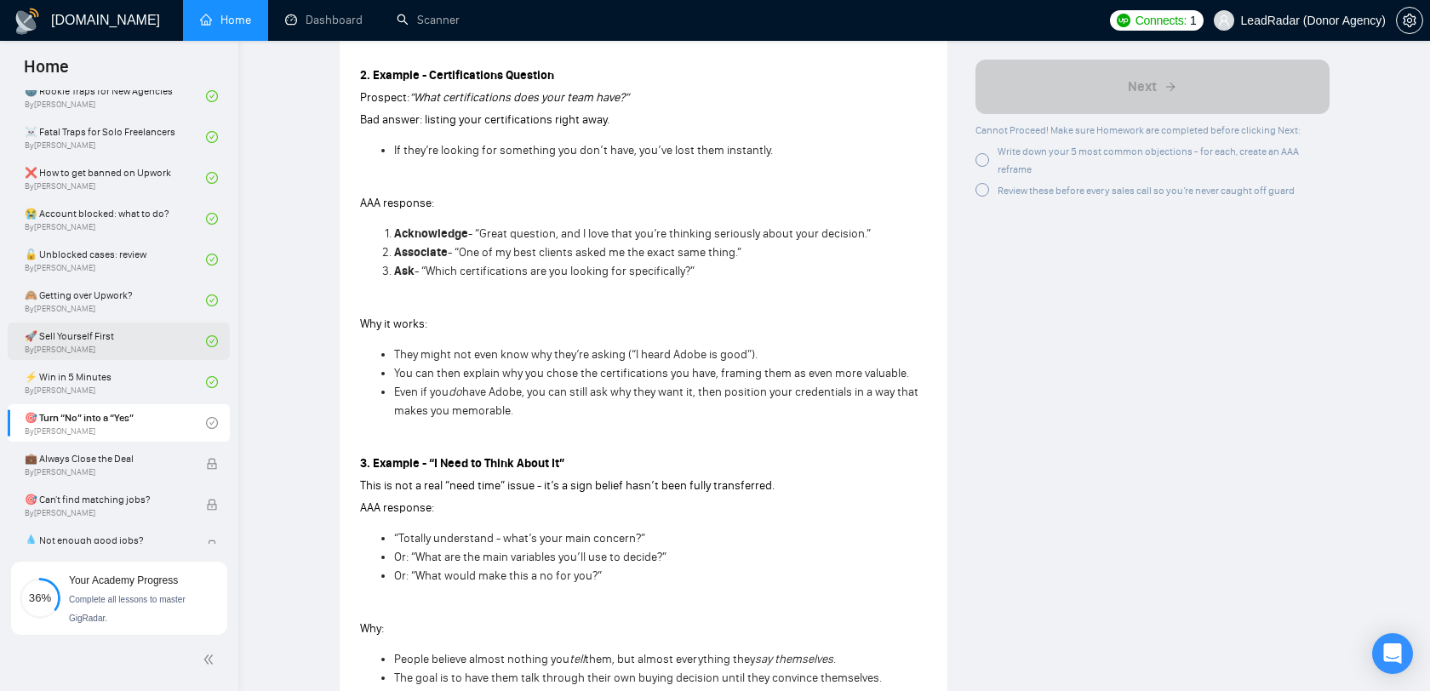
scroll to position [919, 0]
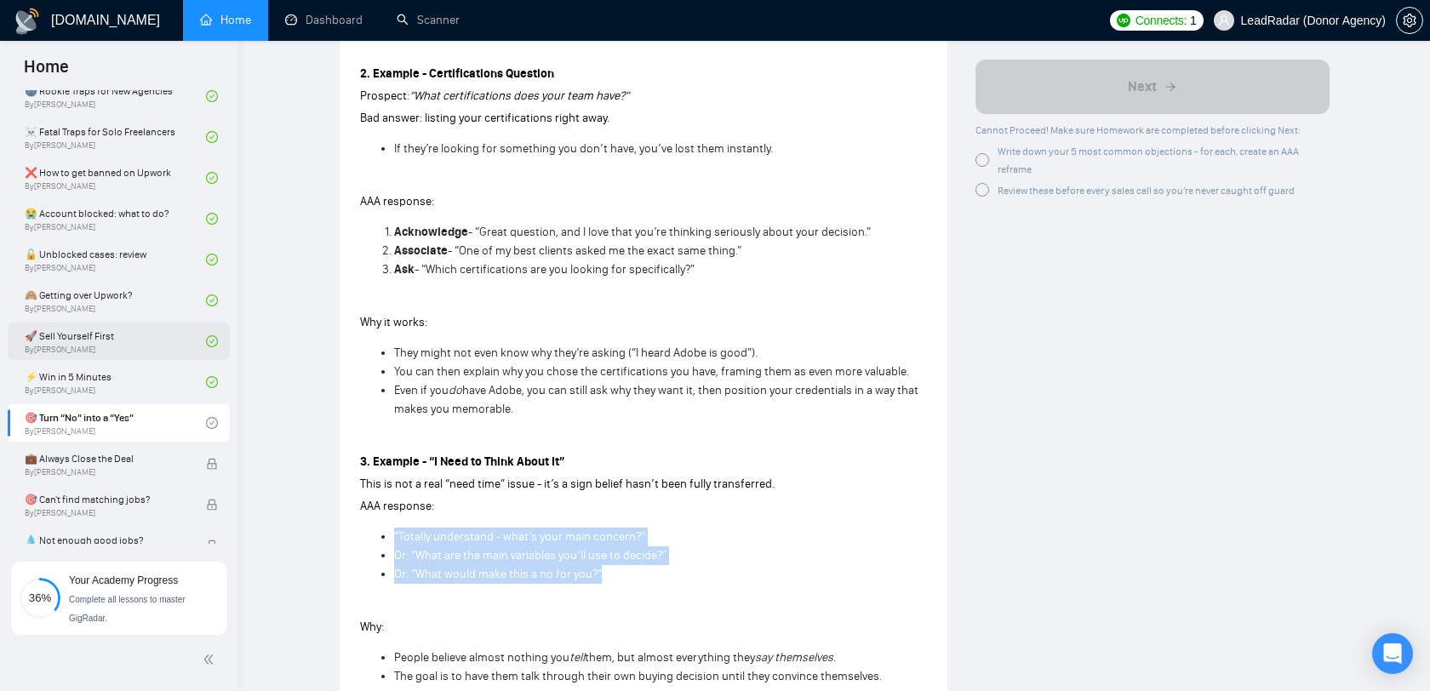
drag, startPoint x: 652, startPoint y: 585, endPoint x: 388, endPoint y: 533, distance: 268.9
click at [388, 533] on ul "“Totally understand - what’s your main concern?” Or: “What are the main variabl…" at bounding box center [643, 556] width 567 height 56
click at [468, 546] on li "“Totally understand - what’s your main concern?”" at bounding box center [660, 537] width 533 height 19
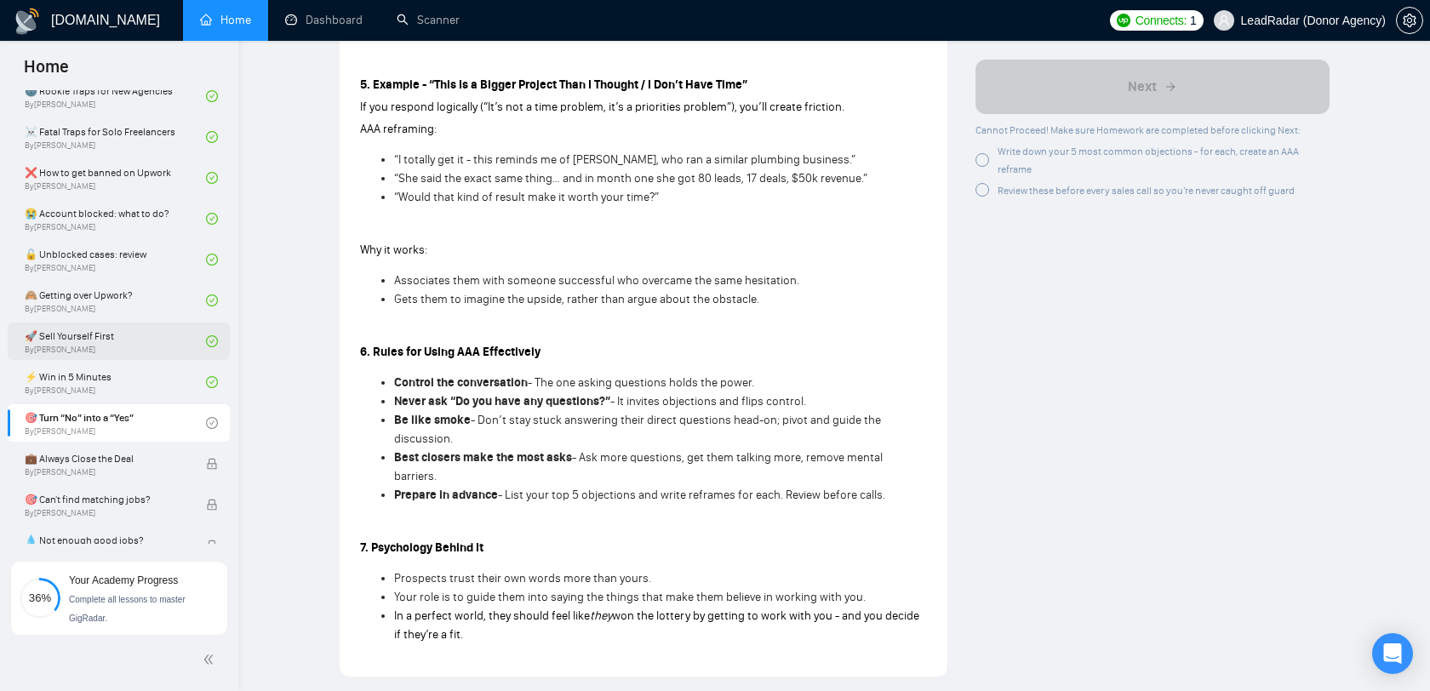
scroll to position [1844, 0]
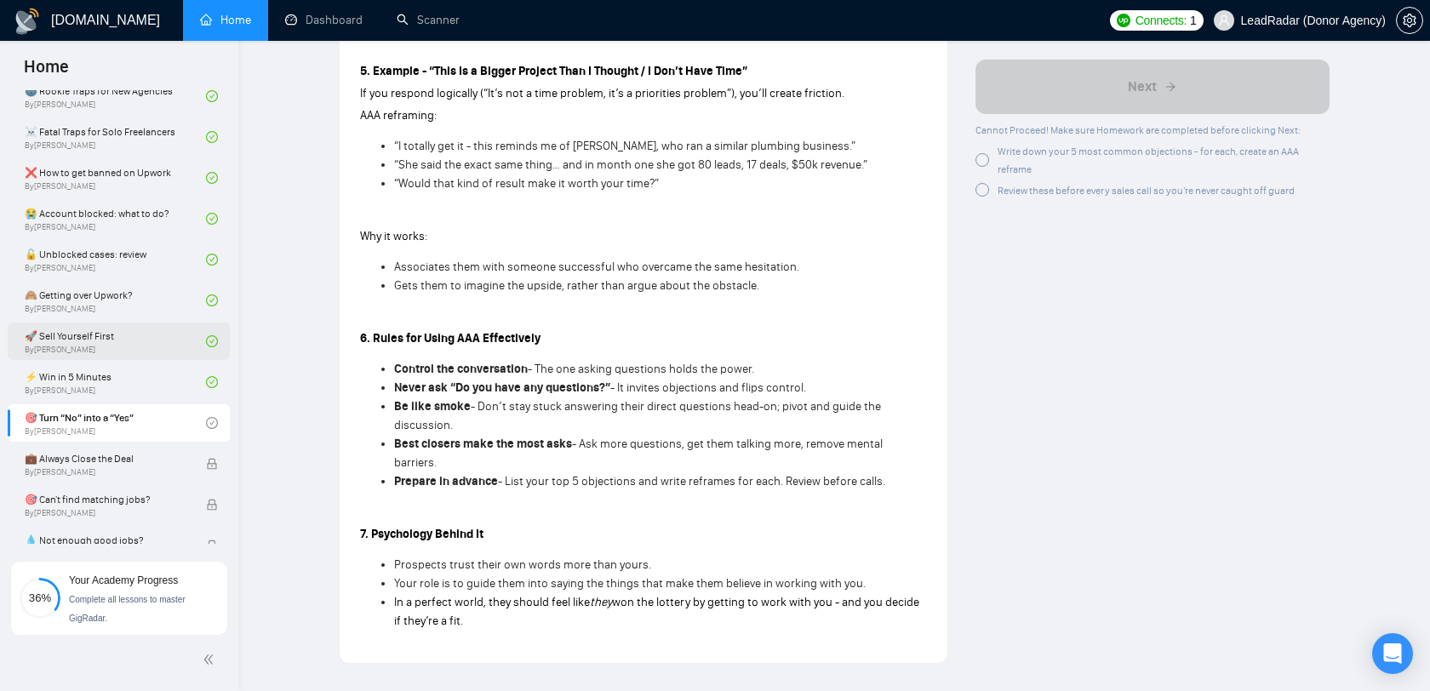
click at [984, 155] on div at bounding box center [982, 160] width 14 height 14
click at [986, 193] on div at bounding box center [982, 191] width 14 height 14
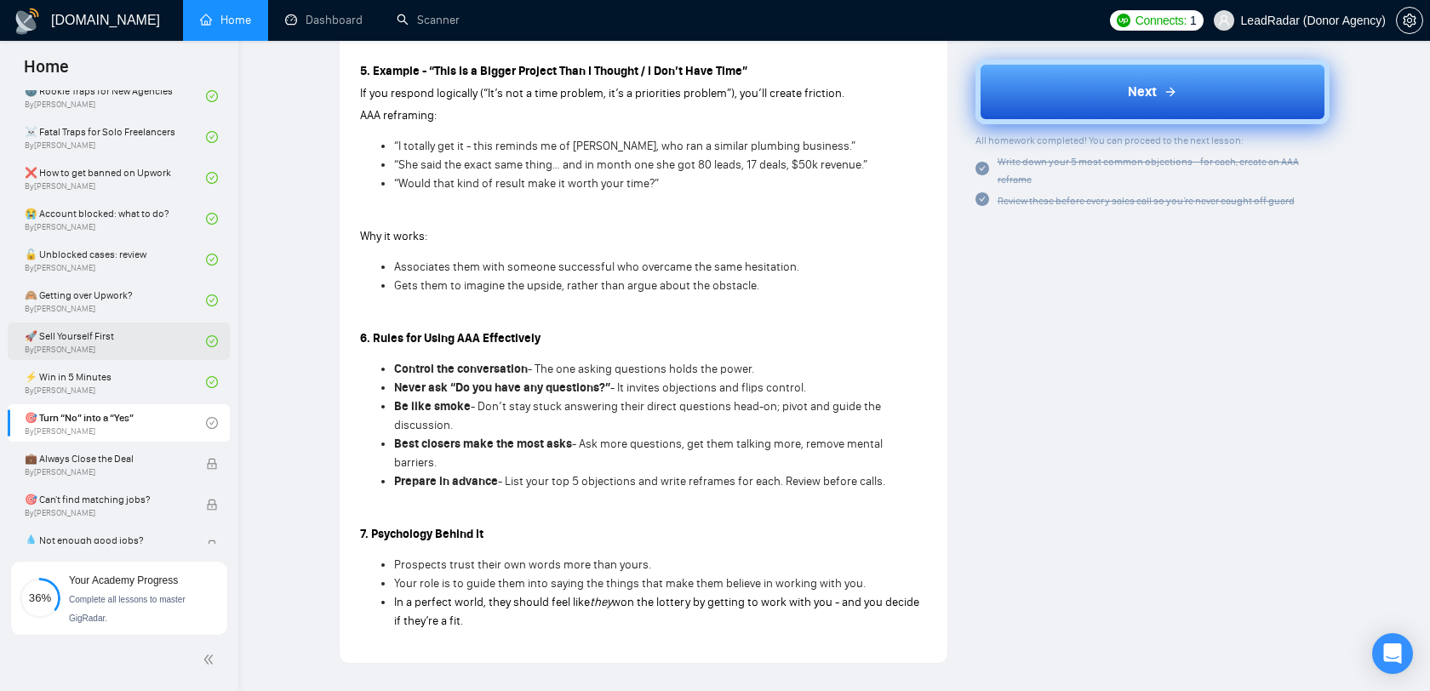
click at [1056, 89] on button "Next" at bounding box center [1152, 92] width 355 height 65
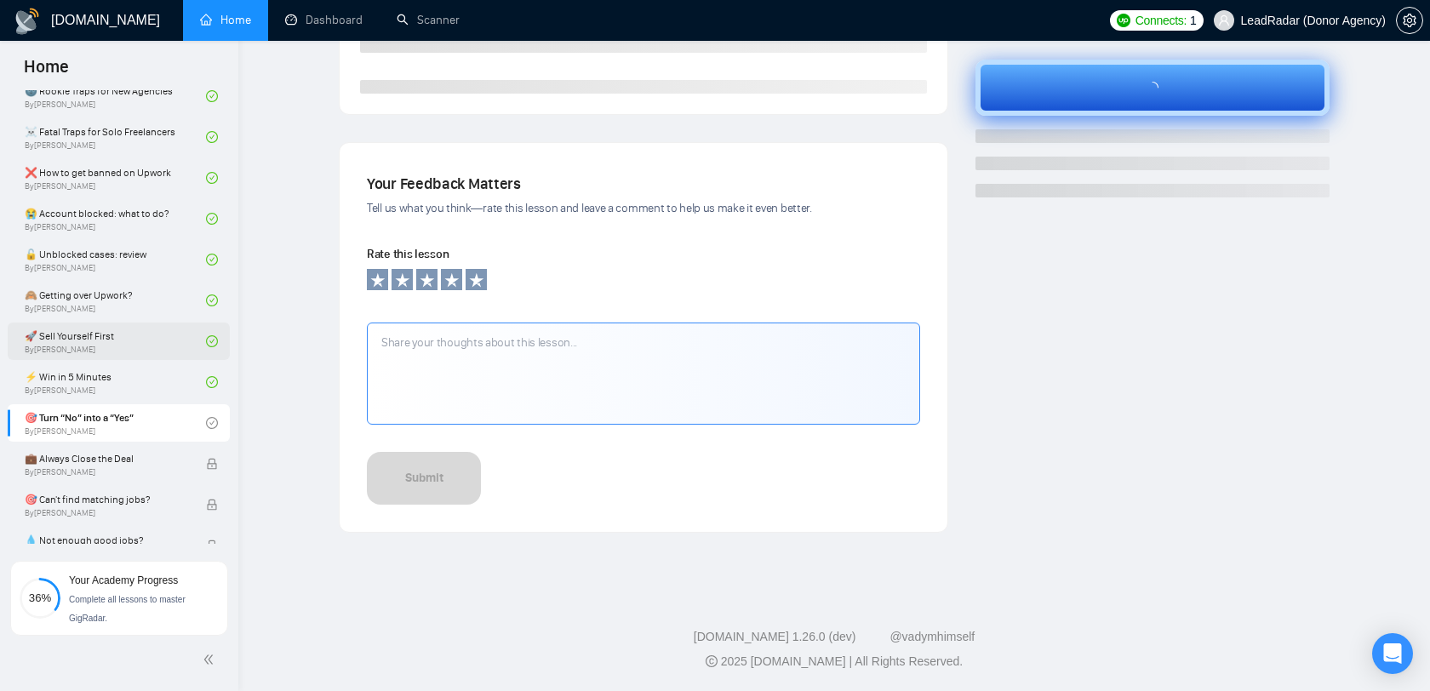
scroll to position [468, 0]
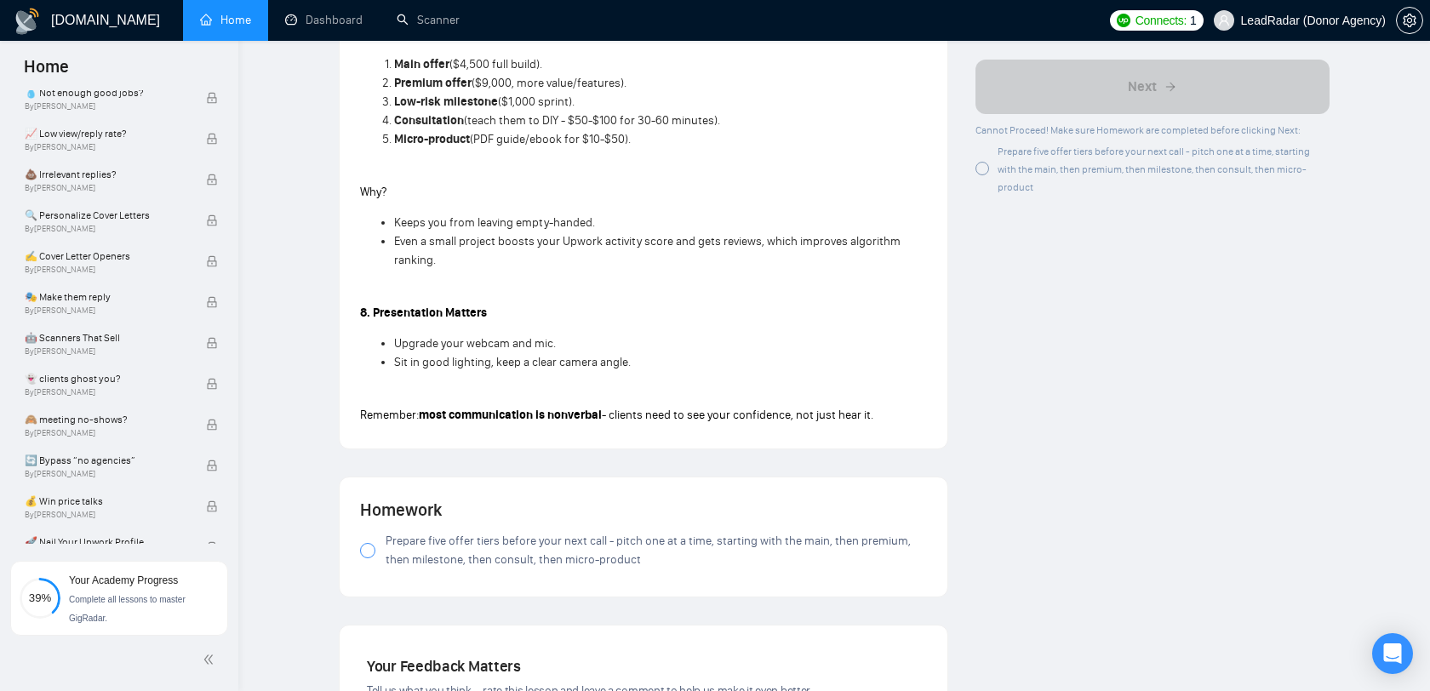
scroll to position [1563, 0]
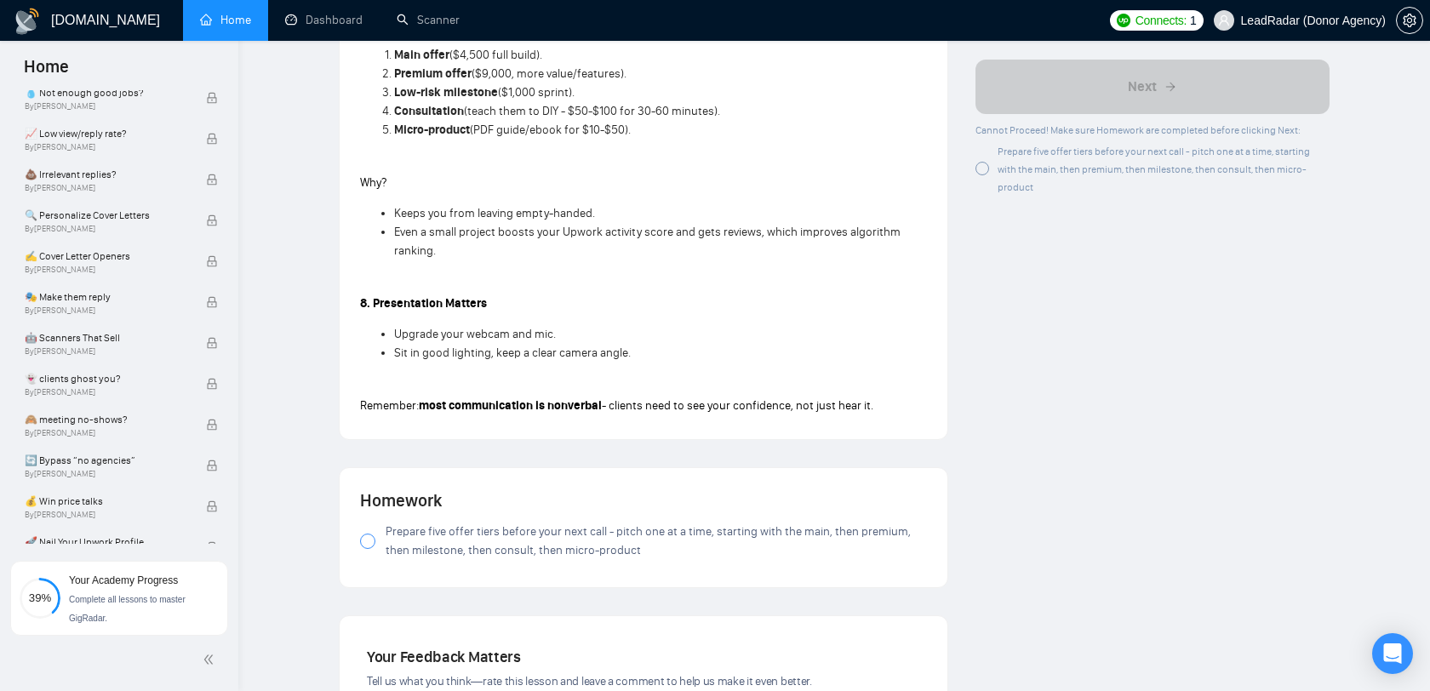
click at [460, 528] on span "Prepare five offer tiers before your next call - pitch one at a time, starting …" at bounding box center [656, 541] width 541 height 37
